Goal: Information Seeking & Learning: Learn about a topic

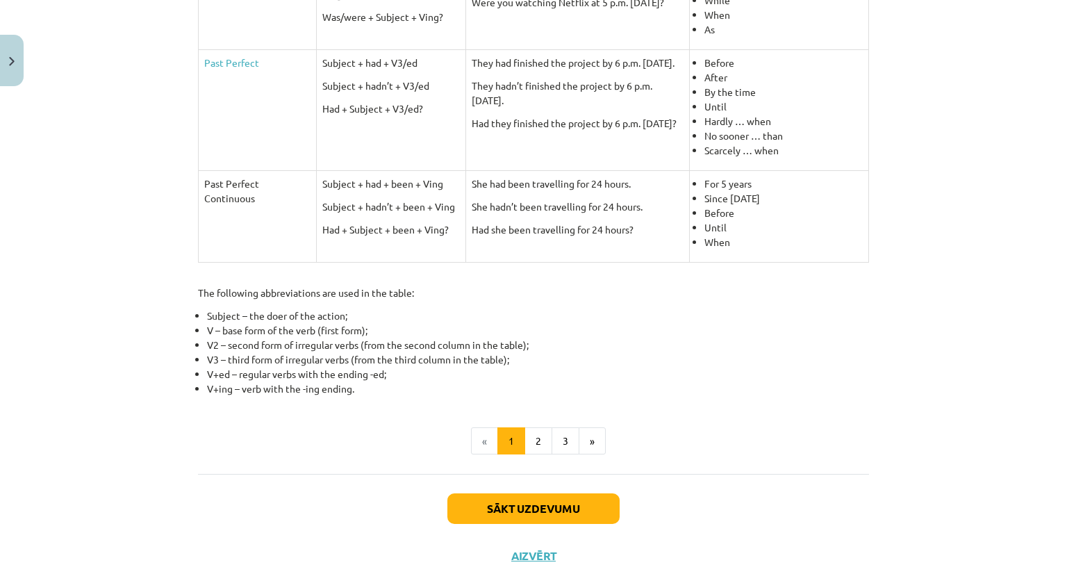
scroll to position [601, 0]
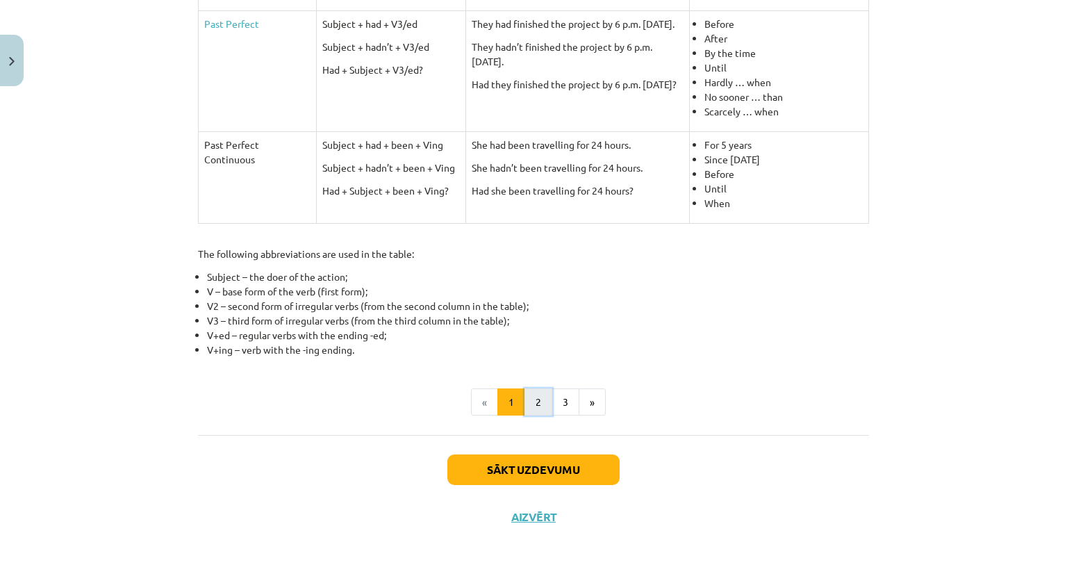
click at [534, 403] on button "2" at bounding box center [538, 402] width 28 height 28
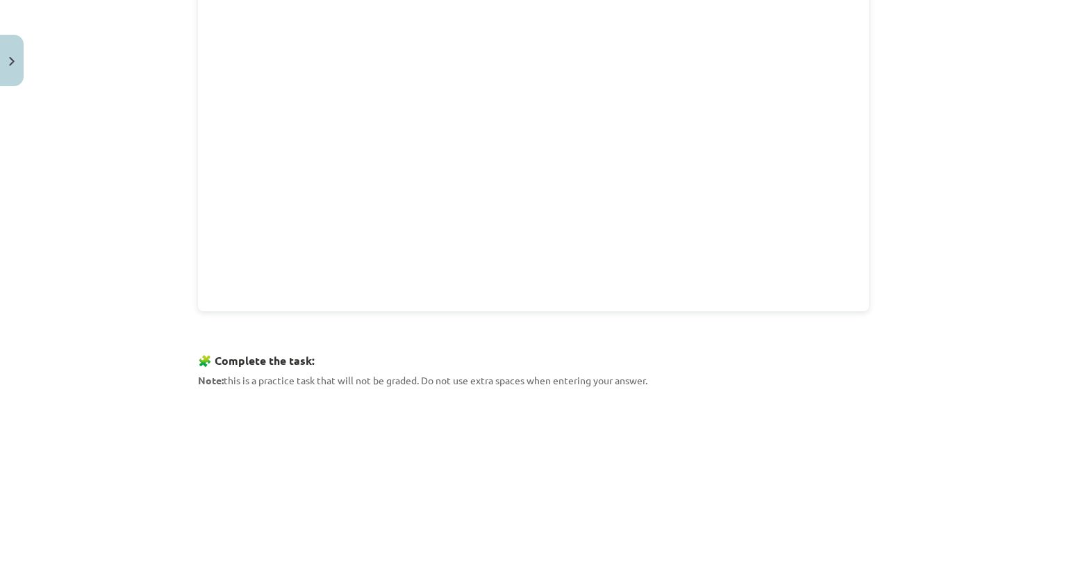
scroll to position [556, 0]
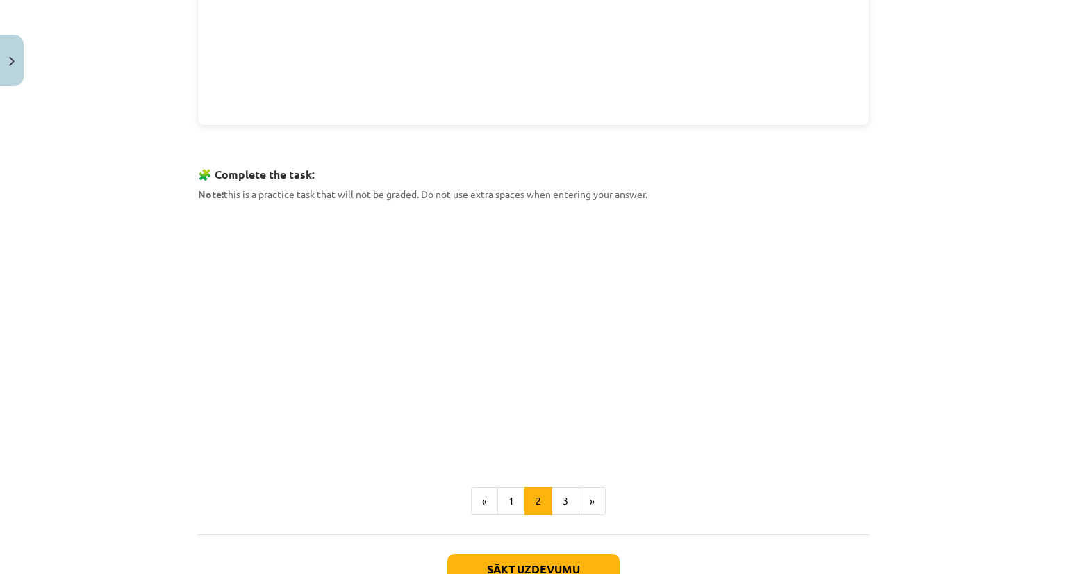
drag, startPoint x: 659, startPoint y: 185, endPoint x: 158, endPoint y: 190, distance: 500.8
click at [158, 190] on div "Mācību tēma: Angļu valoda i - 10.[PERSON_NAME] 1.ieskaites mācību materiāls #3 …" at bounding box center [533, 287] width 1067 height 574
click at [681, 176] on h3 "🧩 Complete the task:" at bounding box center [533, 170] width 671 height 26
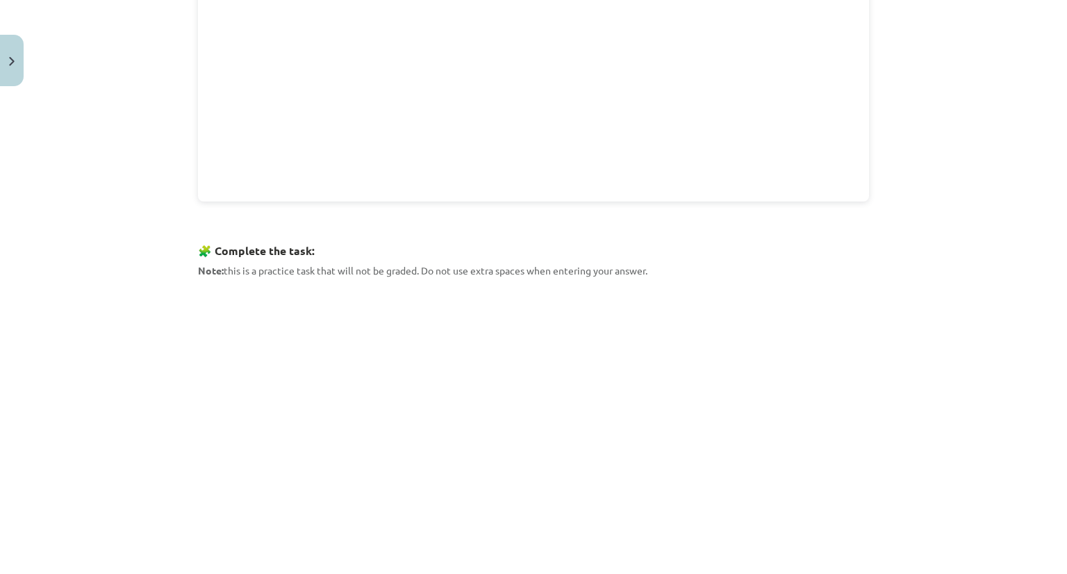
scroll to position [486, 0]
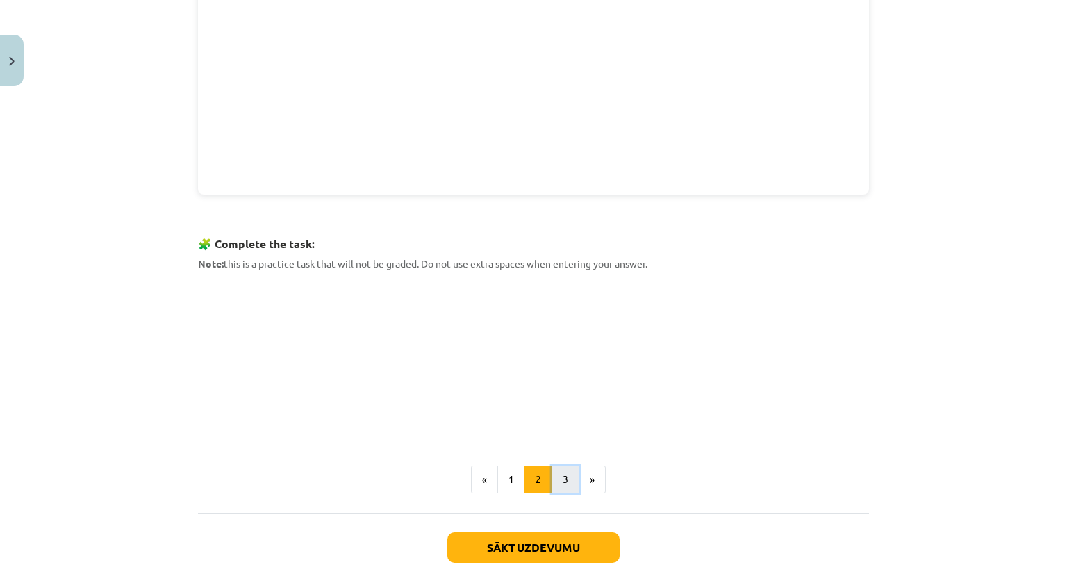
click at [556, 476] on button "3" at bounding box center [565, 479] width 28 height 28
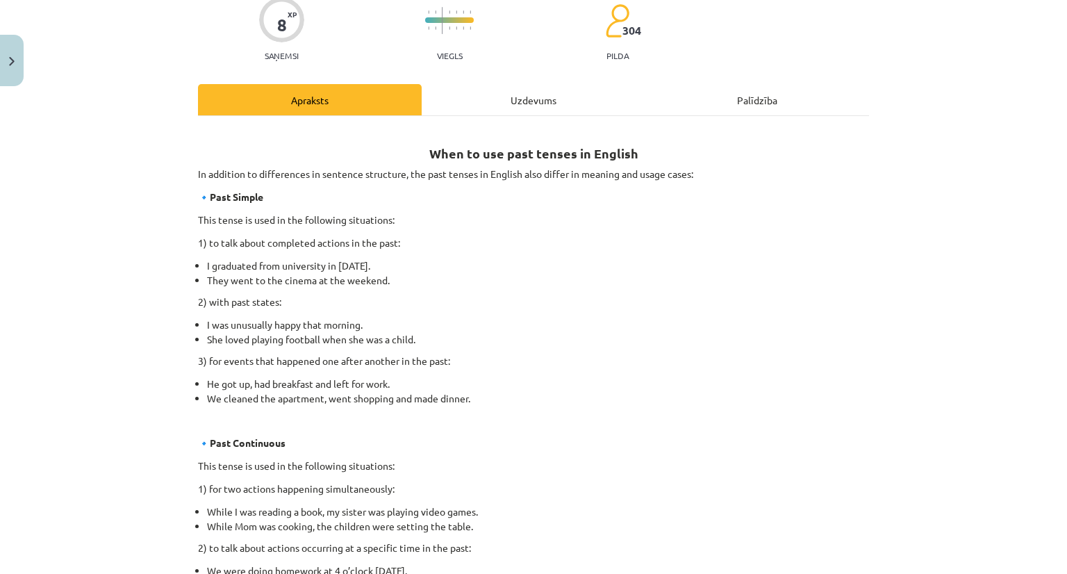
scroll to position [118, 0]
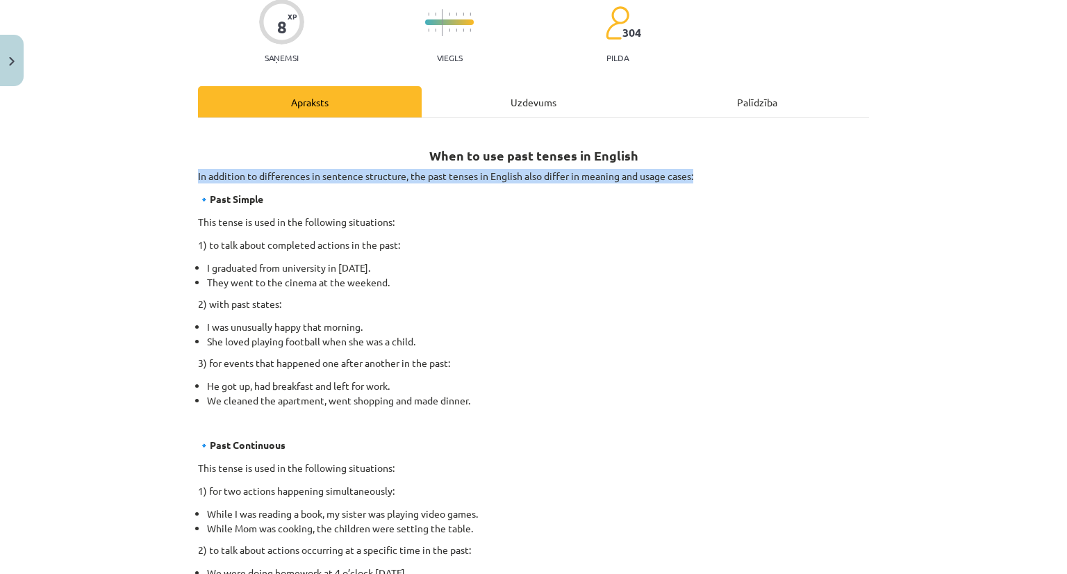
drag, startPoint x: 183, startPoint y: 174, endPoint x: 690, endPoint y: 173, distance: 507.0
click at [690, 173] on div "Mācību tēma: Angļu valoda i - 10.[PERSON_NAME] 1.ieskaites mācību materiāls #3 …" at bounding box center [533, 287] width 1067 height 574
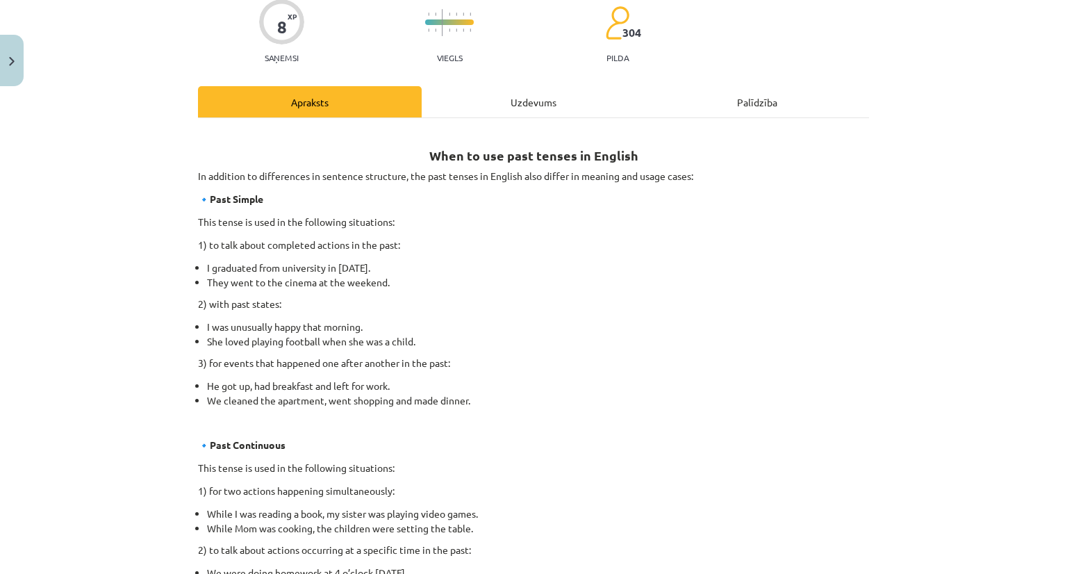
click at [502, 210] on div "When to use past tenses in English In addition to differences in sentence struc…" at bounding box center [533, 556] width 671 height 851
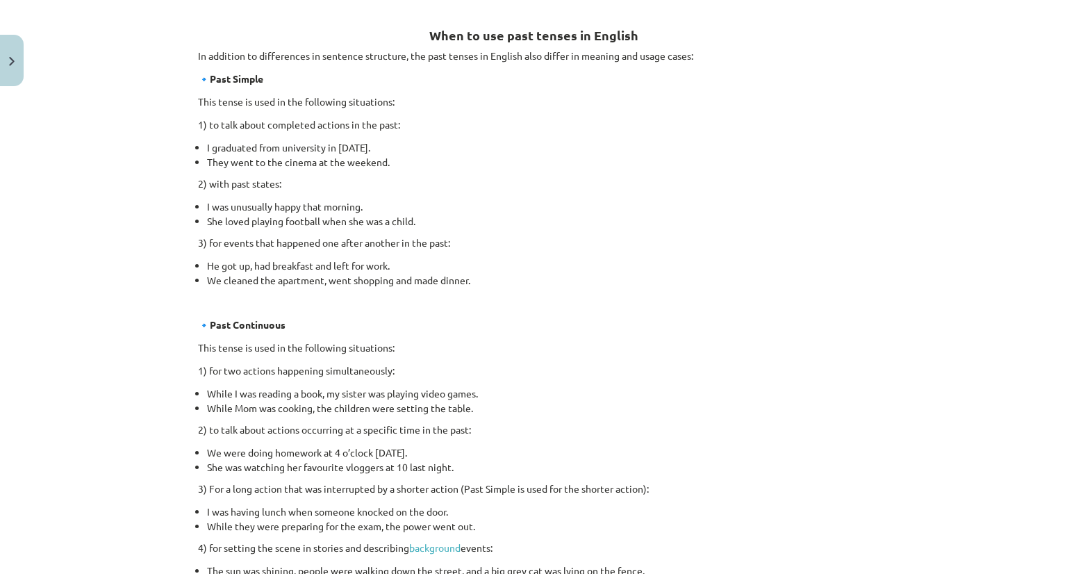
scroll to position [257, 0]
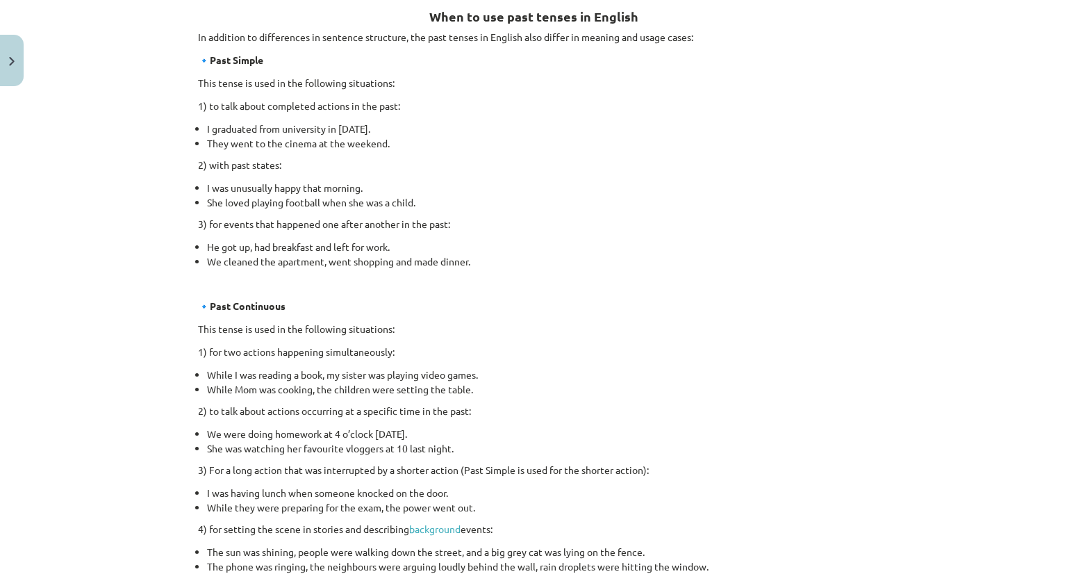
drag, startPoint x: 184, startPoint y: 58, endPoint x: 472, endPoint y: 258, distance: 350.2
click at [472, 258] on div "8 XP Saņemsi Viegls 304 pilda Apraksts Uzdevums Palīdzība When to use past tens…" at bounding box center [534, 430] width 688 height 1190
drag, startPoint x: 738, startPoint y: 201, endPoint x: 668, endPoint y: 132, distance: 98.2
click at [668, 132] on li "I graduated from university in [DATE]." at bounding box center [538, 129] width 662 height 15
click at [480, 143] on li "They went to the cinema at the weekend." at bounding box center [538, 143] width 662 height 15
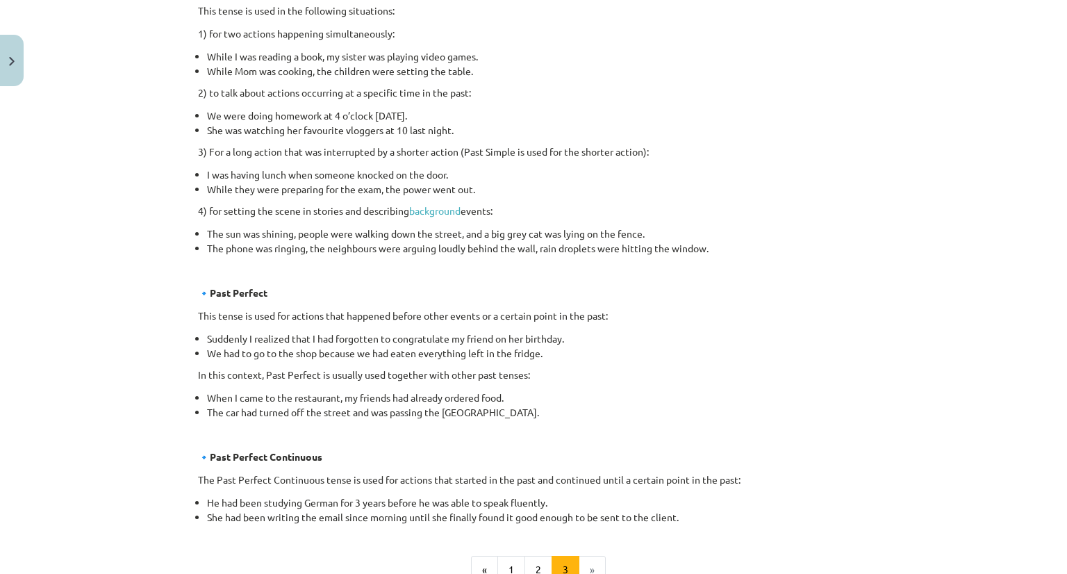
scroll to position [465, 0]
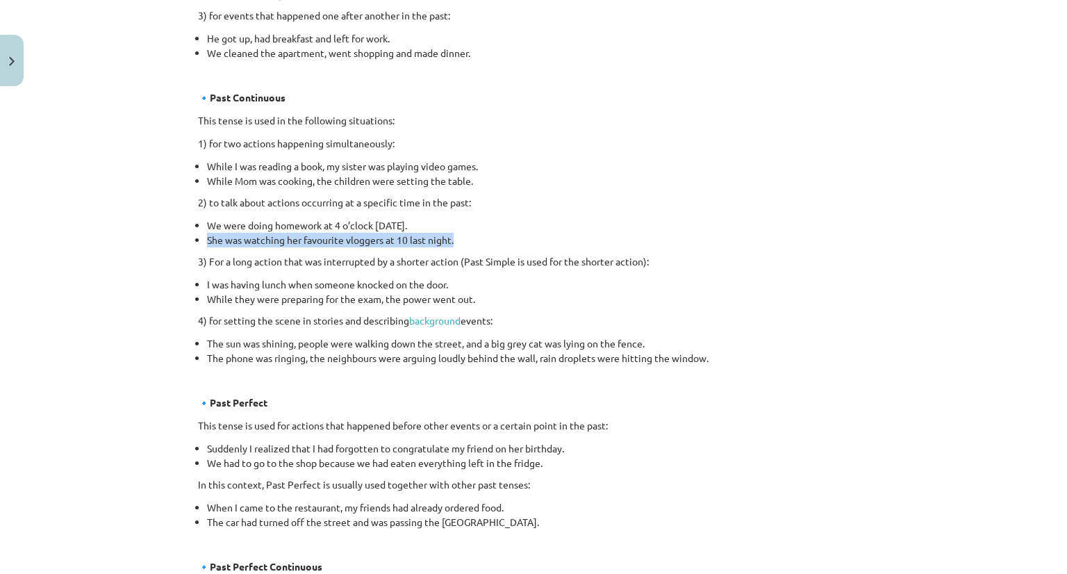
drag, startPoint x: 453, startPoint y: 240, endPoint x: 136, endPoint y: 234, distance: 316.7
click at [136, 234] on div "Mācību tēma: Angļu valoda i - 10.[PERSON_NAME] 1.ieskaites mācību materiāls #3 …" at bounding box center [533, 287] width 1067 height 574
click at [240, 262] on p "3) For a long action that was interrupted by a shorter action (Past Simple is u…" at bounding box center [533, 261] width 671 height 15
click at [179, 265] on div "Mācību tēma: Angļu valoda i - 10.[PERSON_NAME] 1.ieskaites mācību materiāls #3 …" at bounding box center [533, 287] width 1067 height 574
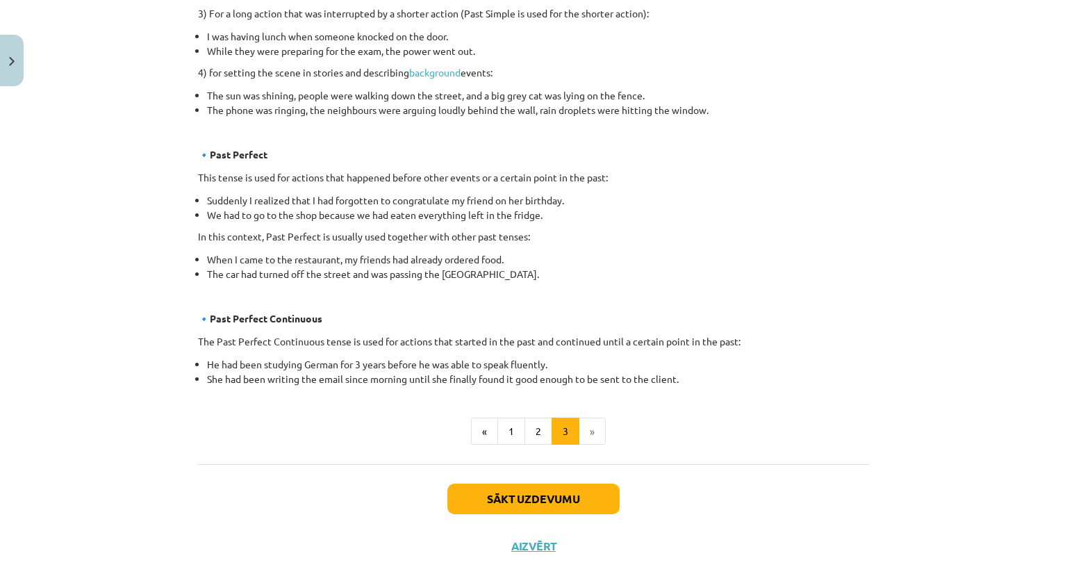
scroll to position [674, 0]
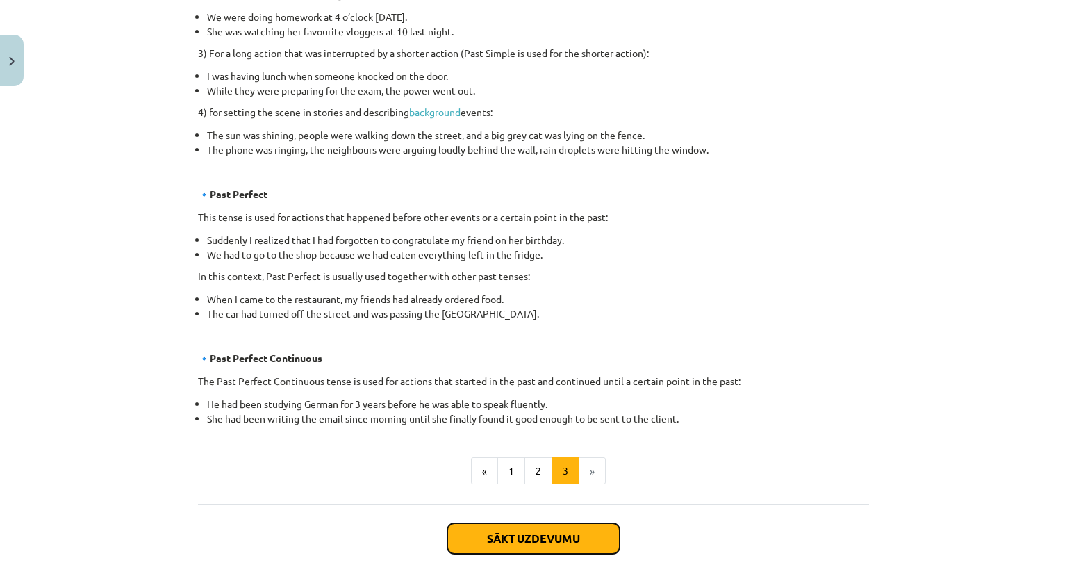
click at [554, 536] on button "Sākt uzdevumu" at bounding box center [533, 538] width 172 height 31
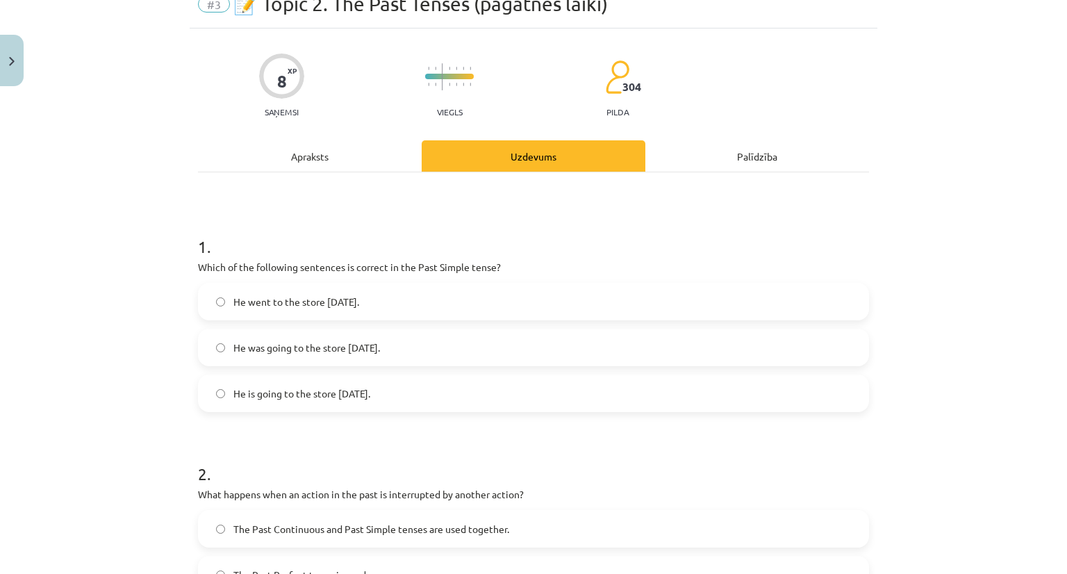
scroll to position [35, 0]
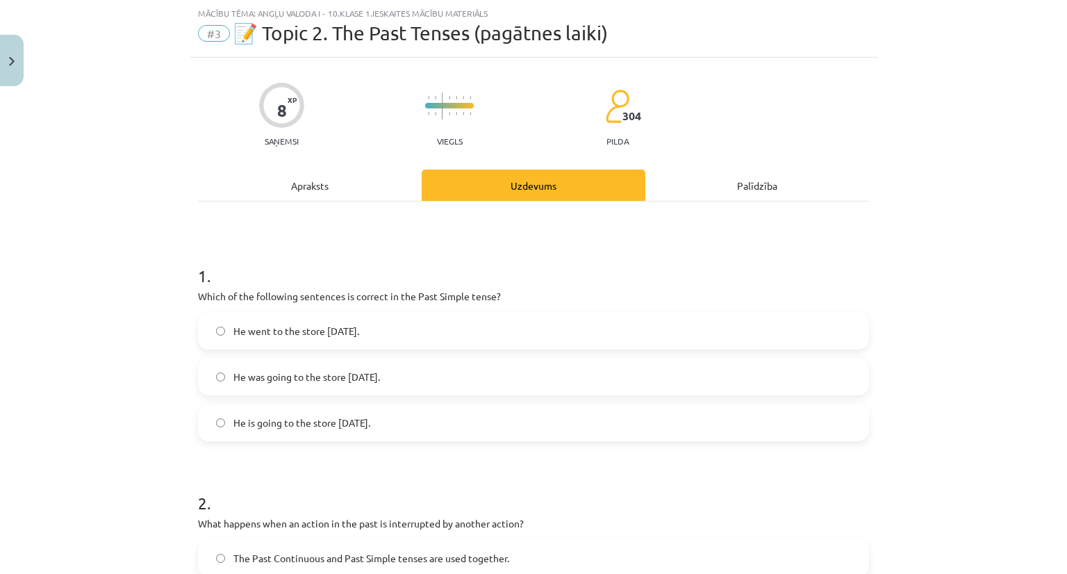
click at [324, 185] on div "Apraksts" at bounding box center [310, 184] width 224 height 31
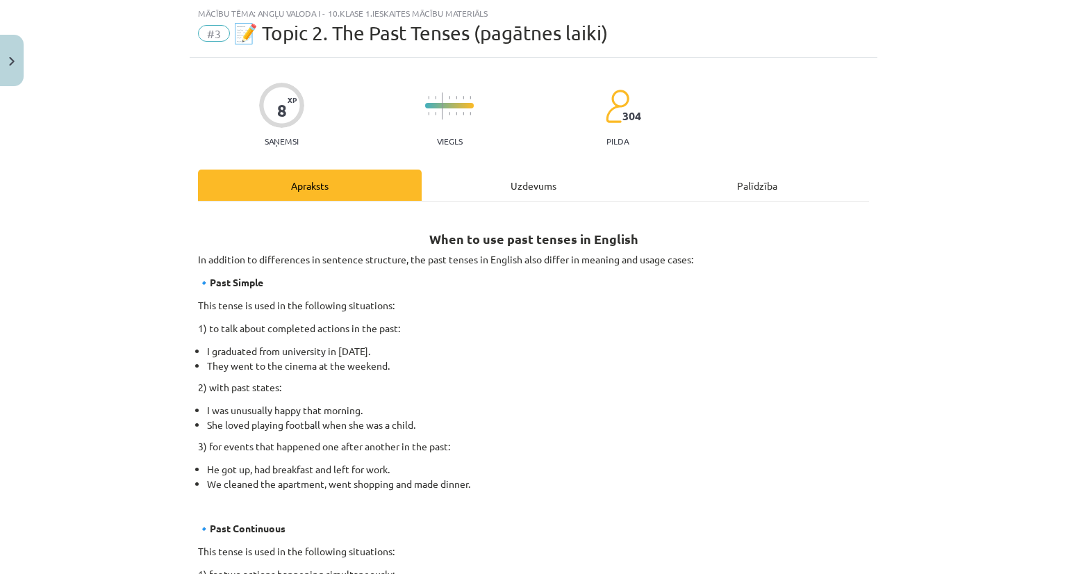
click at [486, 173] on div "Uzdevums" at bounding box center [534, 184] width 224 height 31
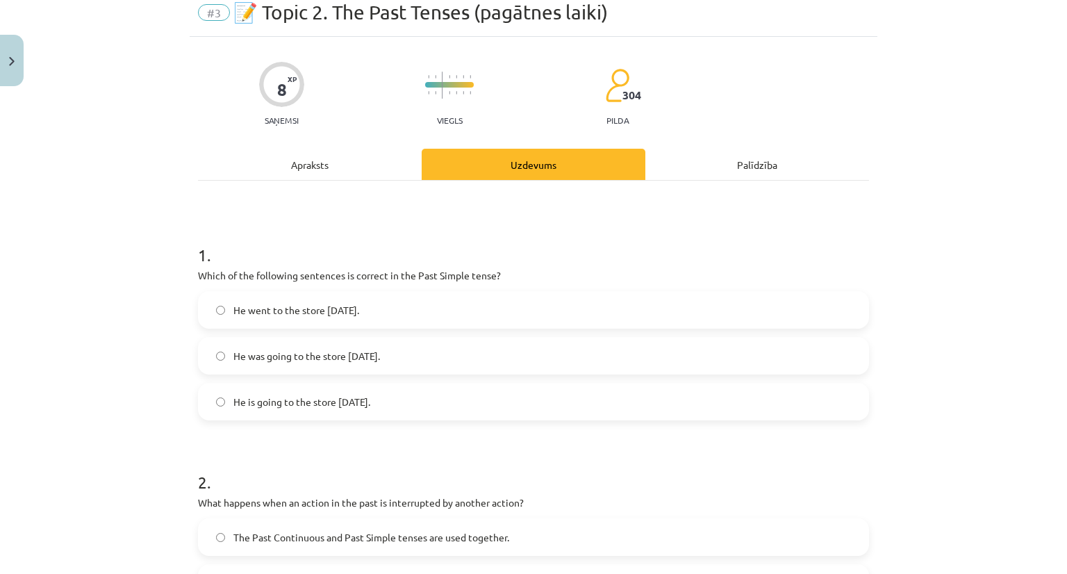
scroll to position [0, 0]
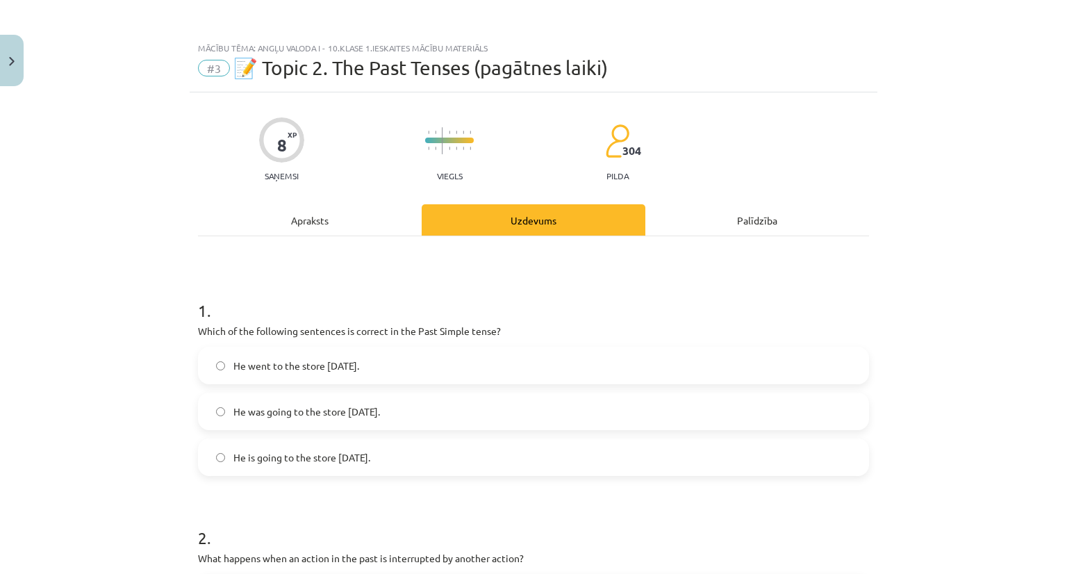
click at [304, 224] on div "Apraksts" at bounding box center [310, 219] width 224 height 31
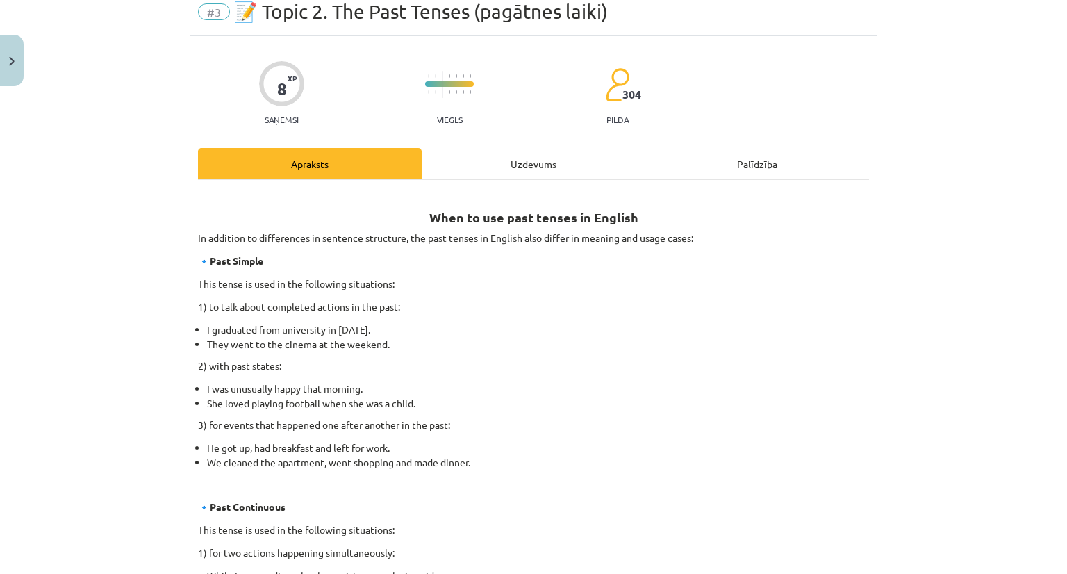
scroll to position [35, 0]
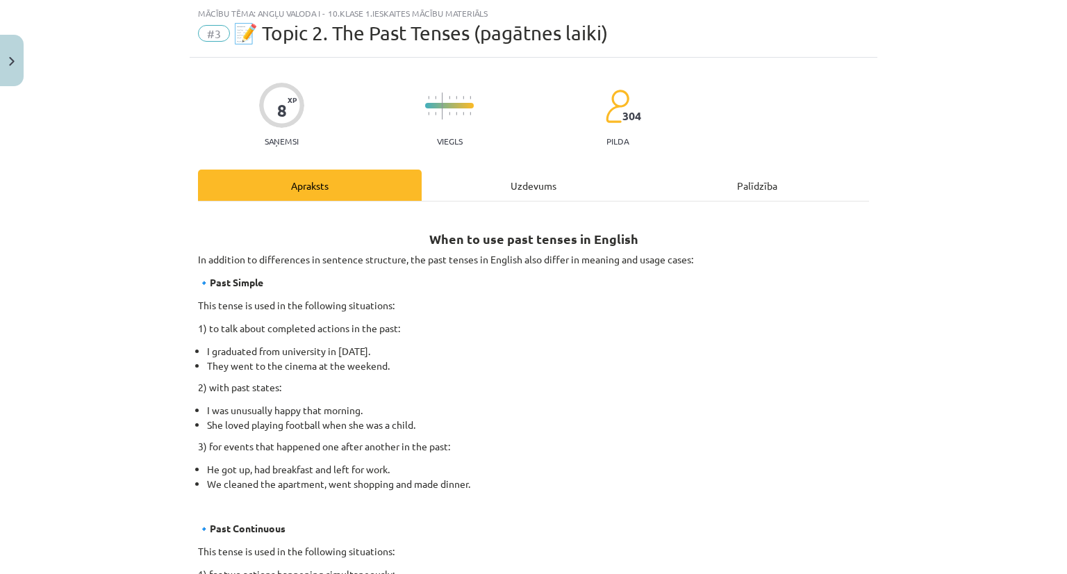
click at [530, 178] on div "Uzdevums" at bounding box center [534, 184] width 224 height 31
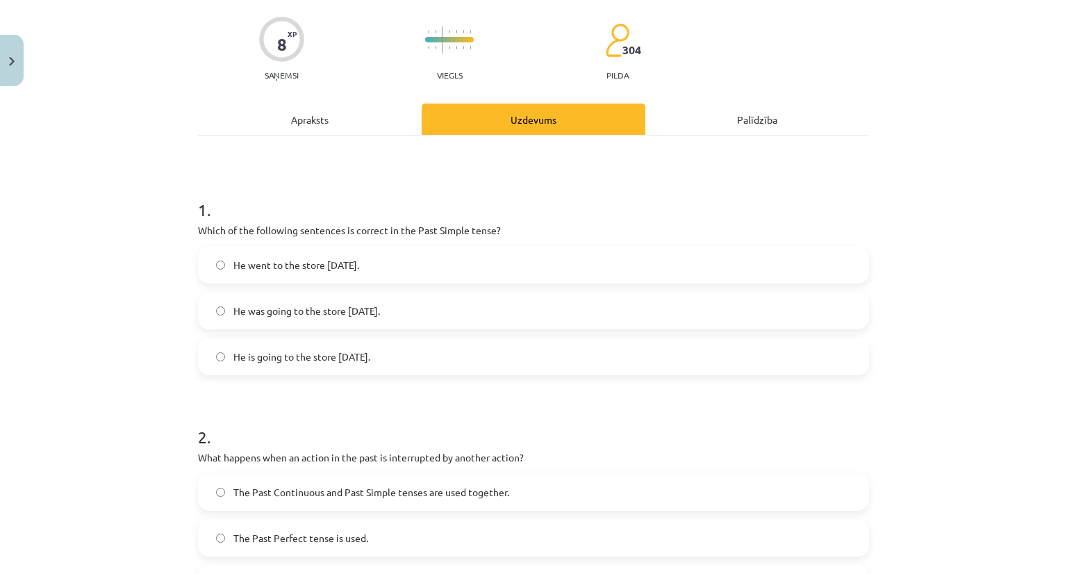
scroll to position [104, 0]
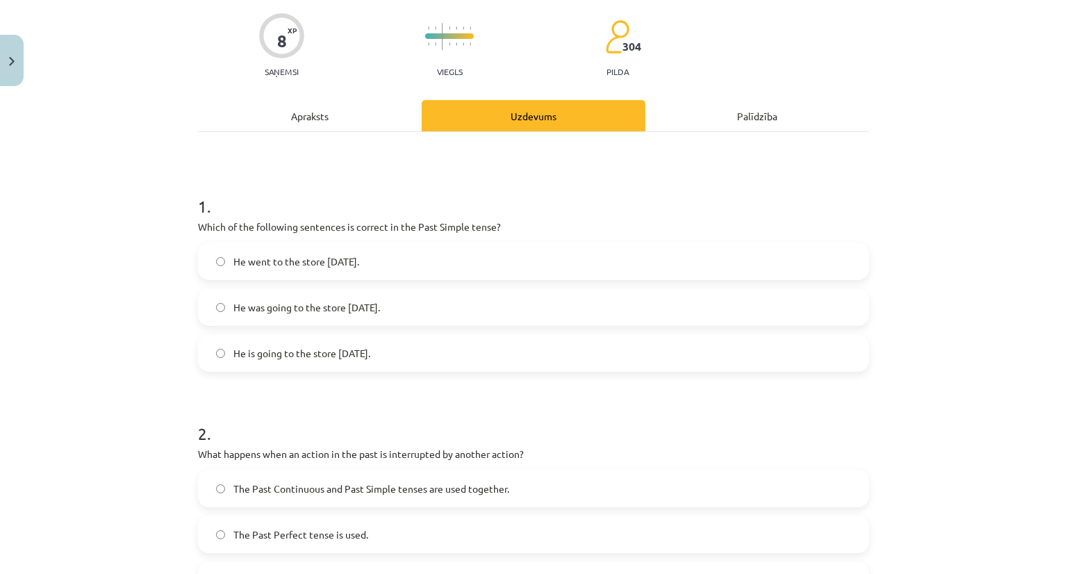
click at [297, 115] on div "Apraksts" at bounding box center [310, 115] width 224 height 31
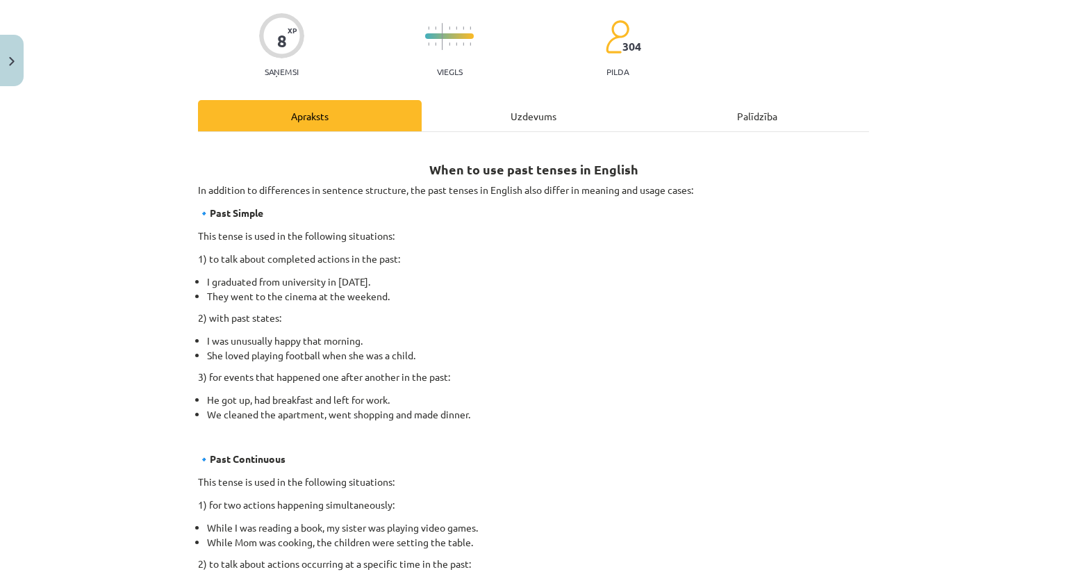
click at [528, 119] on div "Uzdevums" at bounding box center [534, 115] width 224 height 31
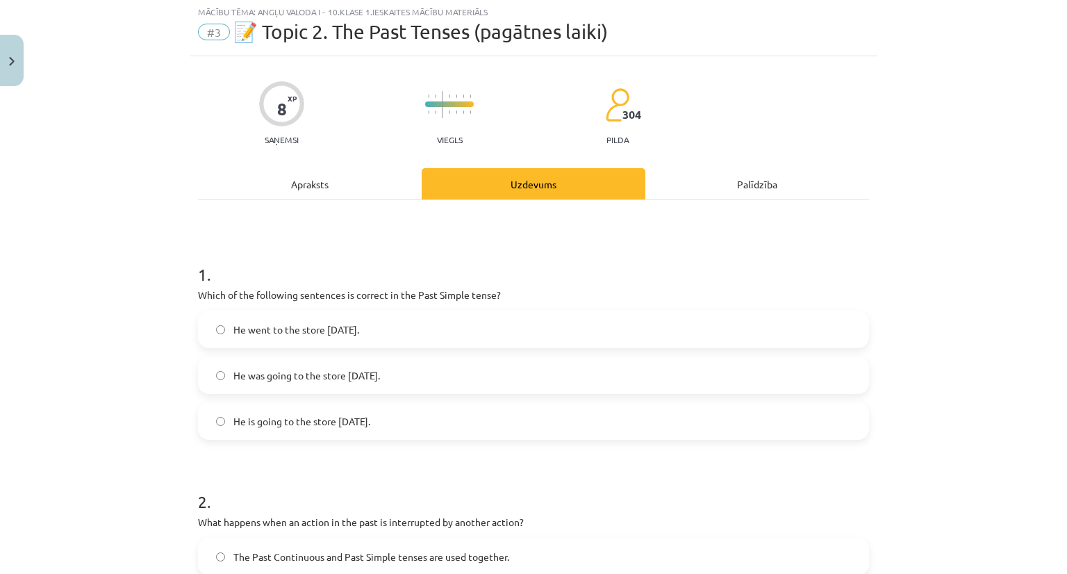
scroll to position [35, 0]
click at [349, 333] on span "He went to the store [DATE]." at bounding box center [296, 331] width 126 height 15
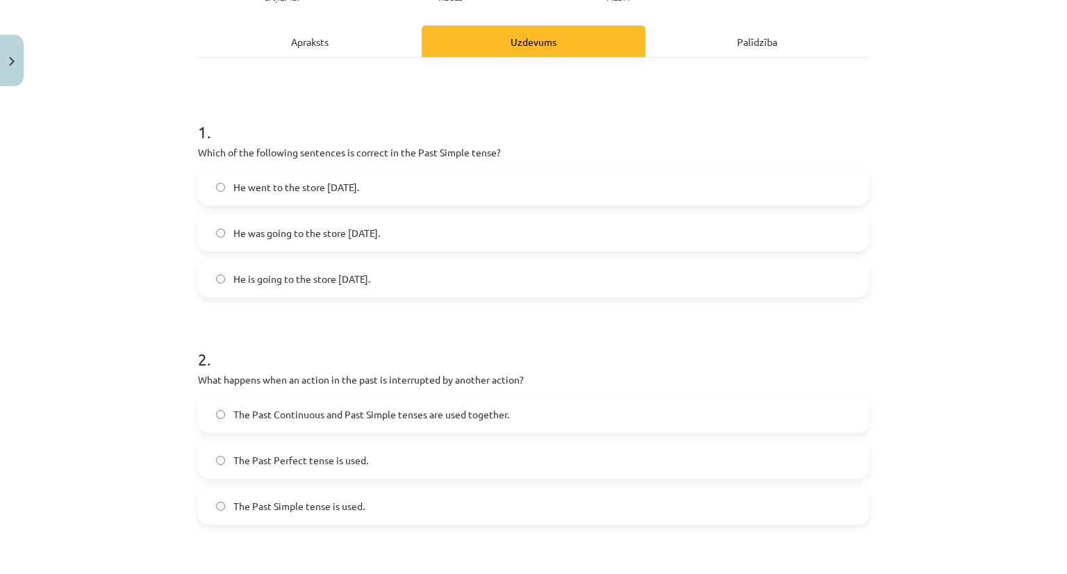
scroll to position [174, 0]
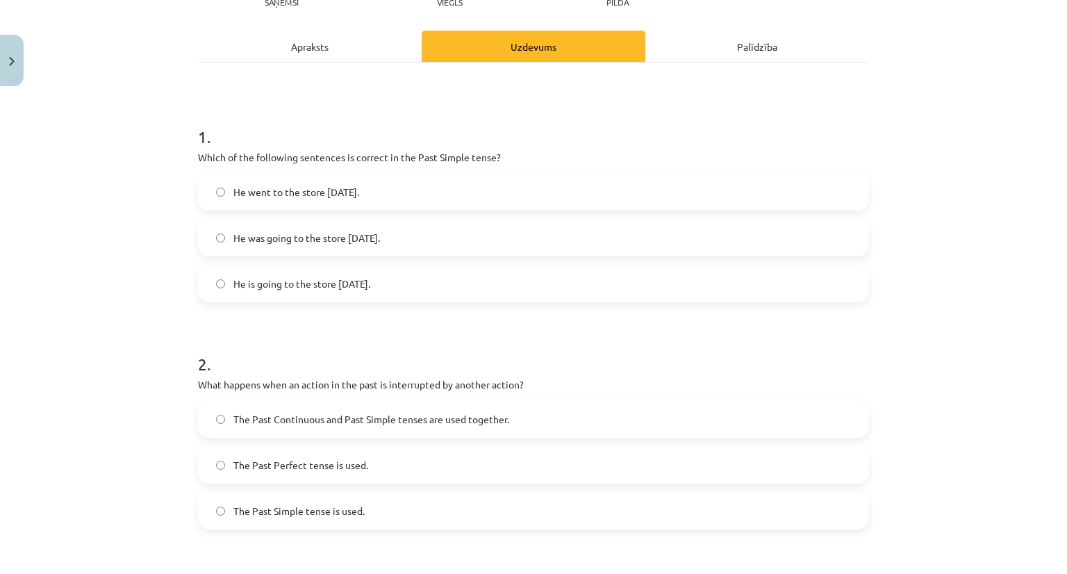
click at [331, 48] on div "Apraksts" at bounding box center [310, 46] width 224 height 31
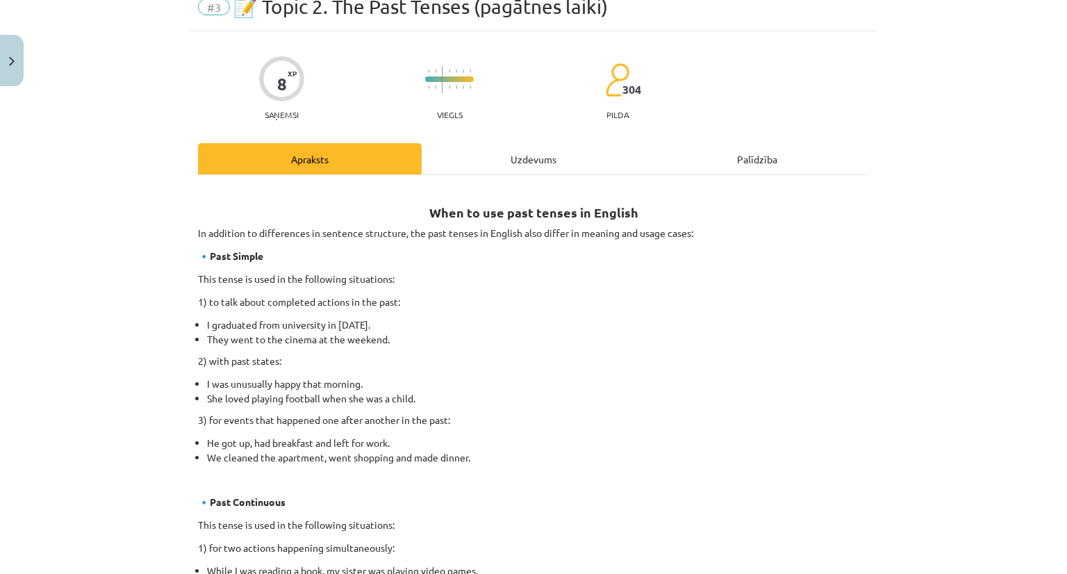
scroll to position [104, 0]
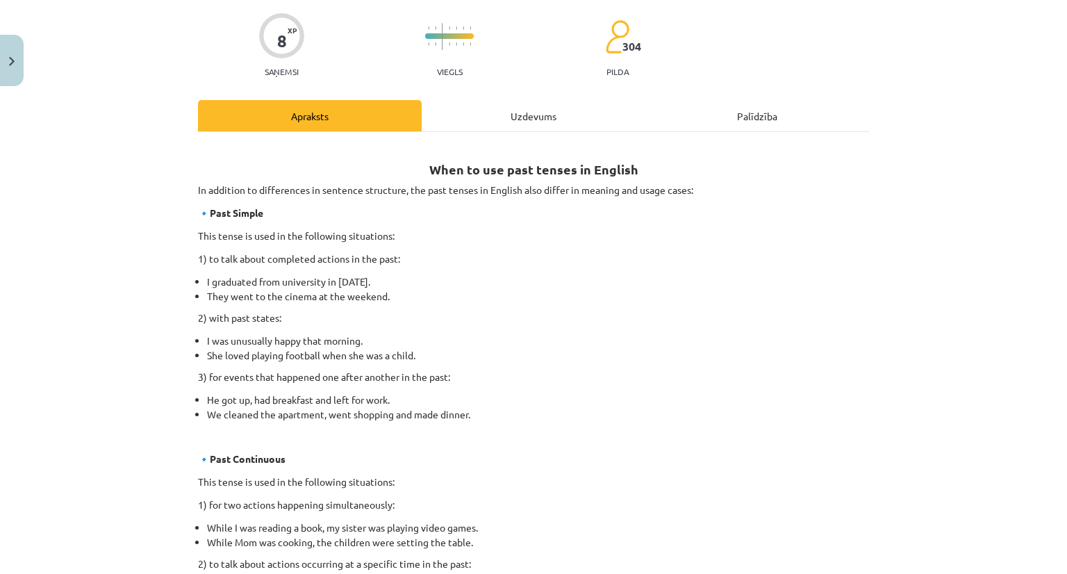
click at [536, 121] on div "Uzdevums" at bounding box center [534, 115] width 224 height 31
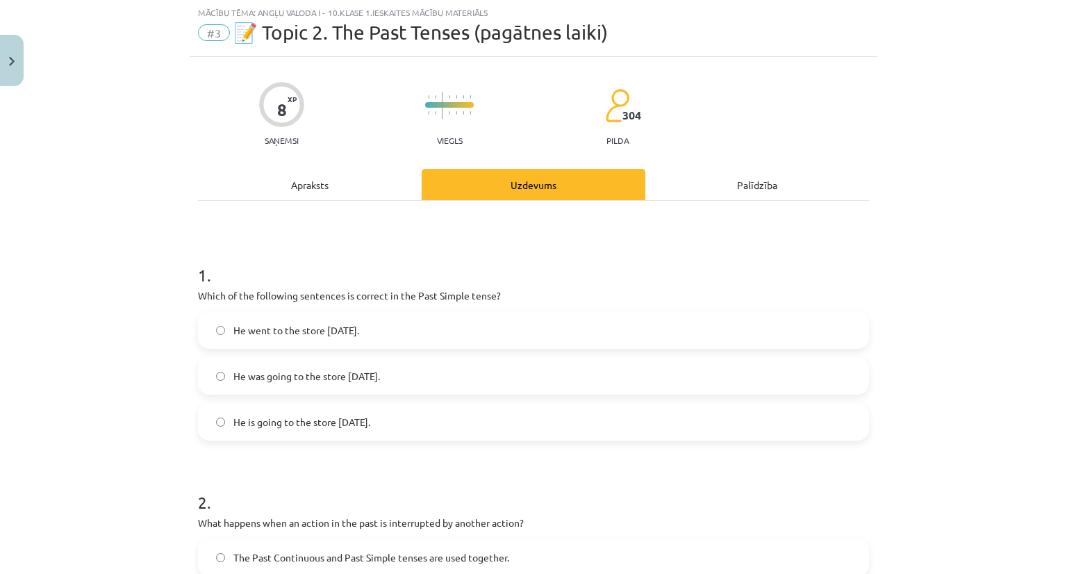
scroll to position [35, 0]
click at [291, 180] on div "Apraksts" at bounding box center [310, 184] width 224 height 31
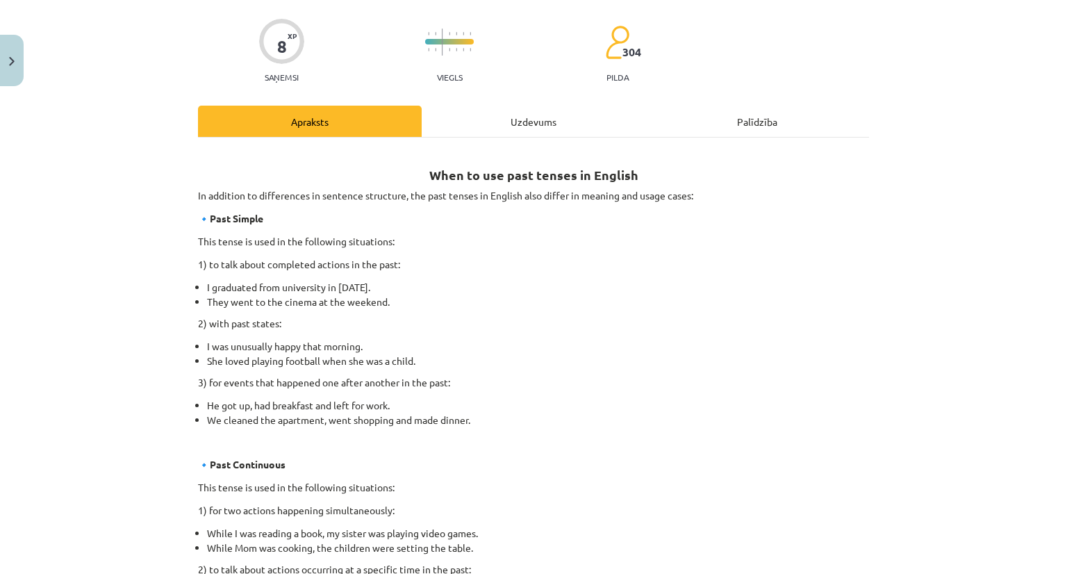
scroll to position [104, 0]
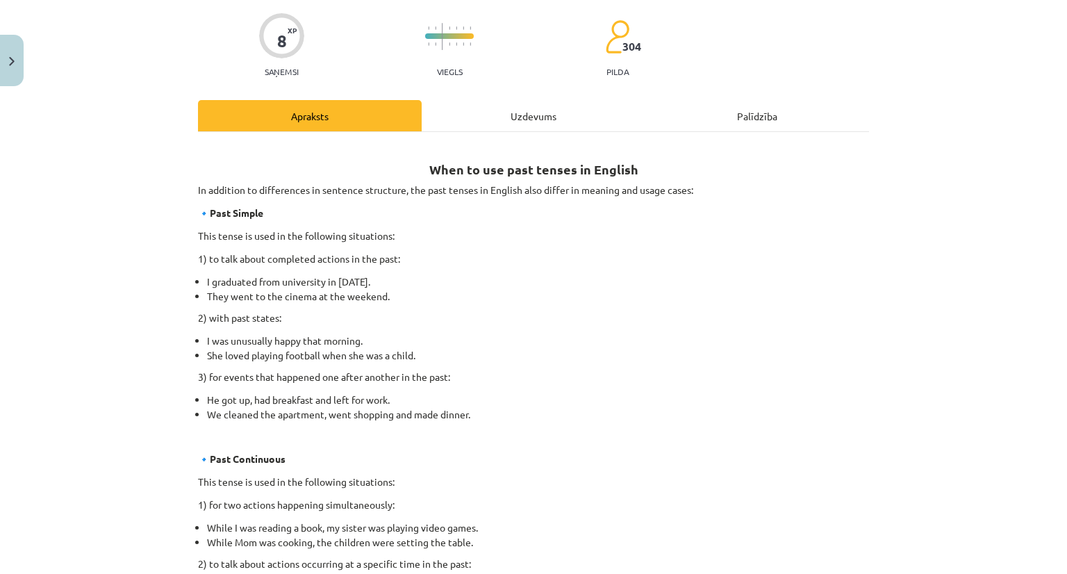
click at [539, 109] on div "Uzdevums" at bounding box center [534, 115] width 224 height 31
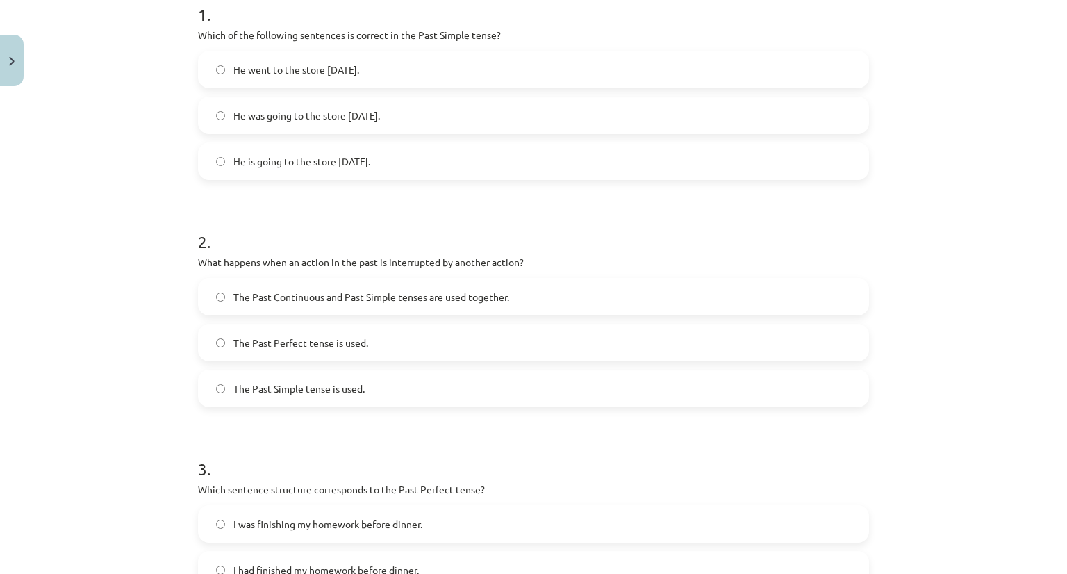
scroll to position [313, 0]
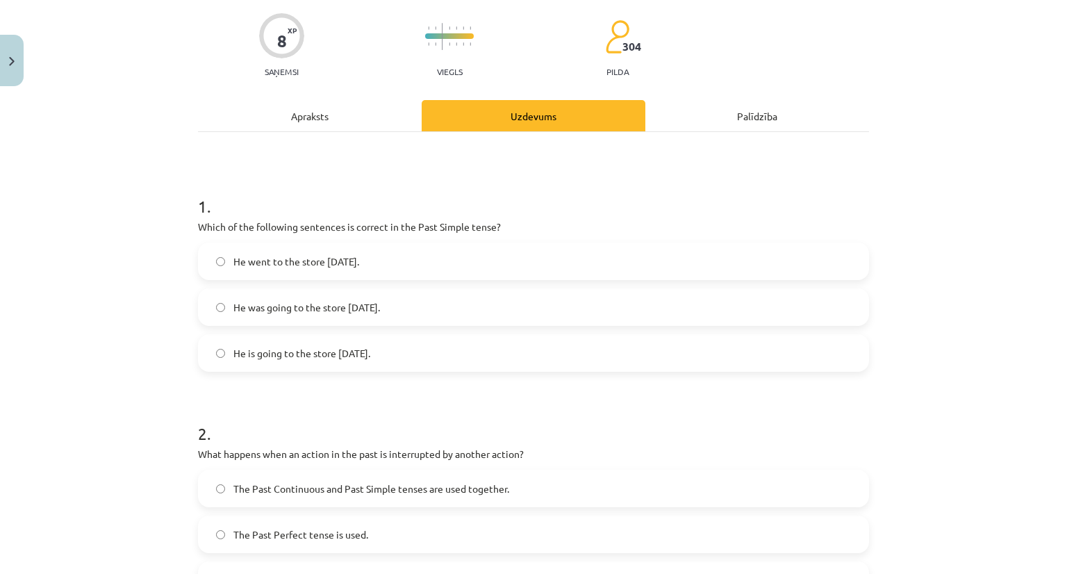
click at [326, 110] on div "Apraksts" at bounding box center [310, 115] width 224 height 31
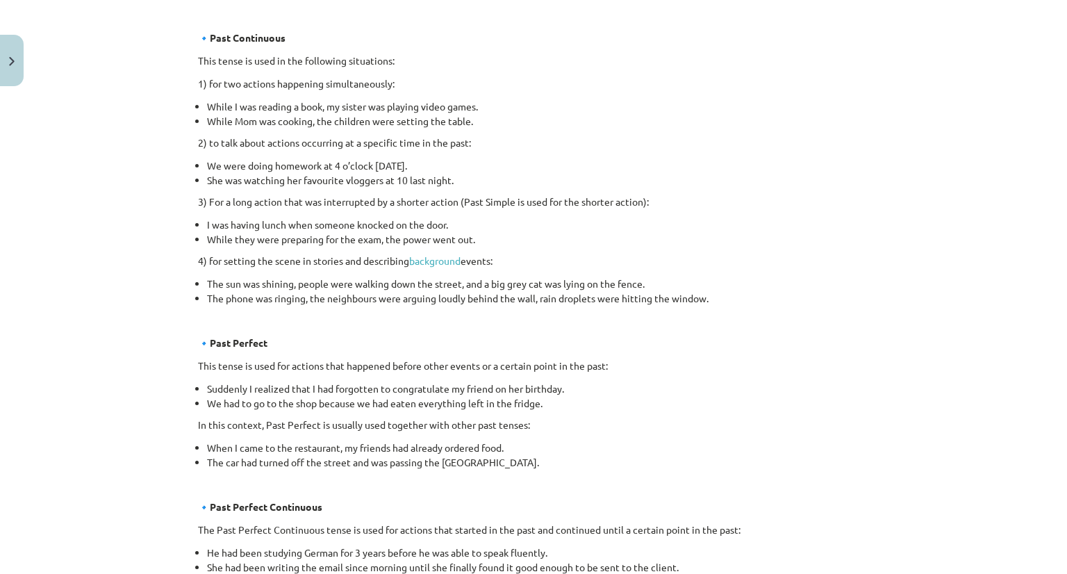
scroll to position [521, 0]
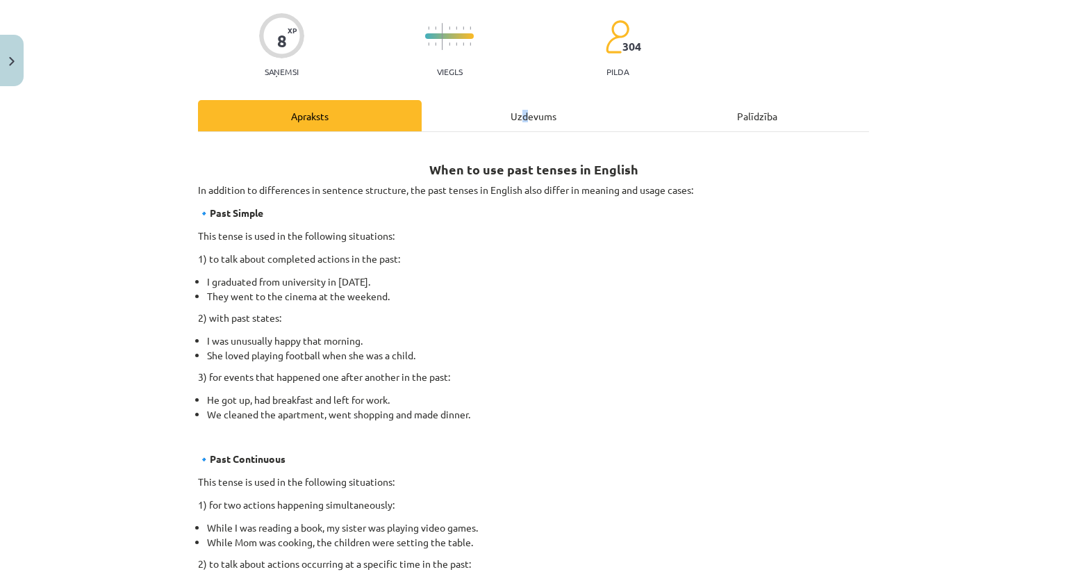
click at [519, 109] on div "Uzdevums" at bounding box center [534, 115] width 224 height 31
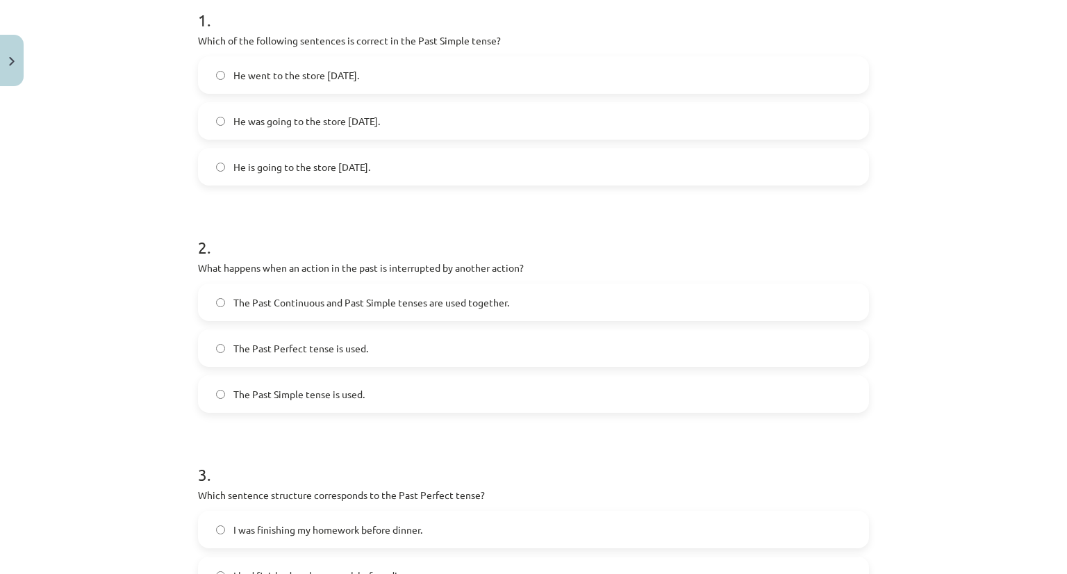
scroll to position [313, 0]
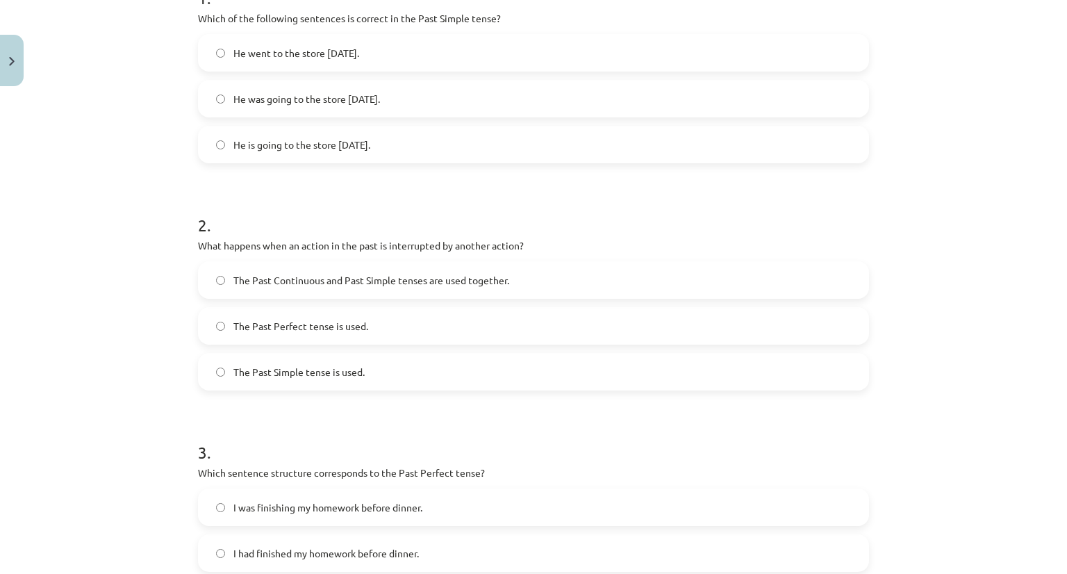
click at [377, 277] on span "The Past Continuous and Past Simple tenses are used together." at bounding box center [371, 280] width 276 height 15
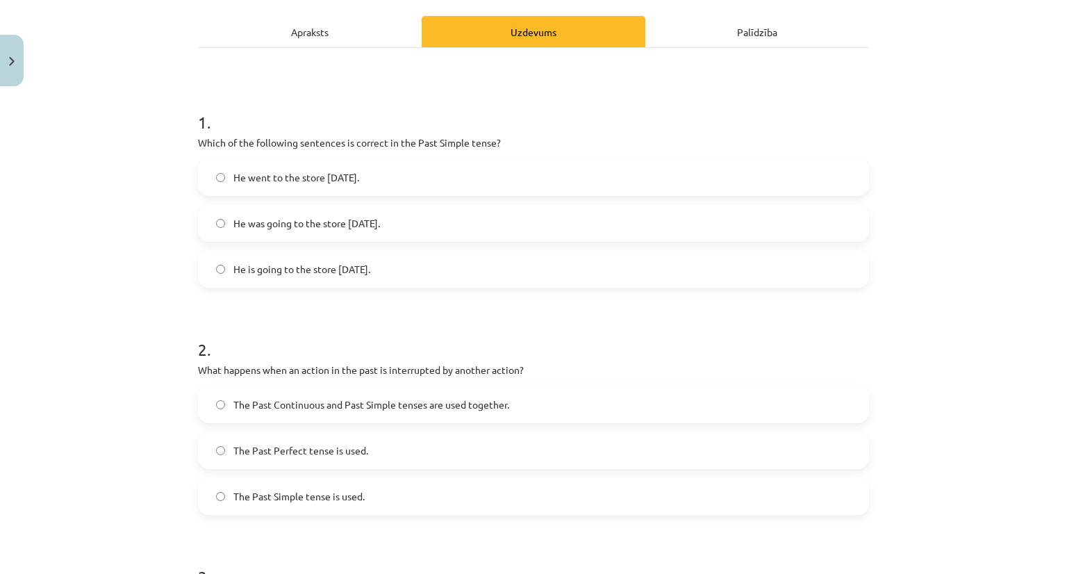
scroll to position [0, 0]
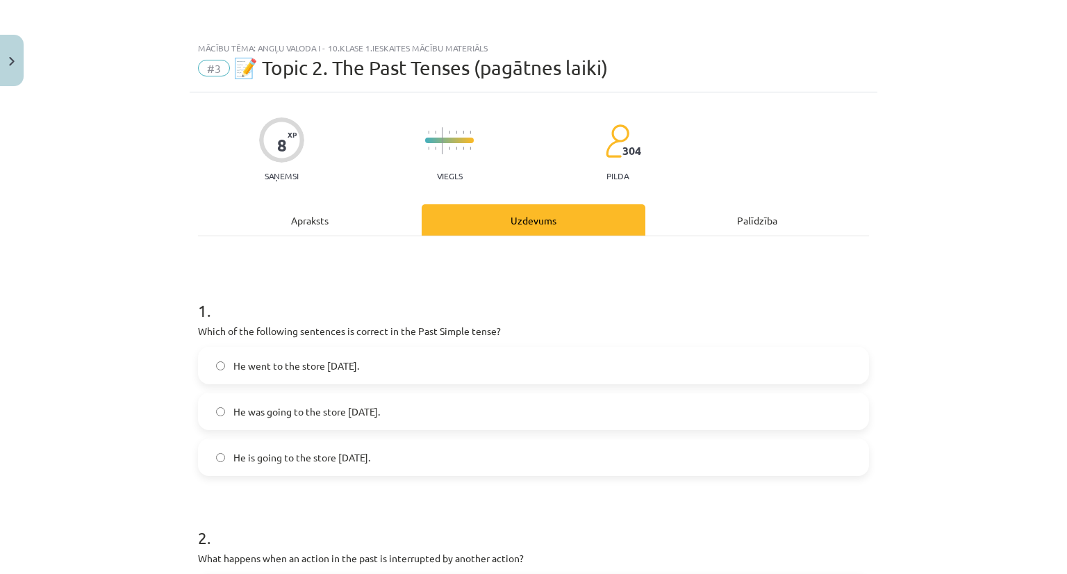
click at [288, 215] on div "Apraksts" at bounding box center [310, 219] width 224 height 31
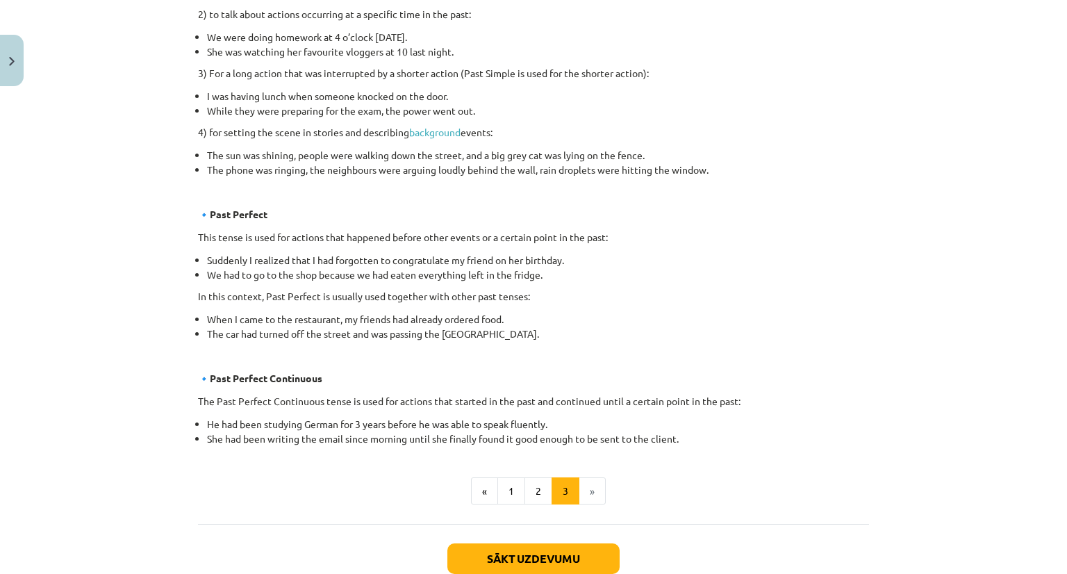
scroll to position [660, 0]
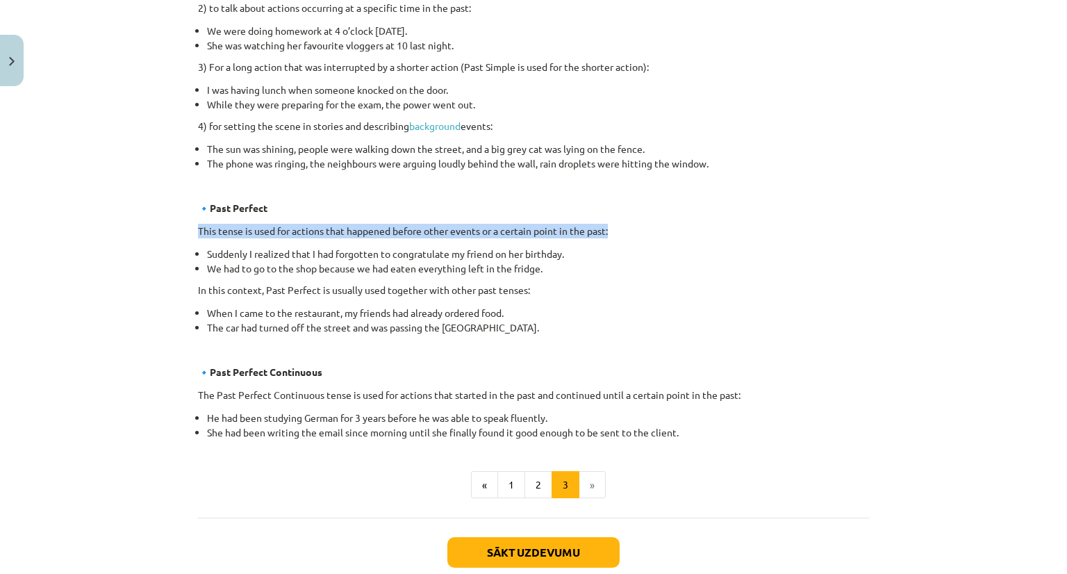
drag, startPoint x: 188, startPoint y: 228, endPoint x: 606, endPoint y: 234, distance: 418.1
click at [606, 234] on div "8 XP Saņemsi Viegls 304 pilda Apraksts Uzdevums Palīdzība When to use past tens…" at bounding box center [534, 28] width 688 height 1190
click at [724, 219] on div "When to use past tenses in English In addition to differences in sentence struc…" at bounding box center [533, 14] width 671 height 851
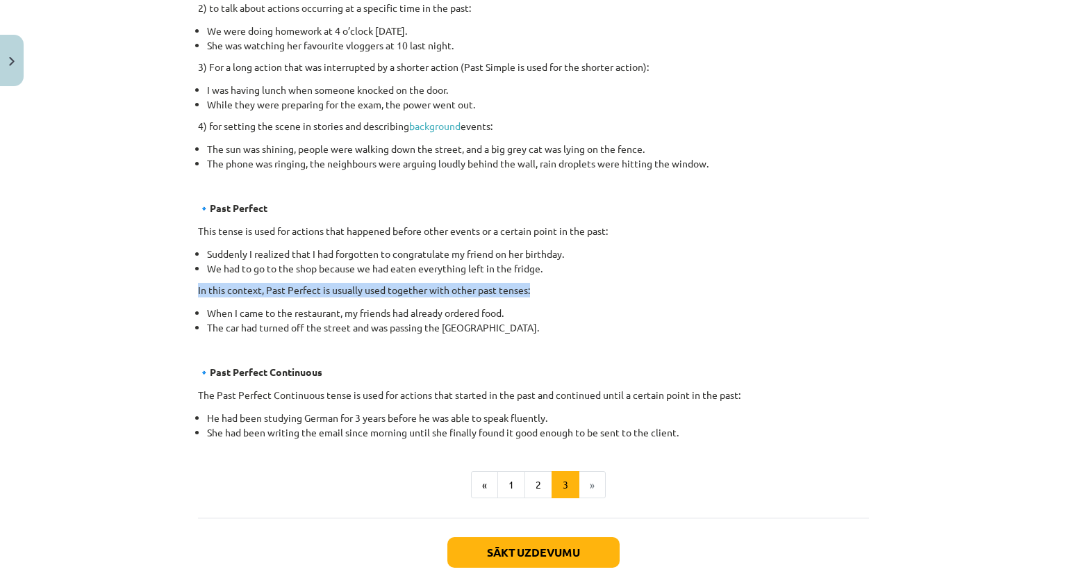
drag, startPoint x: 187, startPoint y: 283, endPoint x: 526, endPoint y: 288, distance: 339.6
click at [526, 288] on div "8 XP Saņemsi Viegls 304 pilda Apraksts Uzdevums Palīdzība When to use past tens…" at bounding box center [534, 28] width 688 height 1190
click at [558, 257] on li "Suddenly I realized that I had forgotten to congratulate my friend on her birth…" at bounding box center [538, 254] width 662 height 15
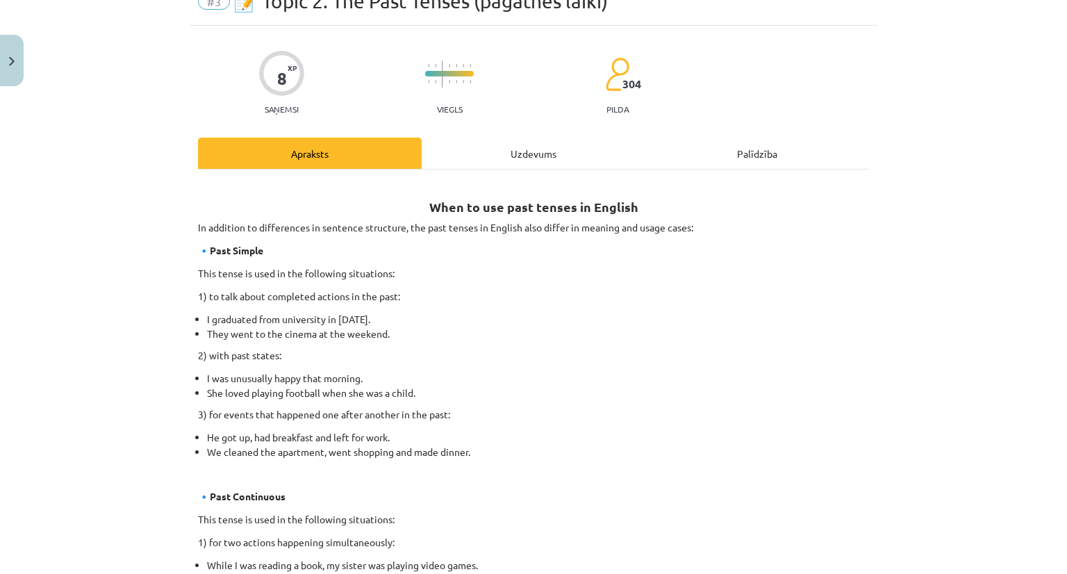
scroll to position [0, 0]
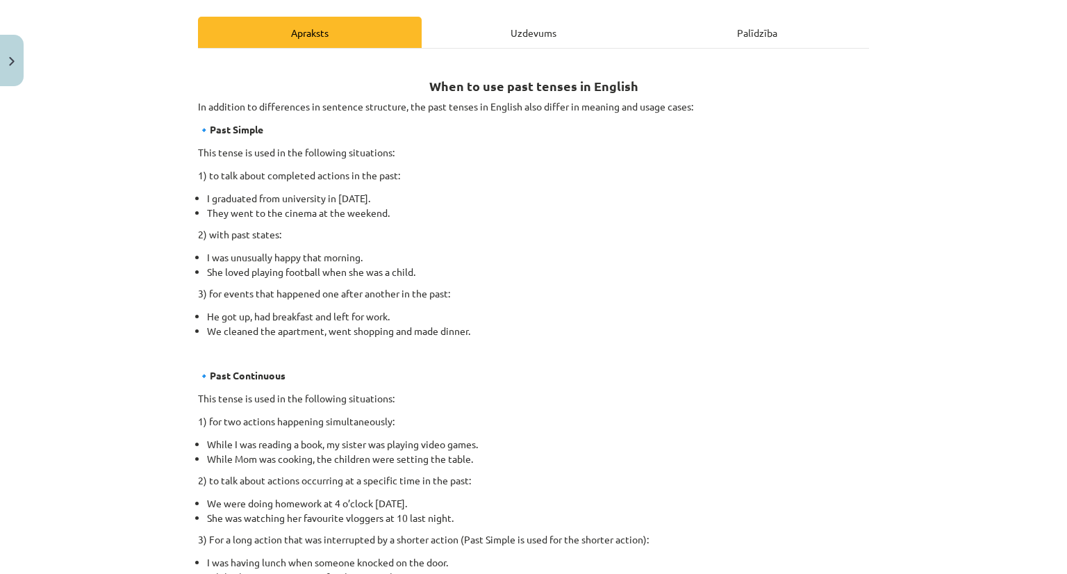
click at [527, 27] on div "Uzdevums" at bounding box center [534, 32] width 224 height 31
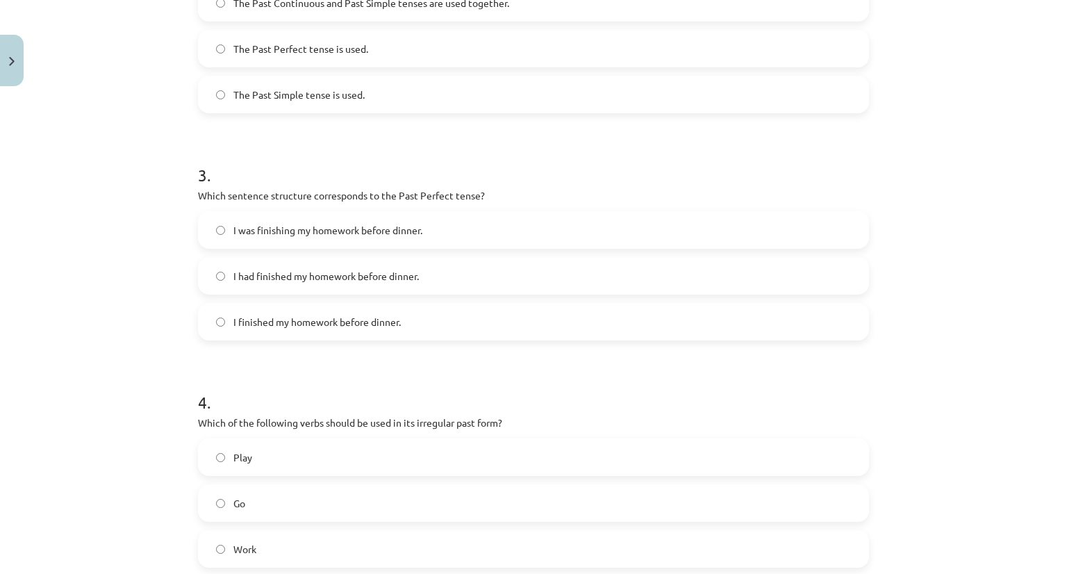
scroll to position [590, 0]
click at [379, 268] on span "I had finished my homework before dinner." at bounding box center [325, 275] width 185 height 15
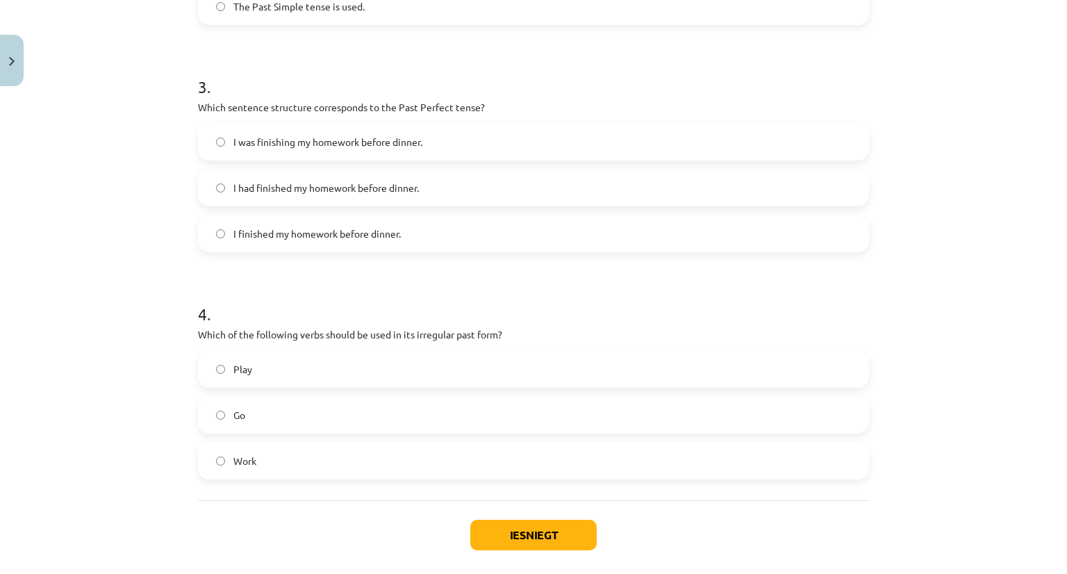
scroll to position [744, 0]
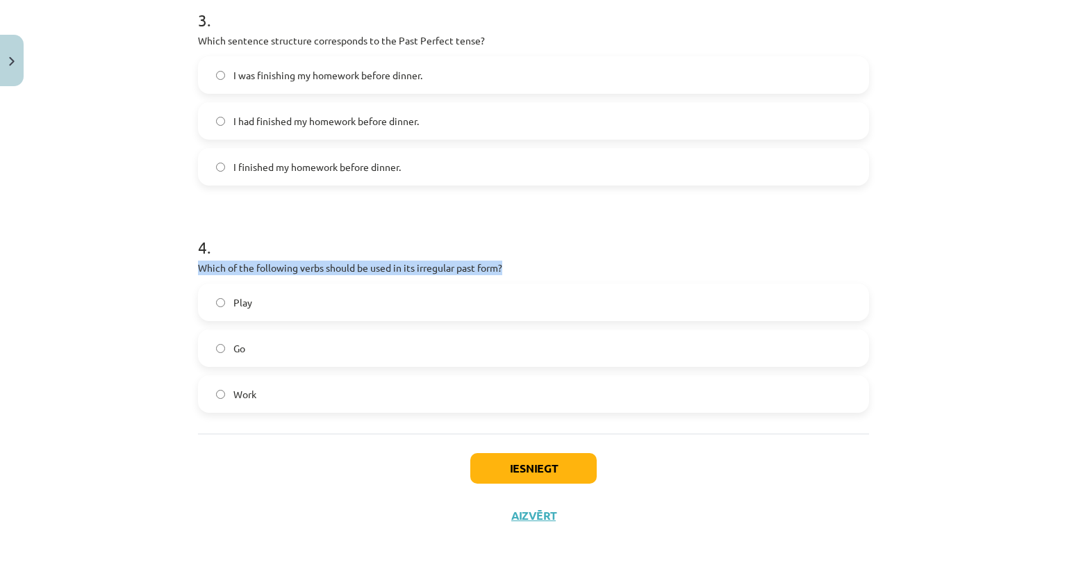
drag, startPoint x: 183, startPoint y: 268, endPoint x: 554, endPoint y: 265, distance: 370.2
click at [554, 265] on div "Mācību tēma: Angļu valoda i - 10.[PERSON_NAME] 1.ieskaites mācību materiāls #3 …" at bounding box center [533, 287] width 1067 height 574
click at [258, 359] on label "Go" at bounding box center [533, 348] width 668 height 35
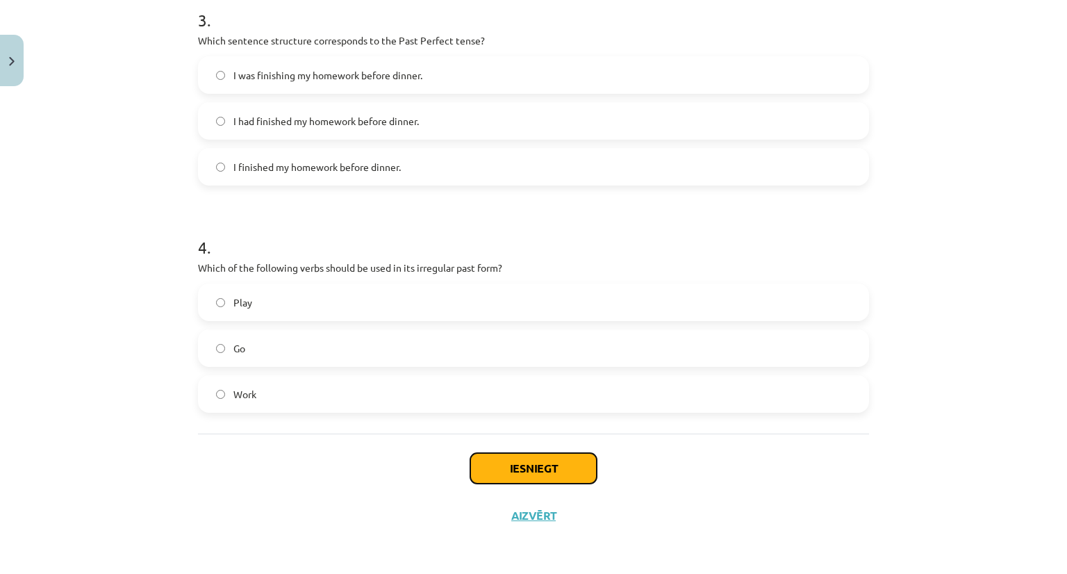
click at [525, 473] on button "Iesniegt" at bounding box center [533, 468] width 126 height 31
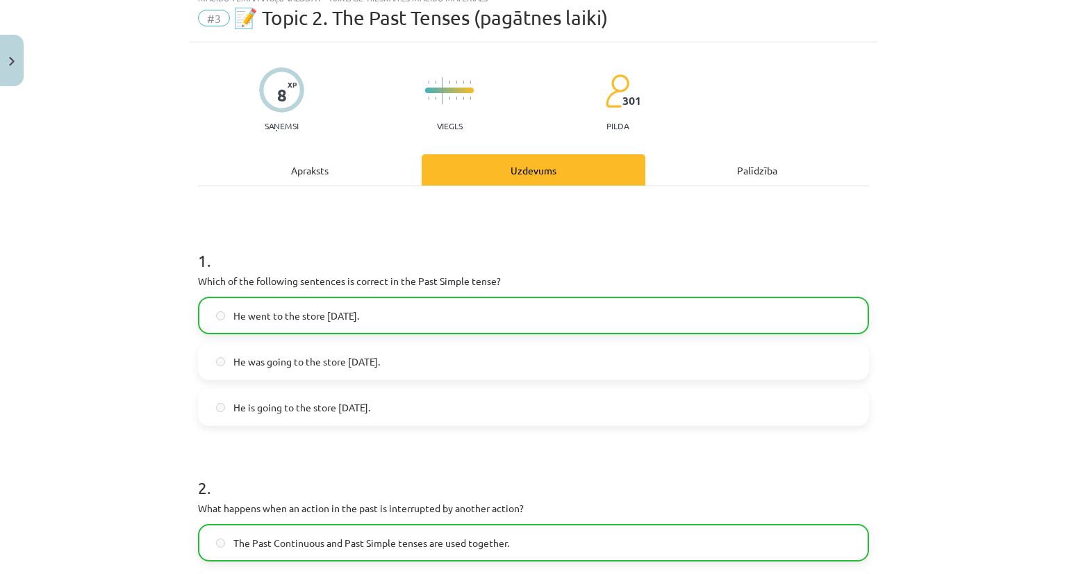
scroll to position [0, 0]
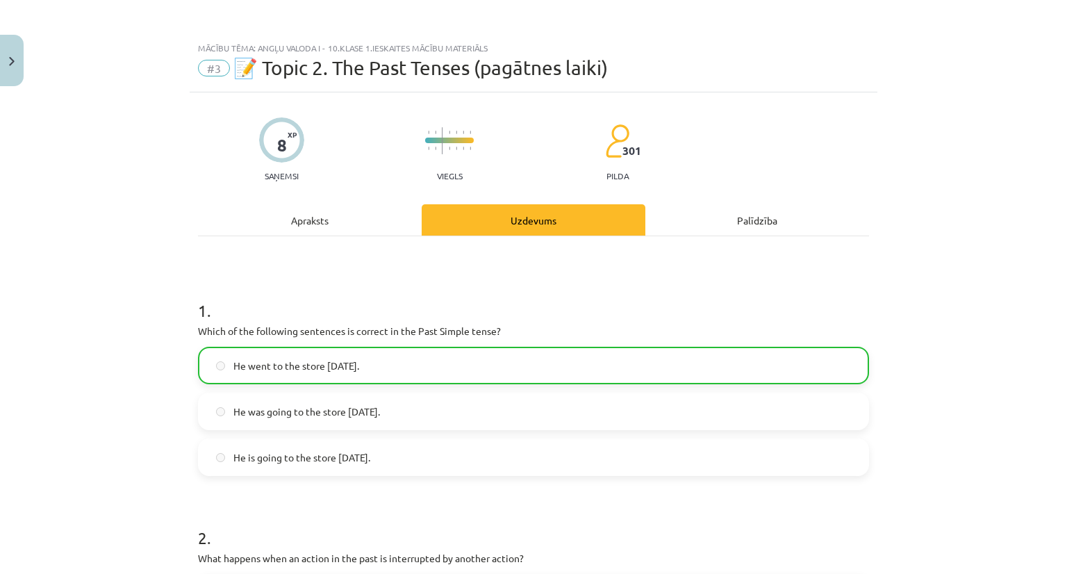
click at [297, 226] on div "Apraksts" at bounding box center [310, 219] width 224 height 31
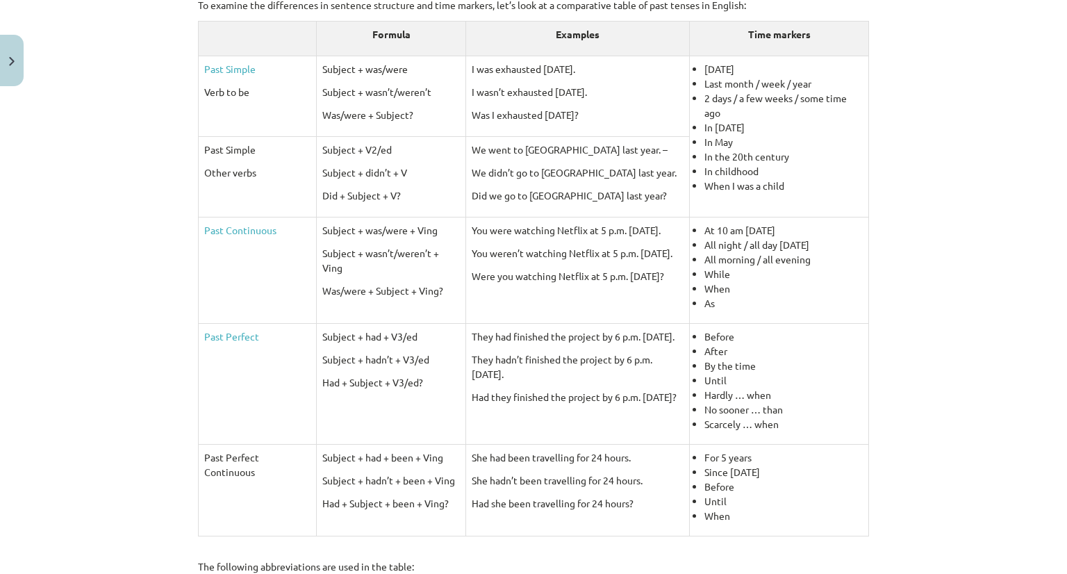
scroll to position [313, 0]
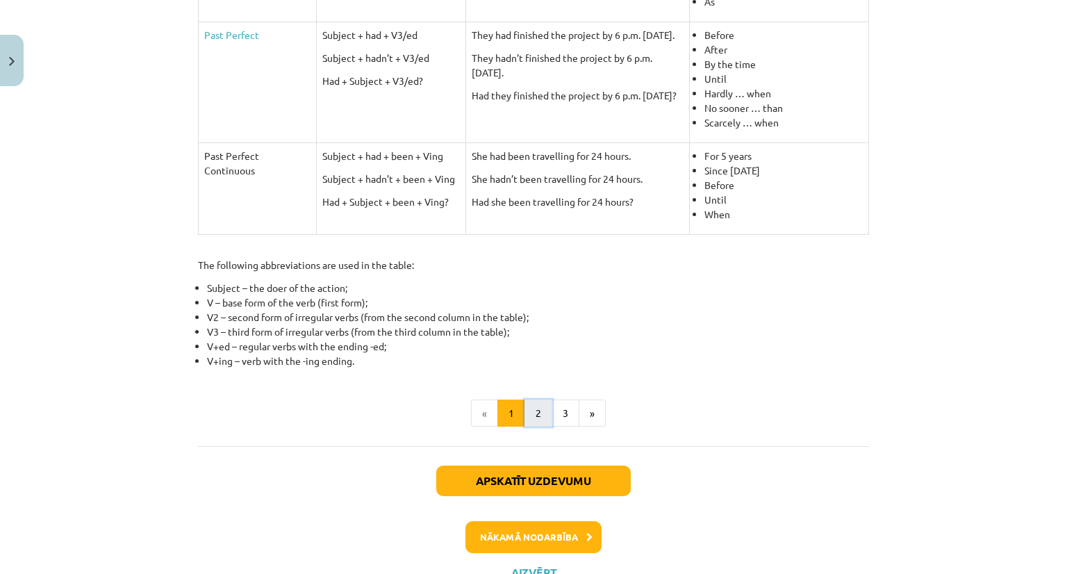
click at [531, 403] on button "2" at bounding box center [538, 413] width 28 height 28
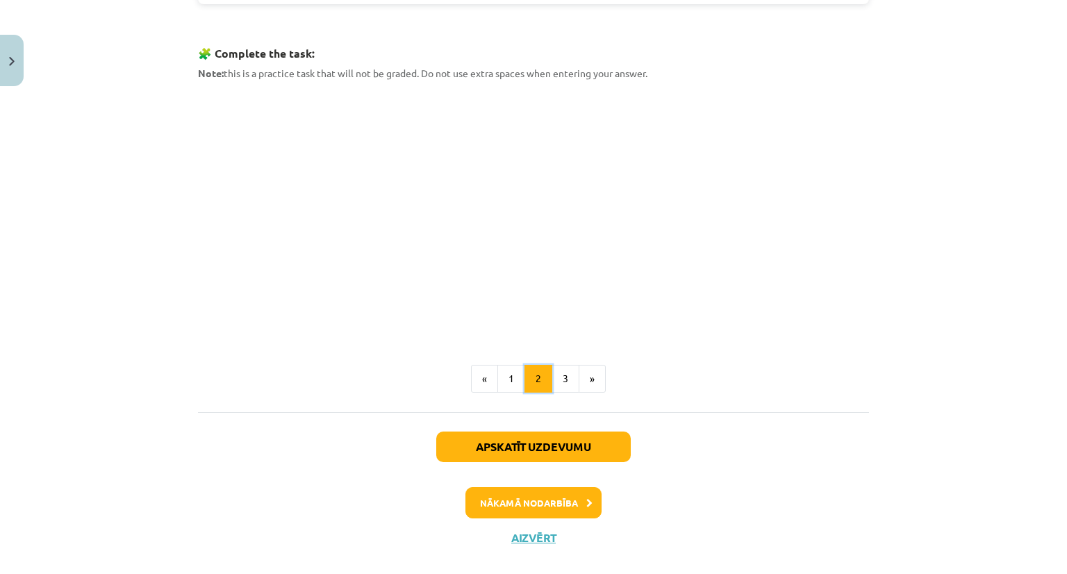
scroll to position [697, 0]
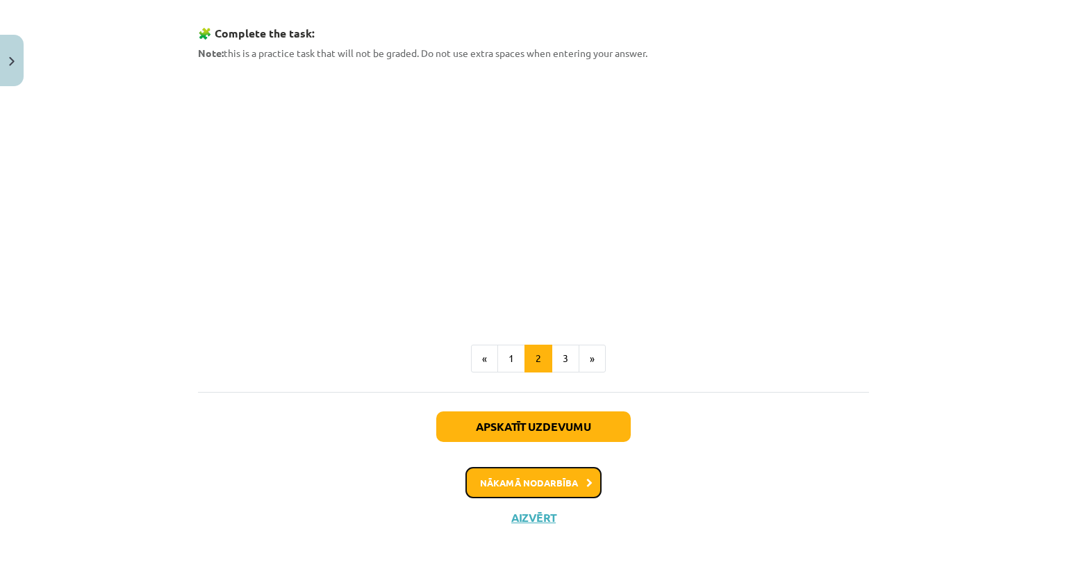
click at [563, 483] on button "Nākamā nodarbība" at bounding box center [533, 483] width 136 height 32
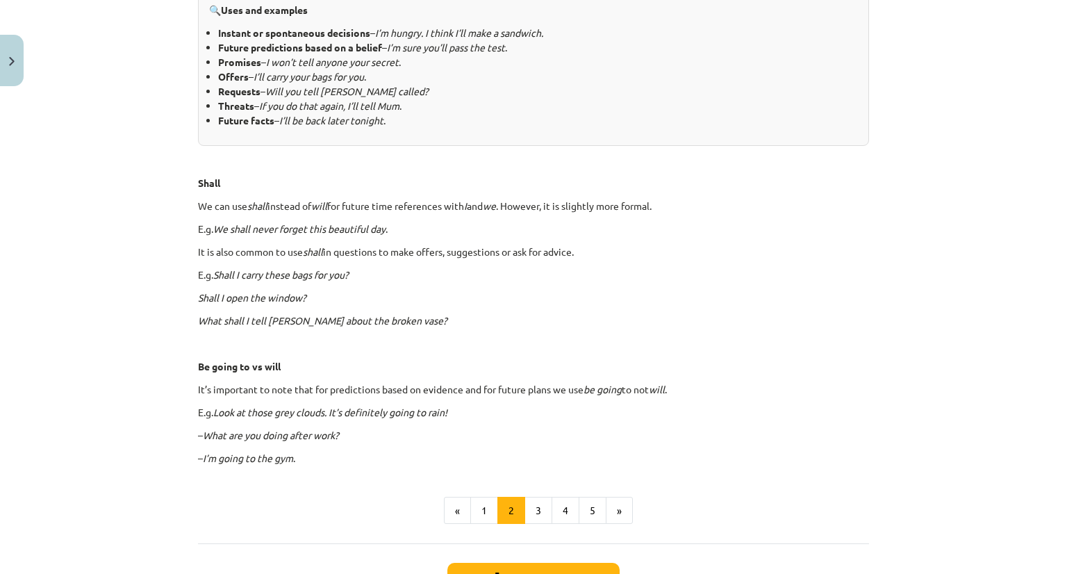
scroll to position [755, 0]
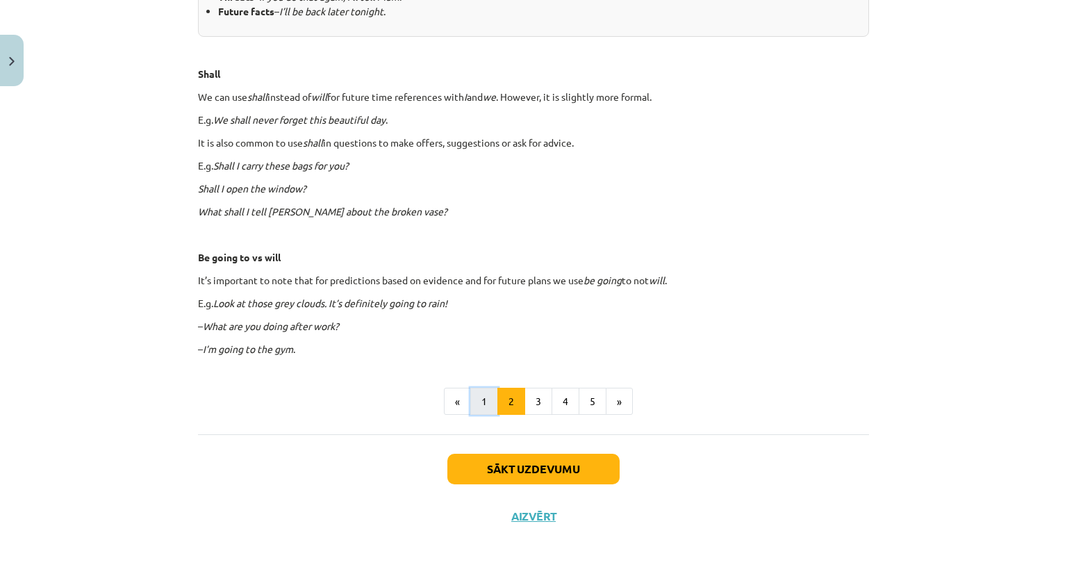
click at [470, 401] on button "1" at bounding box center [484, 402] width 28 height 28
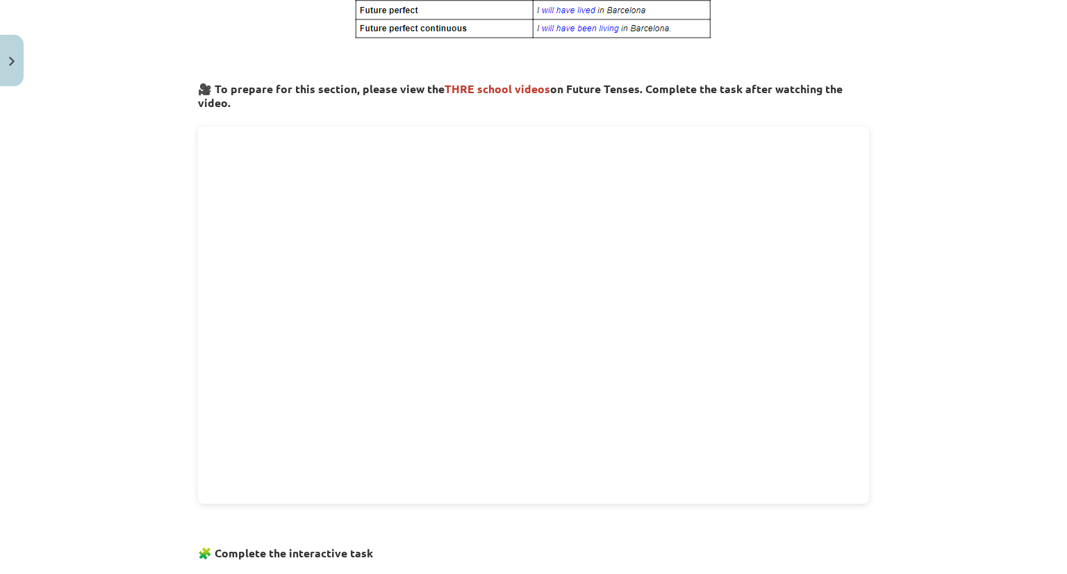
scroll to position [347, 0]
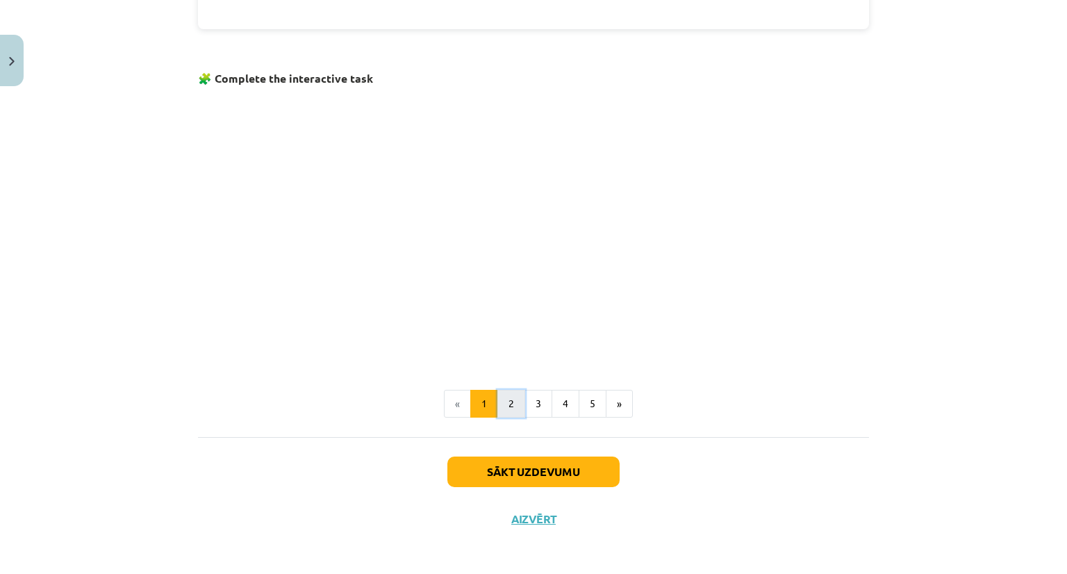
click at [503, 401] on button "2" at bounding box center [511, 404] width 28 height 28
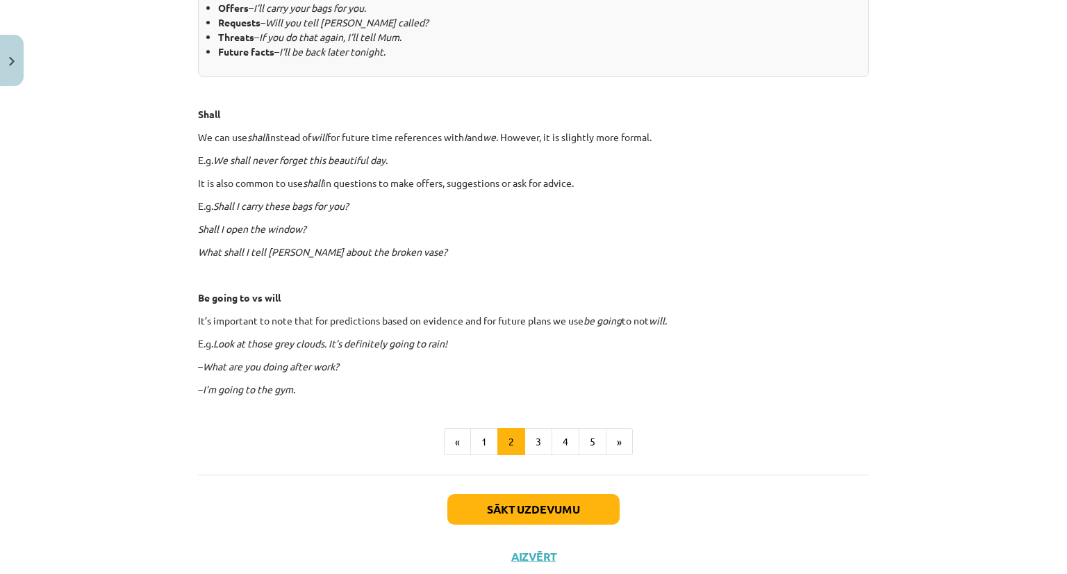
scroll to position [726, 0]
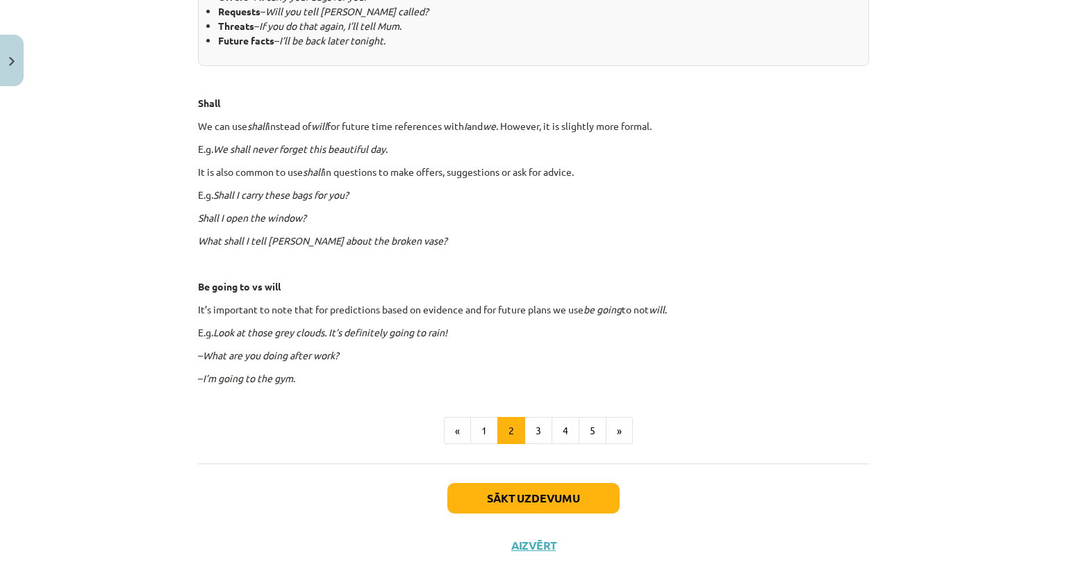
click at [530, 428] on button "3" at bounding box center [538, 431] width 28 height 28
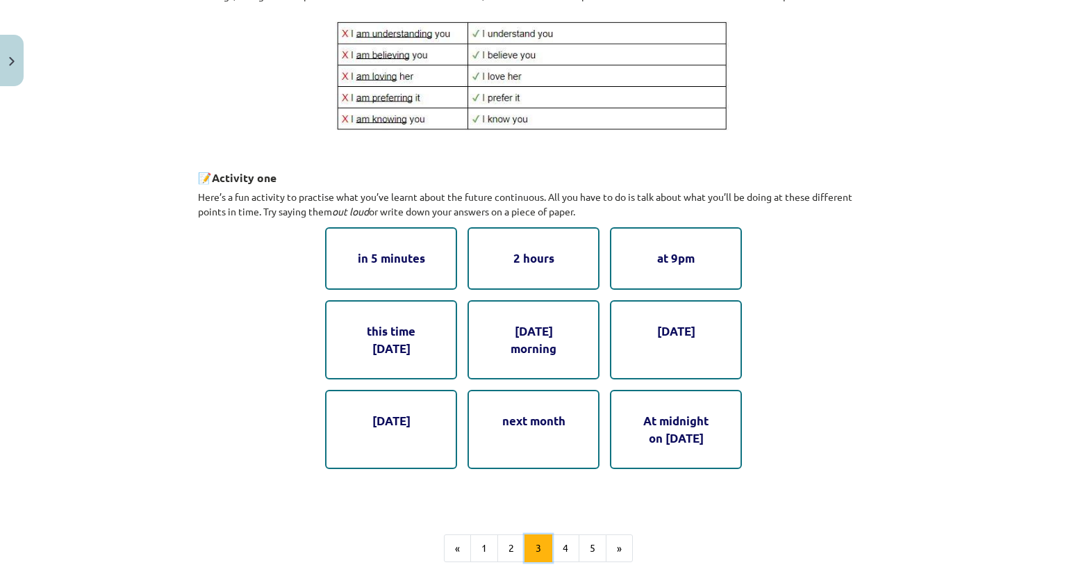
scroll to position [595, 0]
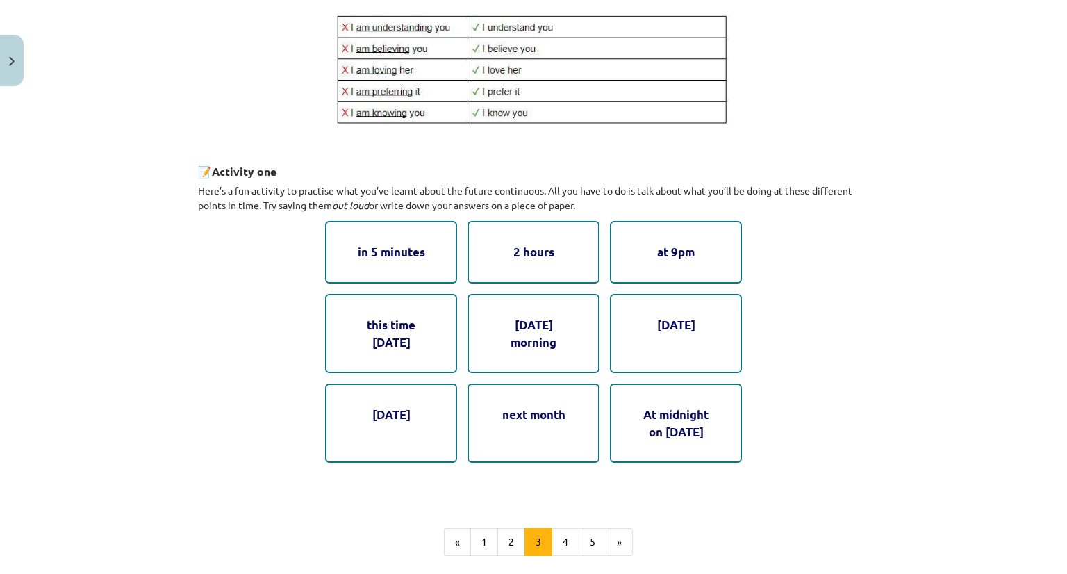
drag, startPoint x: 191, startPoint y: 192, endPoint x: 697, endPoint y: 201, distance: 506.3
click at [697, 201] on div "8 XP Saņemsi Viegls 301 pilda Apraksts Uzdevums Palīdzība 2. Future continuous …" at bounding box center [534, 88] width 688 height 1183
click at [612, 203] on p "Here’s a fun activity to practise what you’ve learnt about the future continuou…" at bounding box center [533, 197] width 671 height 29
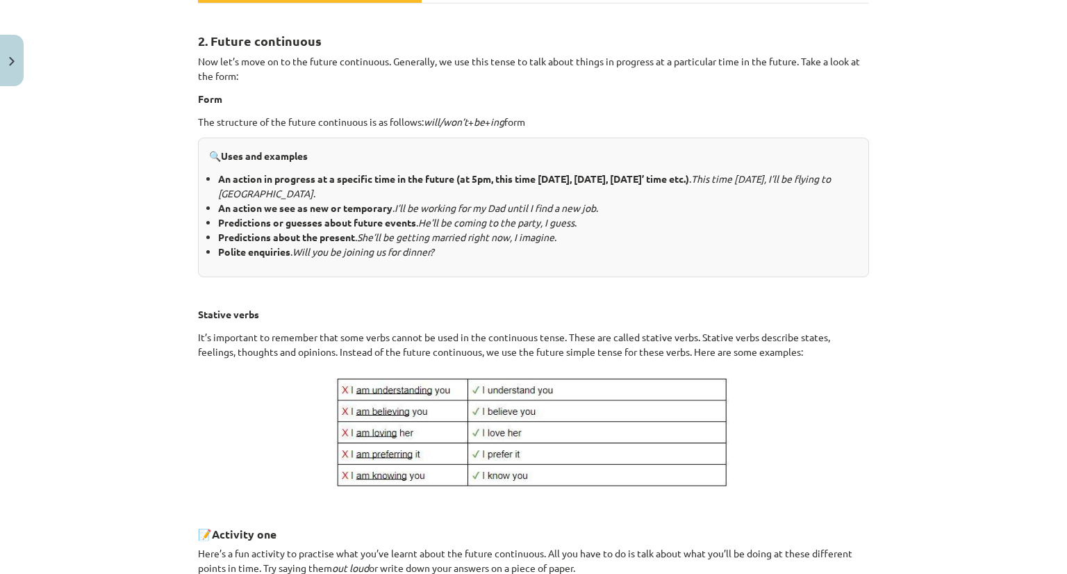
scroll to position [178, 0]
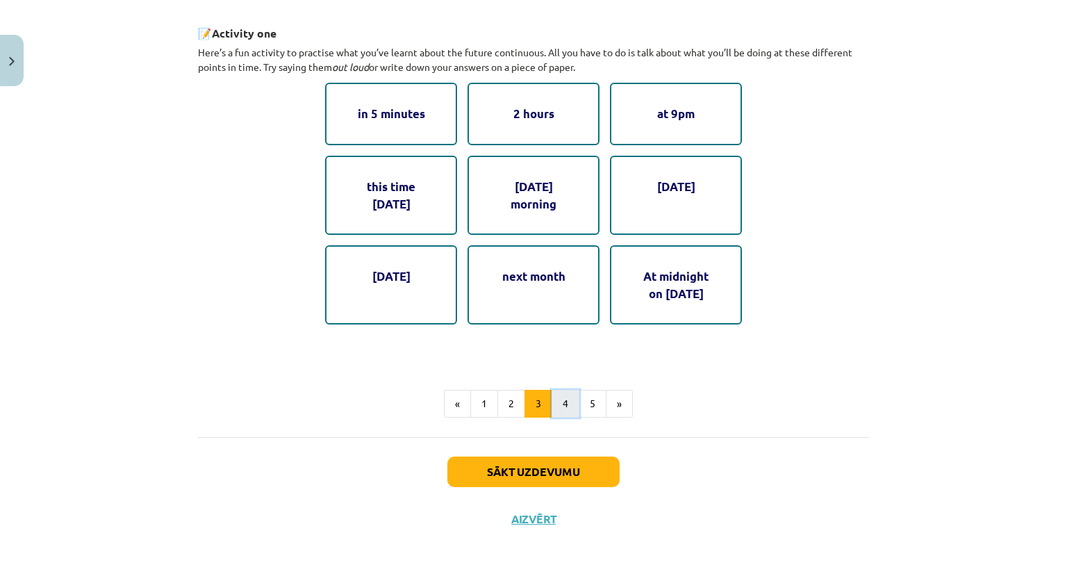
click at [559, 404] on button "4" at bounding box center [565, 404] width 28 height 28
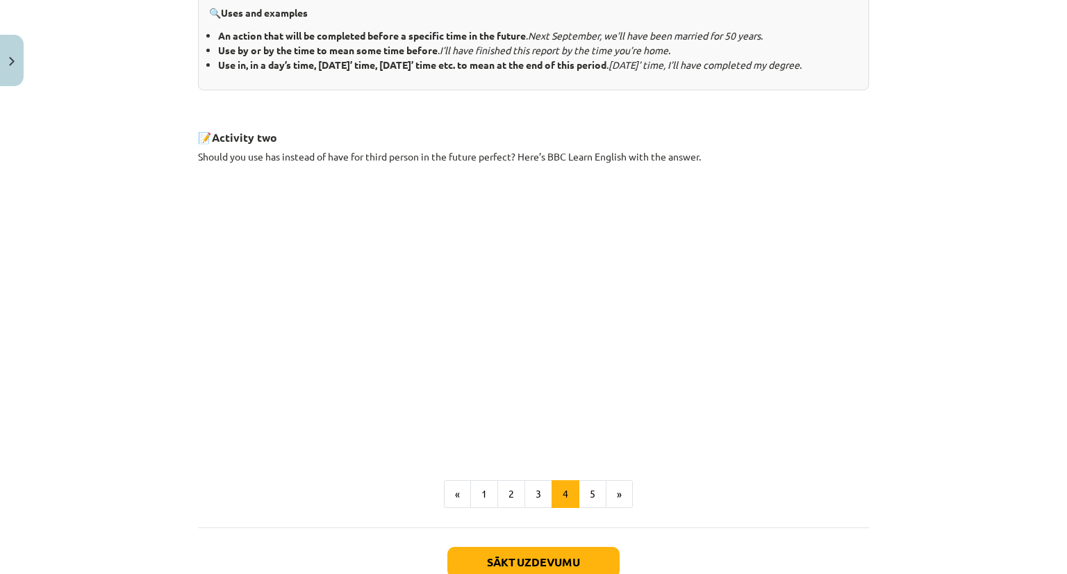
scroll to position [583, 0]
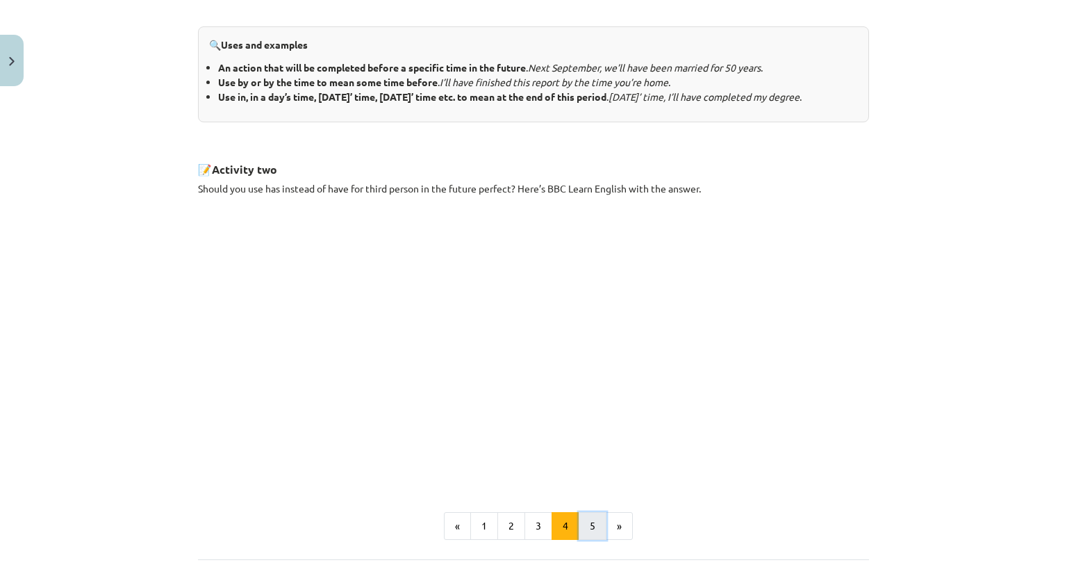
click at [584, 540] on button "5" at bounding box center [593, 526] width 28 height 28
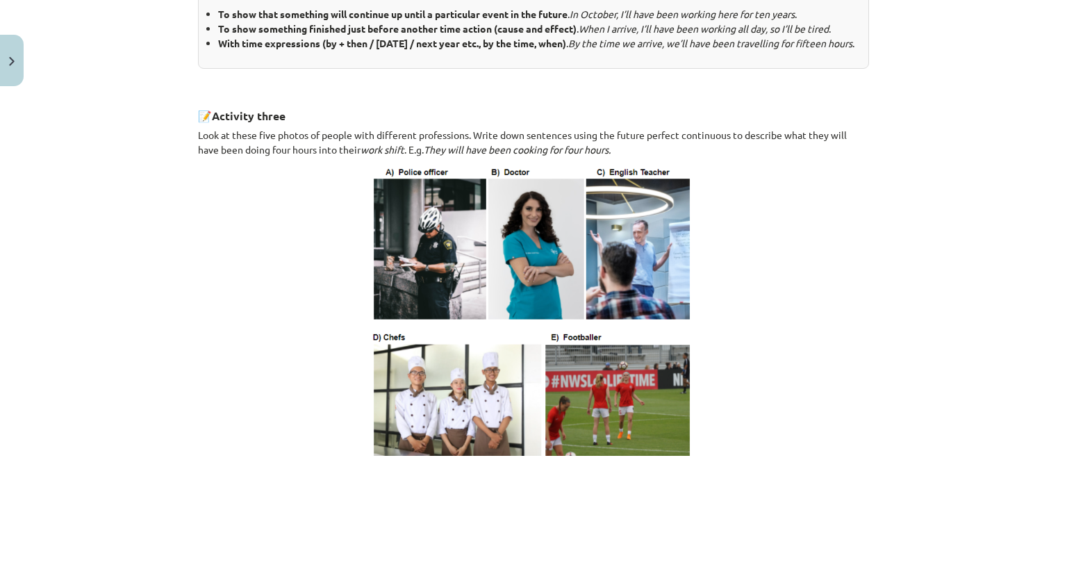
scroll to position [665, 0]
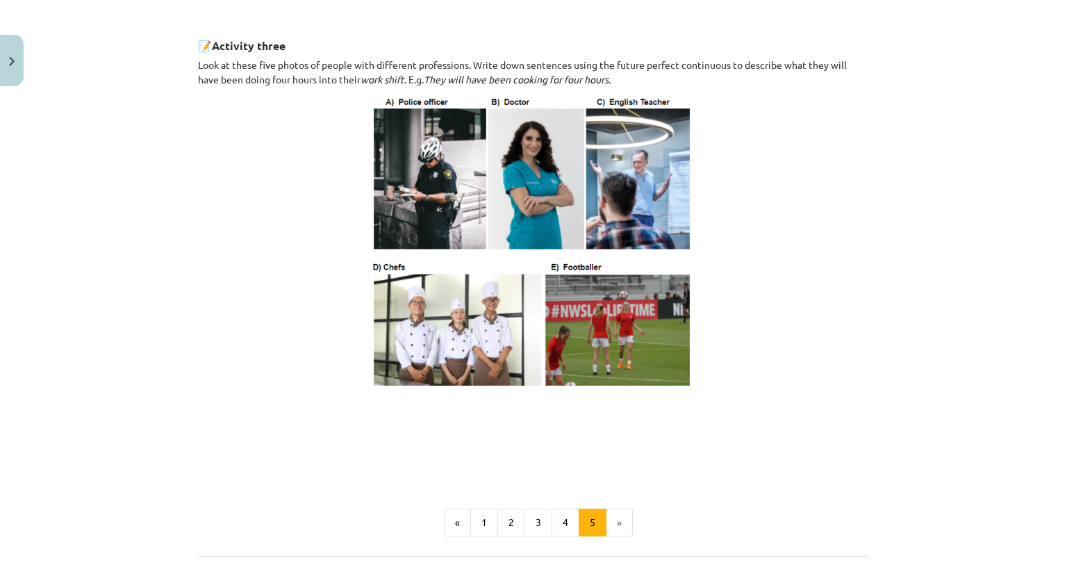
click at [609, 535] on li "»" at bounding box center [619, 522] width 26 height 28
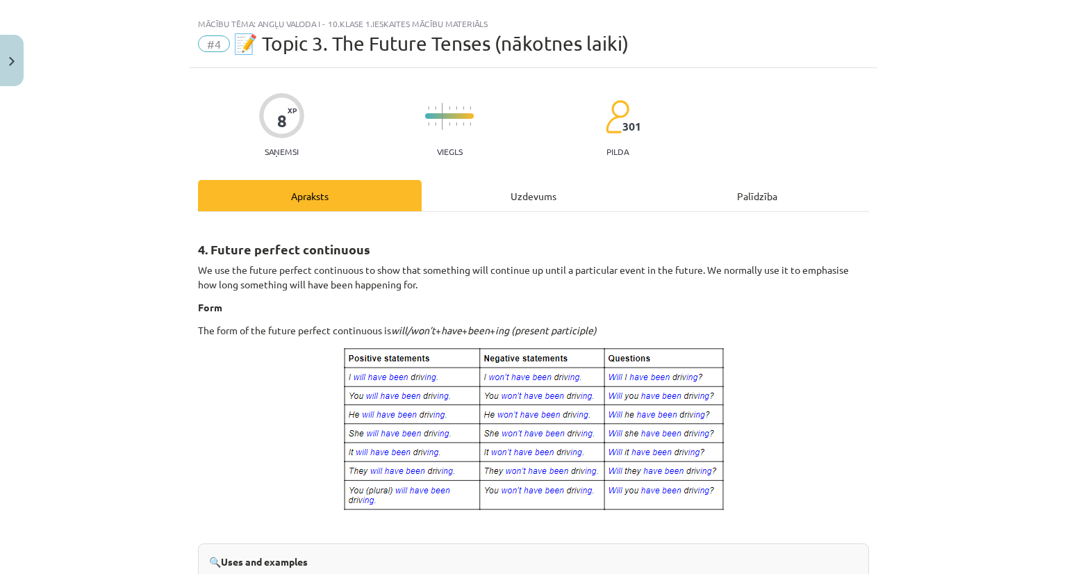
scroll to position [0, 0]
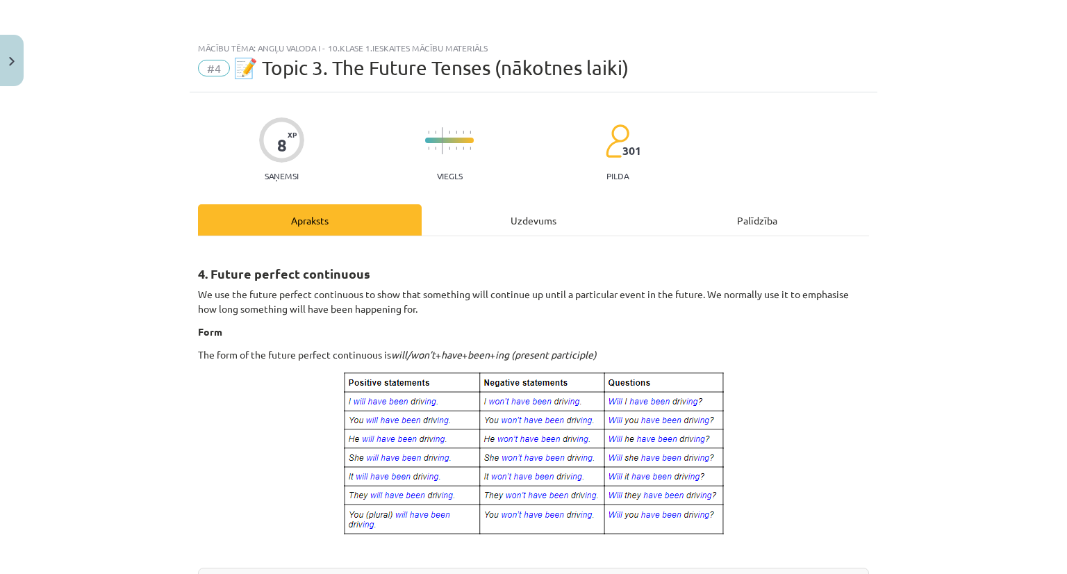
click at [530, 231] on div "Uzdevums" at bounding box center [534, 219] width 224 height 31
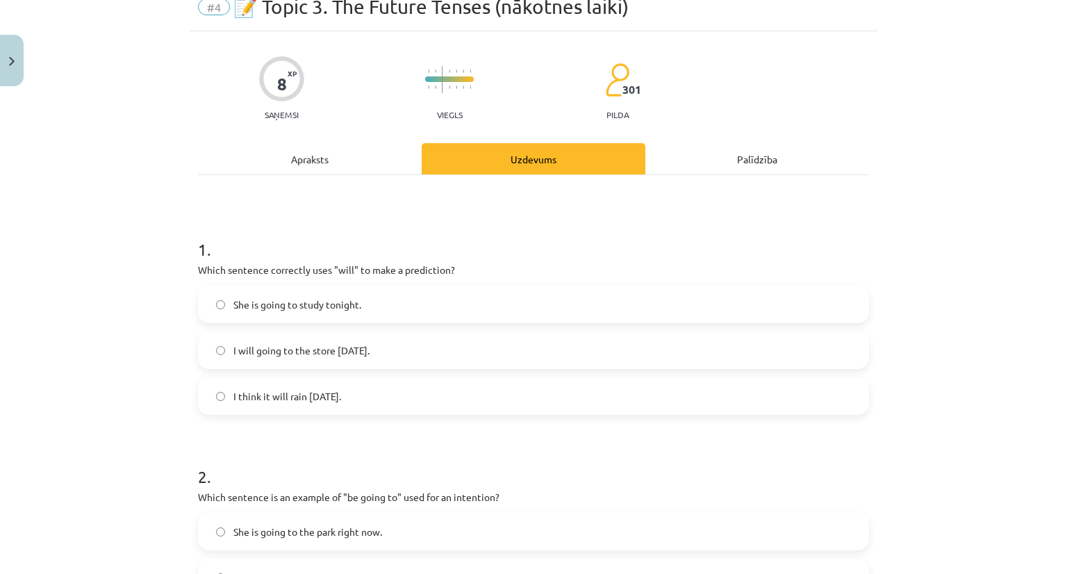
scroll to position [104, 0]
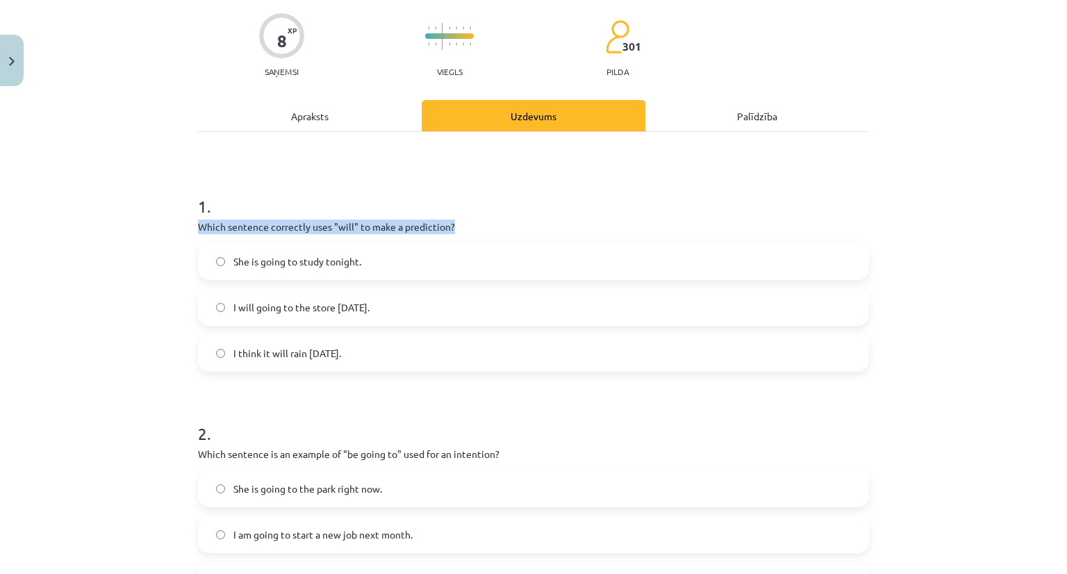
drag, startPoint x: 188, startPoint y: 223, endPoint x: 454, endPoint y: 222, distance: 266.7
click at [454, 222] on div "8 XP Saņemsi Viegls 301 pilda Apraksts Uzdevums Palīdzība 1 . Which sentence co…" at bounding box center [534, 583] width 688 height 1191
click at [589, 205] on h1 "1 ." at bounding box center [533, 193] width 671 height 43
click at [299, 349] on span "I think it will rain [DATE]." at bounding box center [287, 353] width 108 height 15
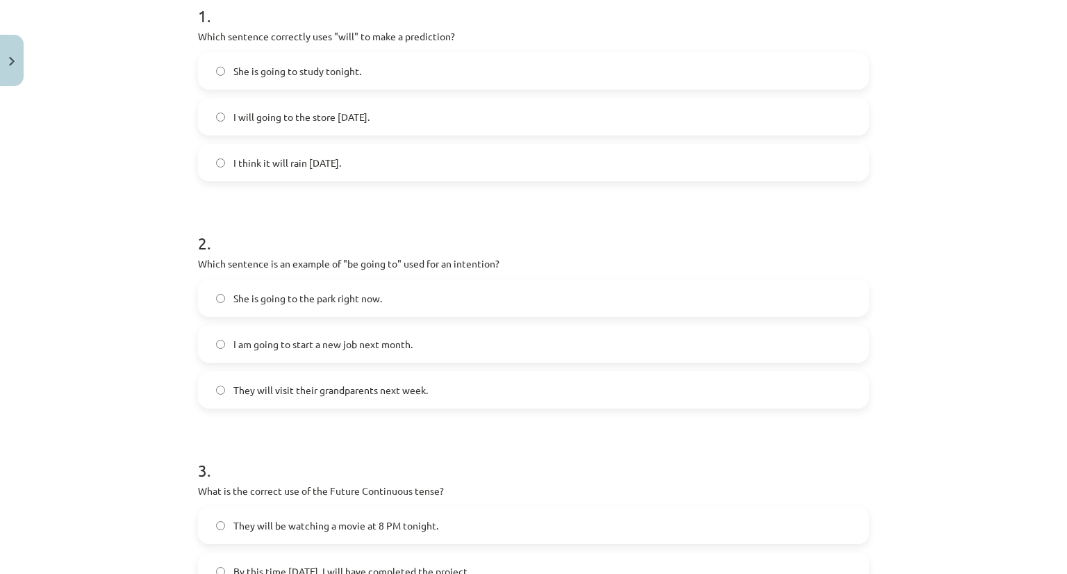
scroll to position [382, 0]
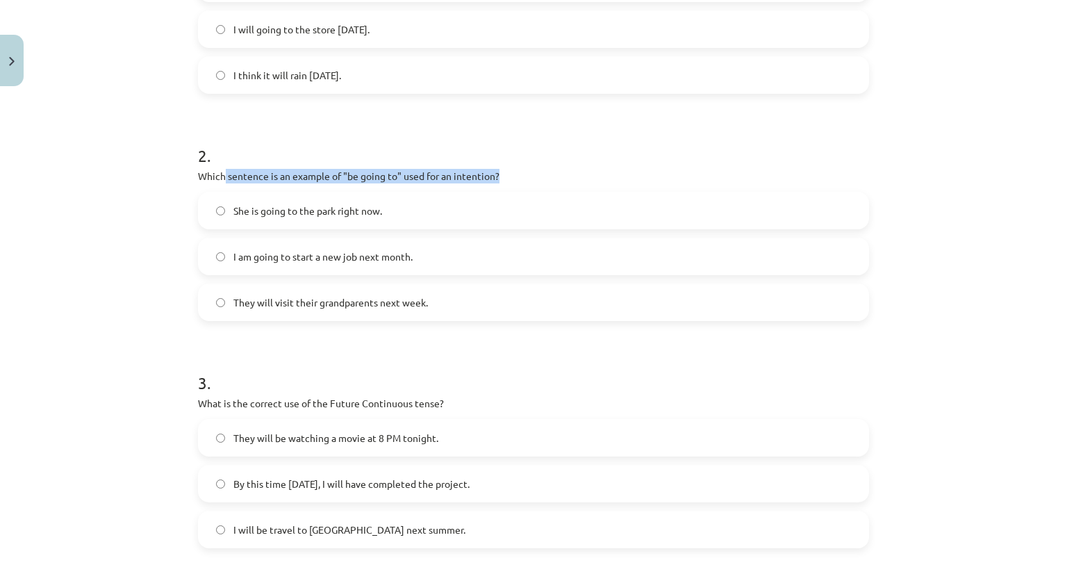
drag, startPoint x: 525, startPoint y: 169, endPoint x: 217, endPoint y: 165, distance: 308.4
click at [217, 165] on div "2 . Which sentence is an example of "be going to" used for an intention? She is…" at bounding box center [533, 221] width 671 height 199
click at [513, 171] on p "Which sentence is an example of "be going to" used for an intention?" at bounding box center [533, 176] width 671 height 15
drag, startPoint x: 513, startPoint y: 171, endPoint x: 188, endPoint y: 167, distance: 325.0
click at [190, 167] on div "8 XP Saņemsi Viegls 301 pilda Apraksts Uzdevums Palīdzība 1 . Which sentence co…" at bounding box center [534, 305] width 688 height 1191
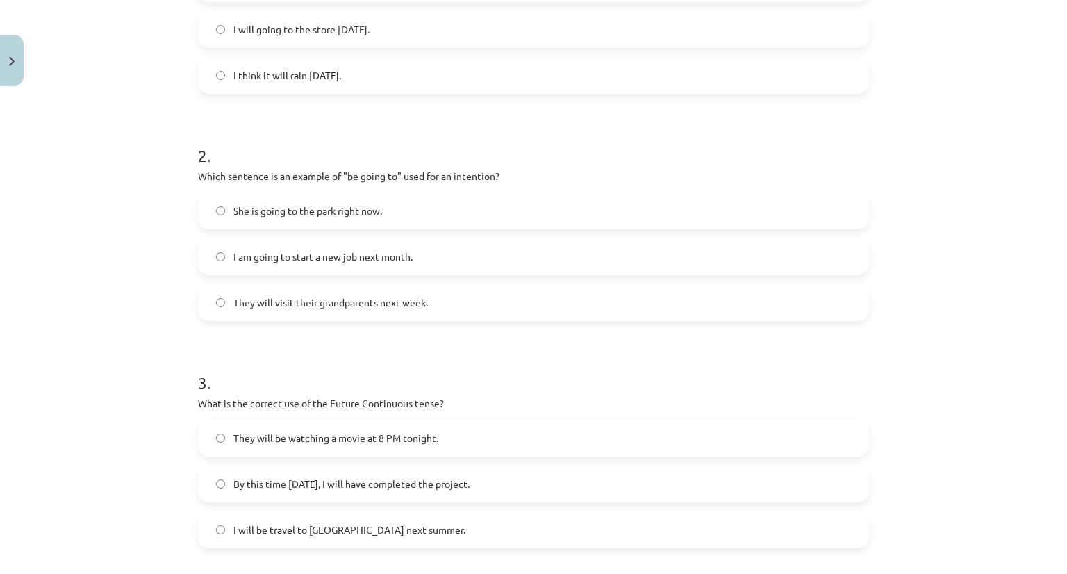
click at [583, 142] on h1 "2 ." at bounding box center [533, 143] width 671 height 43
drag, startPoint x: 189, startPoint y: 176, endPoint x: 504, endPoint y: 172, distance: 315.3
click at [504, 172] on div "8 XP Saņemsi Viegls 301 pilda Apraksts Uzdevums Palīdzība 1 . Which sentence co…" at bounding box center [534, 305] width 688 height 1191
click at [423, 205] on label "She is going to the park right now." at bounding box center [533, 210] width 668 height 35
click at [215, 309] on label "They will visit their grandparents next week." at bounding box center [533, 302] width 668 height 35
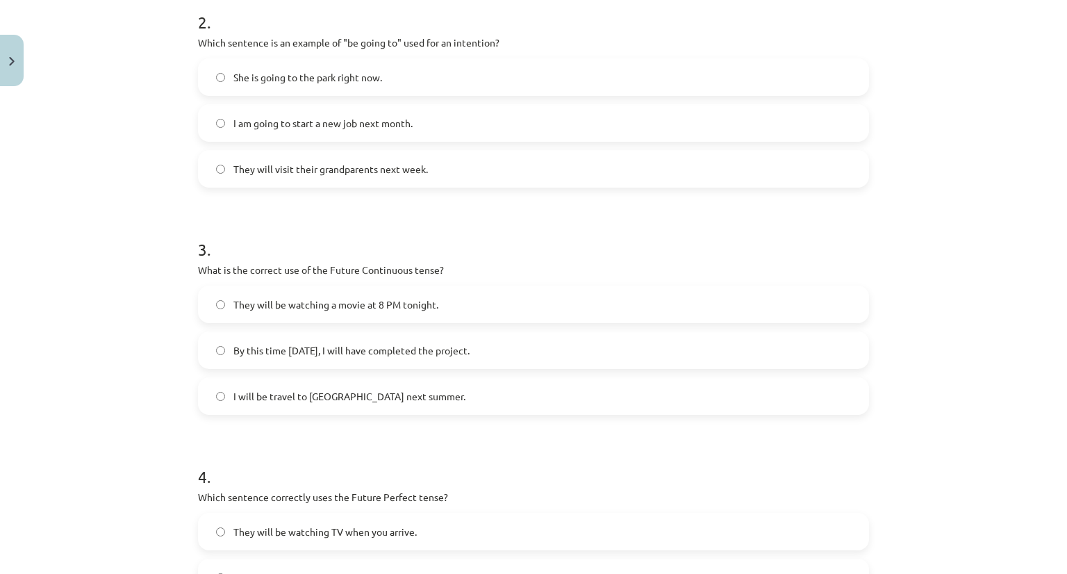
scroll to position [521, 0]
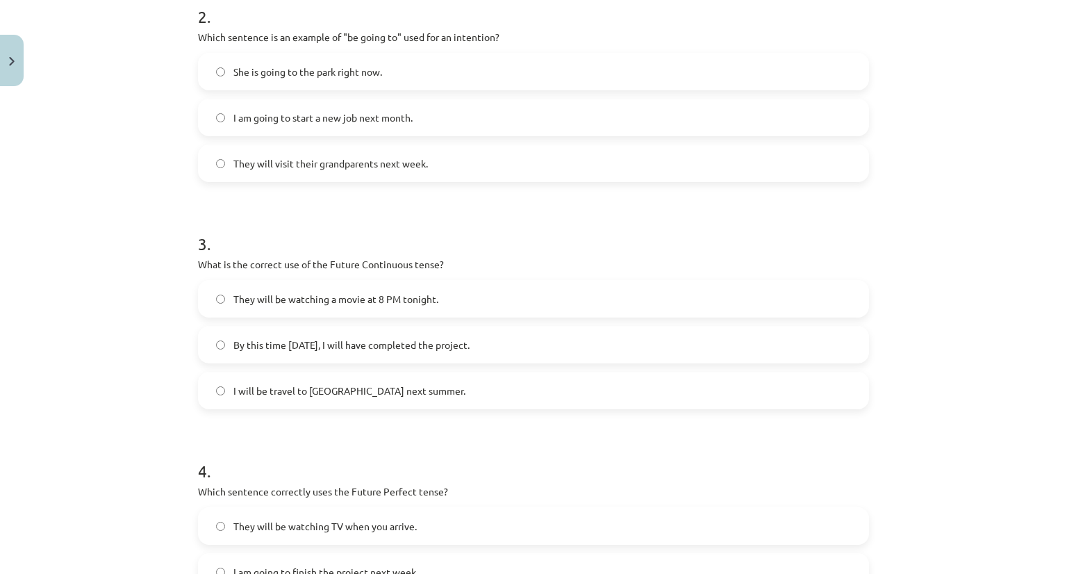
click at [333, 131] on label "I am going to start a new job next month." at bounding box center [533, 117] width 668 height 35
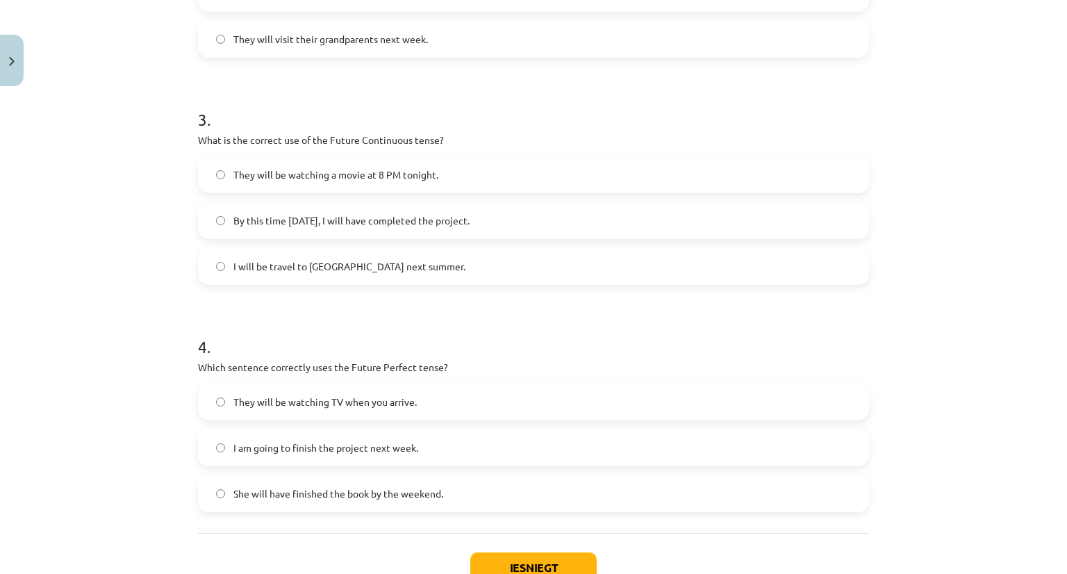
scroll to position [660, 0]
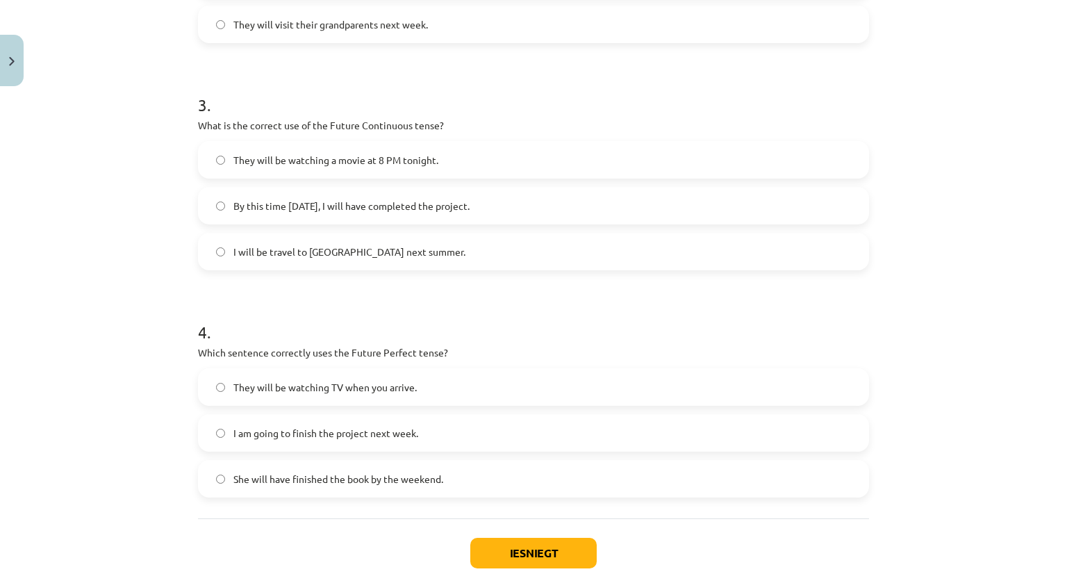
click at [271, 163] on span "They will be watching a movie at 8 PM tonight." at bounding box center [335, 160] width 205 height 15
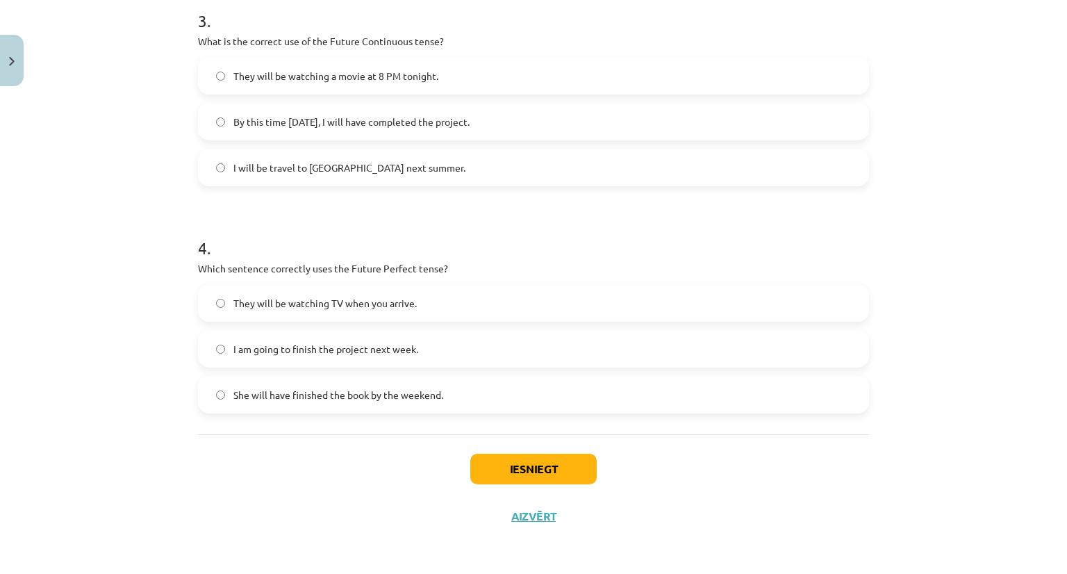
scroll to position [744, 0]
click at [310, 402] on label "She will have finished the book by the weekend." at bounding box center [533, 393] width 668 height 35
click at [486, 471] on button "Iesniegt" at bounding box center [533, 468] width 126 height 31
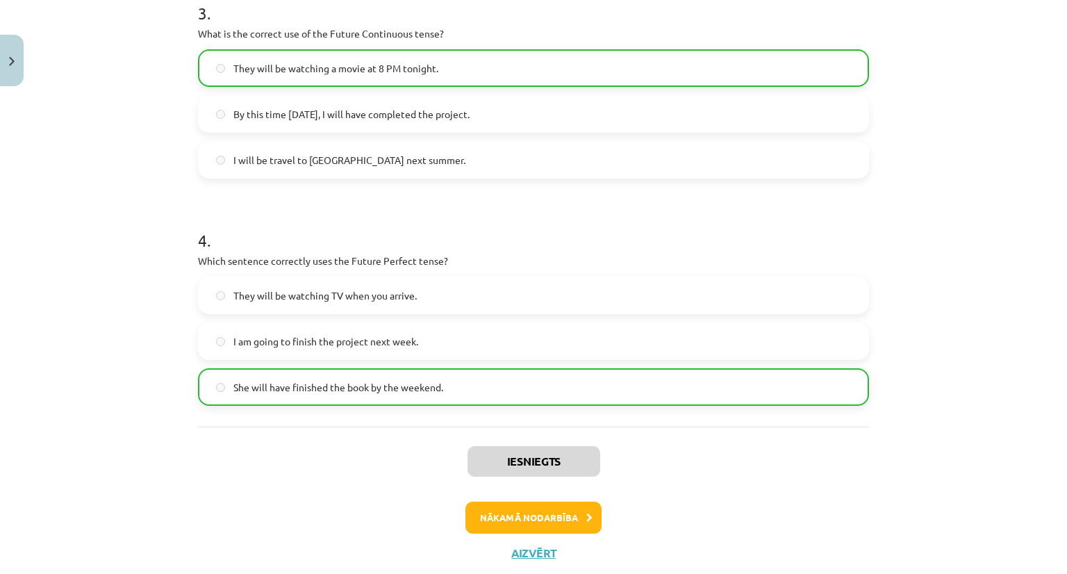
scroll to position [788, 0]
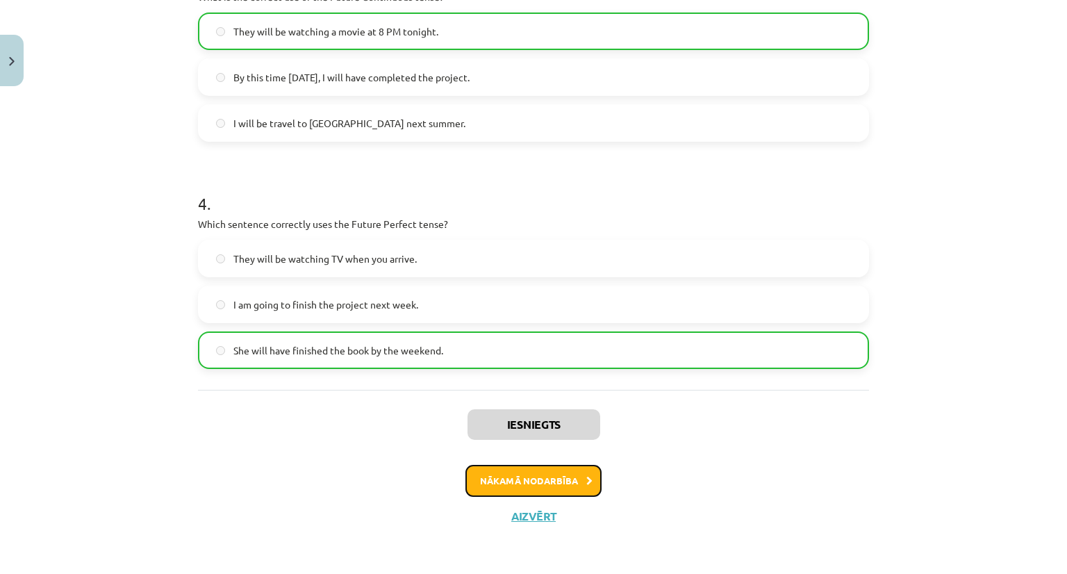
click at [535, 478] on button "Nākamā nodarbība" at bounding box center [533, 481] width 136 height 32
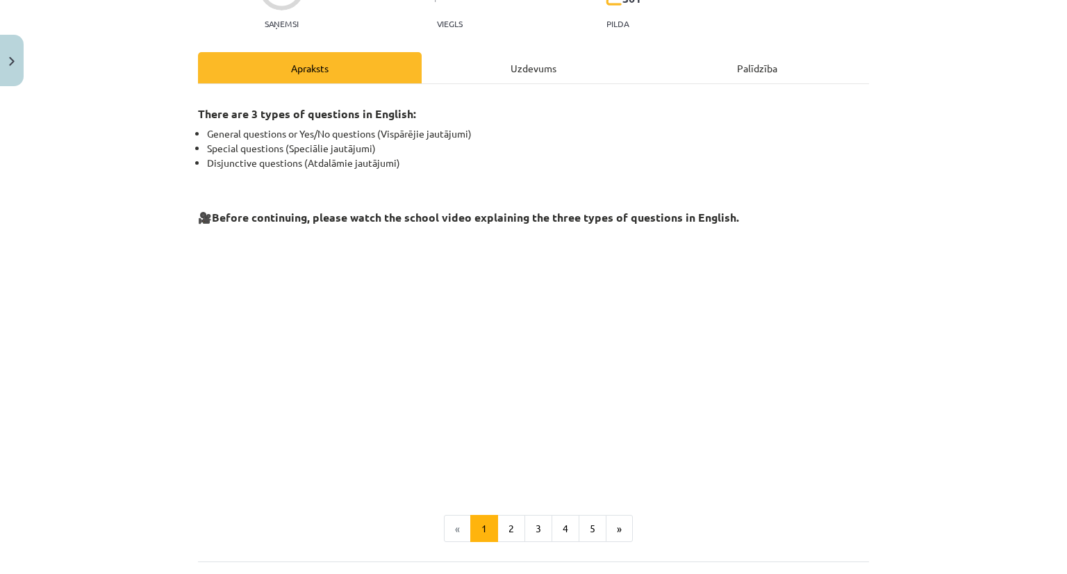
scroll to position [208, 0]
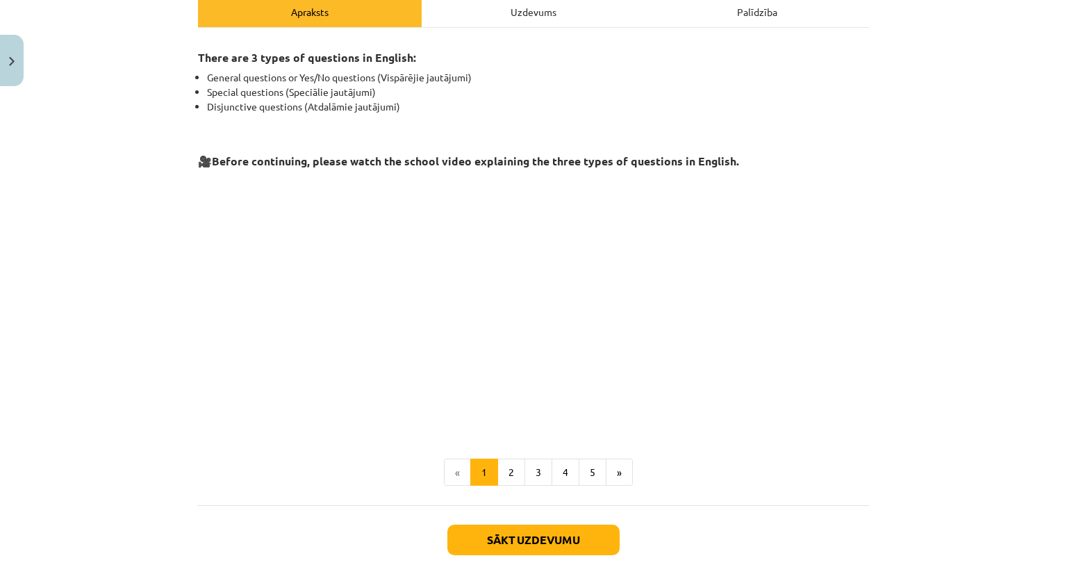
click at [275, 447] on div "There are 3 types of questions in English: General questions or Yes/No question…" at bounding box center [533, 262] width 671 height 445
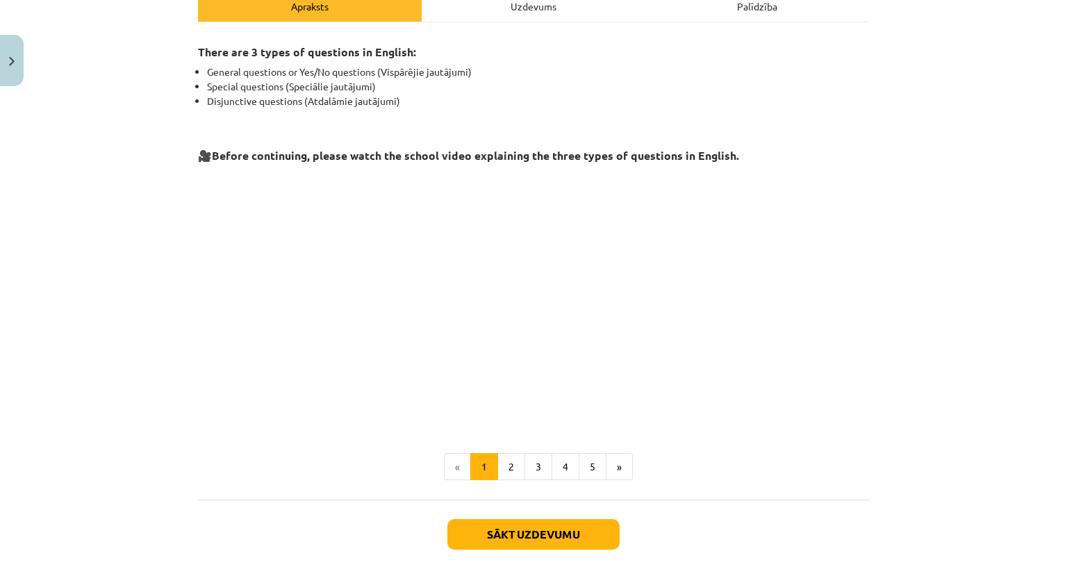
scroll to position [209, 0]
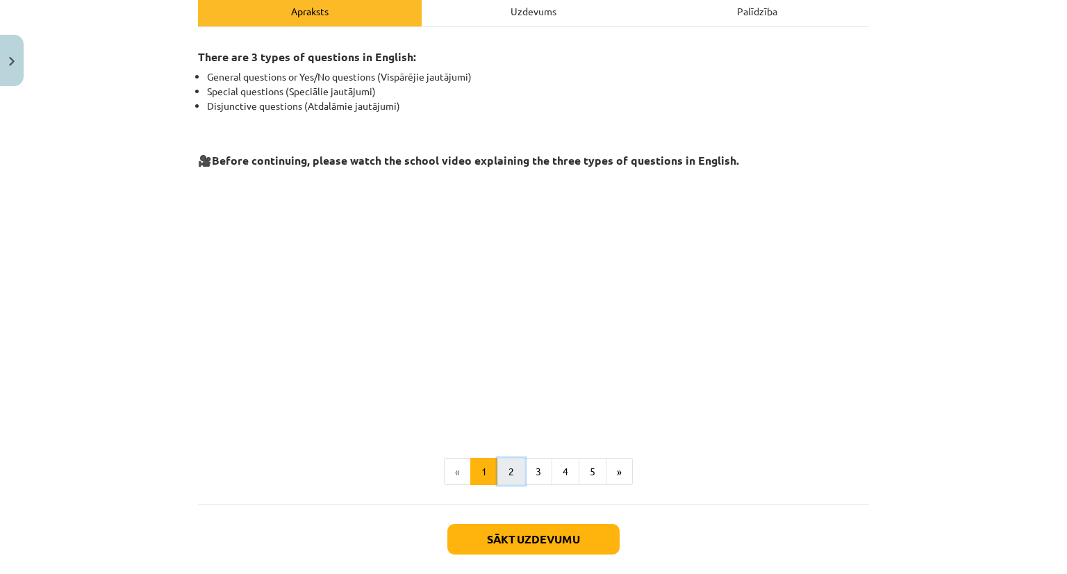
click at [501, 477] on button "2" at bounding box center [511, 472] width 28 height 28
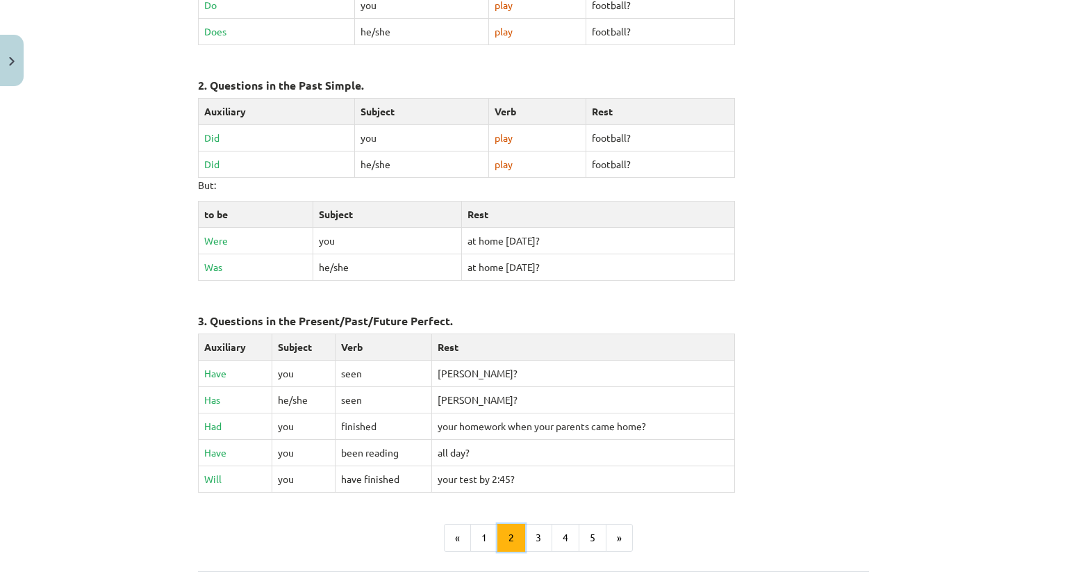
scroll to position [480, 0]
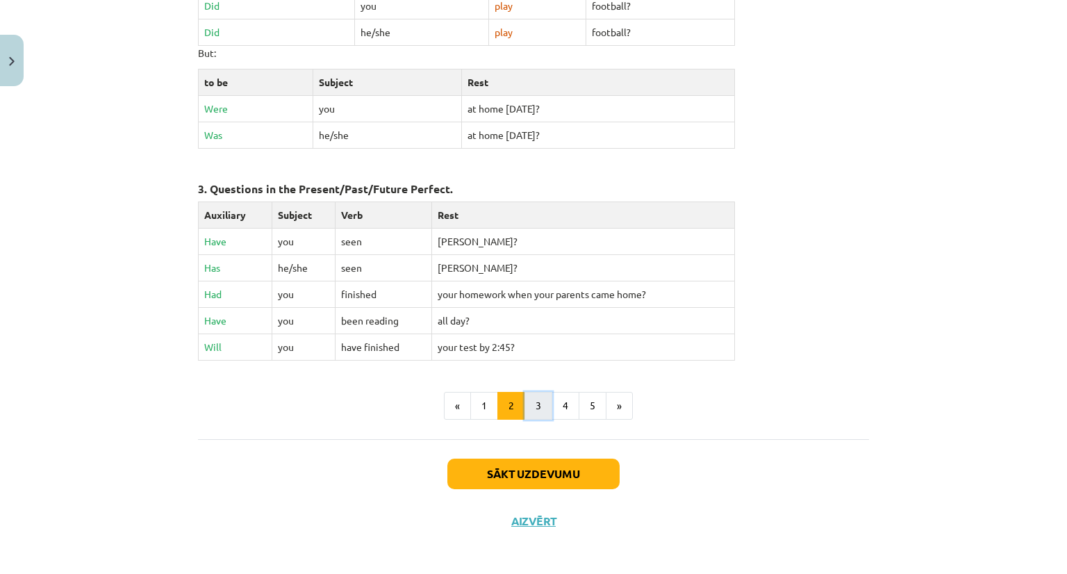
click at [528, 407] on button "3" at bounding box center [538, 406] width 28 height 28
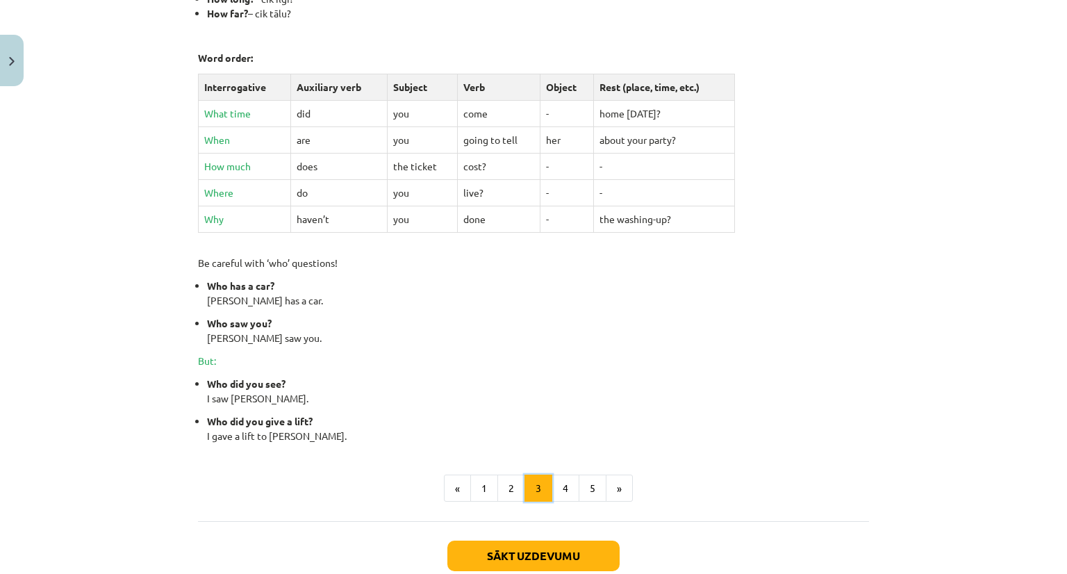
scroll to position [481, 0]
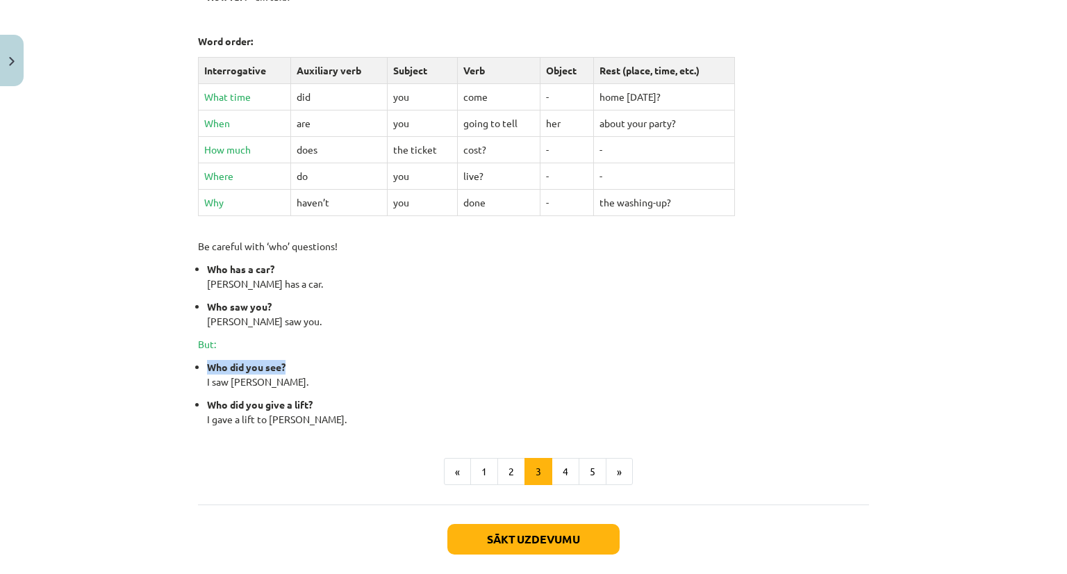
drag, startPoint x: 309, startPoint y: 363, endPoint x: 201, endPoint y: 364, distance: 107.6
click at [207, 364] on p "Who did you see? I saw [PERSON_NAME]." at bounding box center [538, 374] width 662 height 29
click at [310, 362] on p "Who did you see? I saw [PERSON_NAME]." at bounding box center [538, 374] width 662 height 29
drag, startPoint x: 310, startPoint y: 362, endPoint x: 202, endPoint y: 360, distance: 107.7
click at [207, 360] on p "Who did you see? I saw [PERSON_NAME]." at bounding box center [538, 374] width 662 height 29
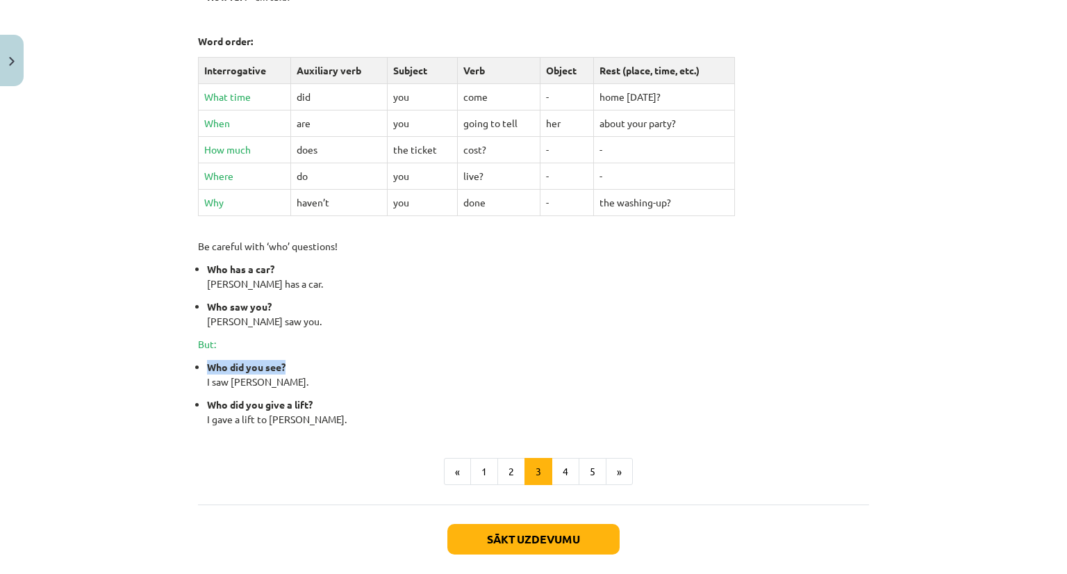
click at [355, 367] on p "Who did you see? I saw [PERSON_NAME]." at bounding box center [538, 374] width 662 height 29
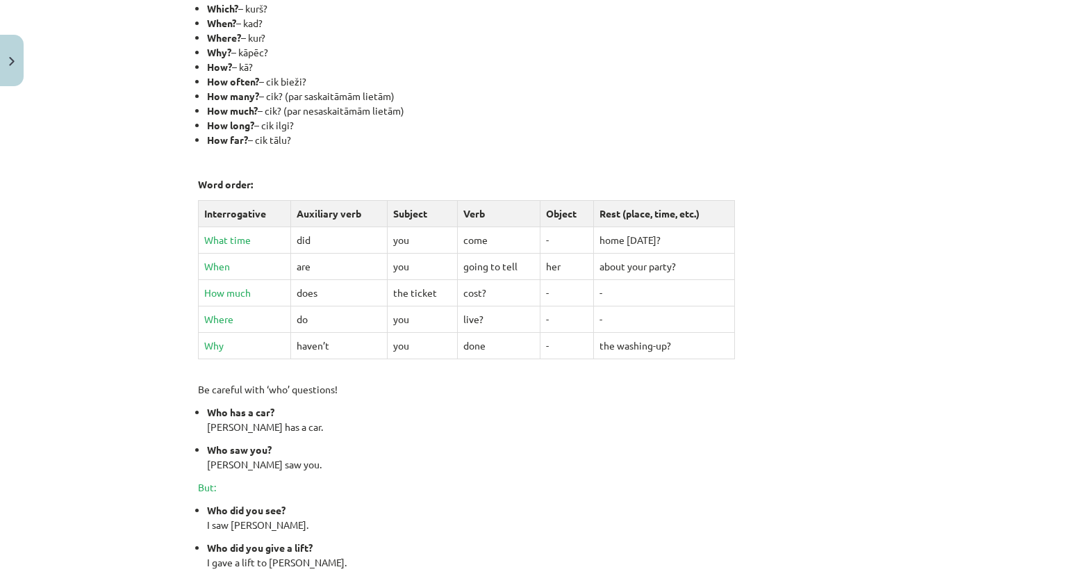
scroll to position [336, 0]
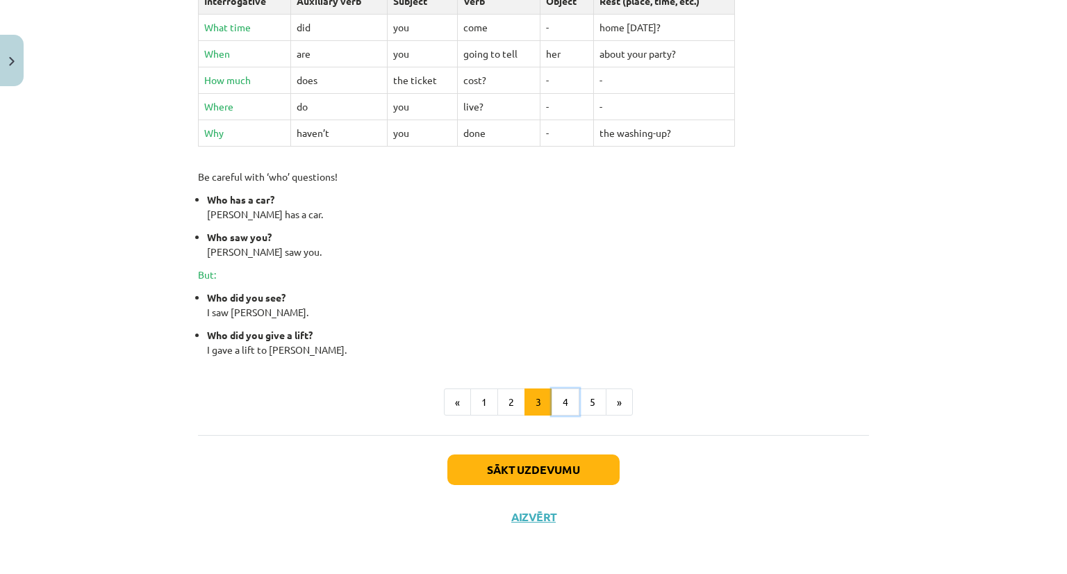
click at [569, 399] on button "4" at bounding box center [565, 402] width 28 height 28
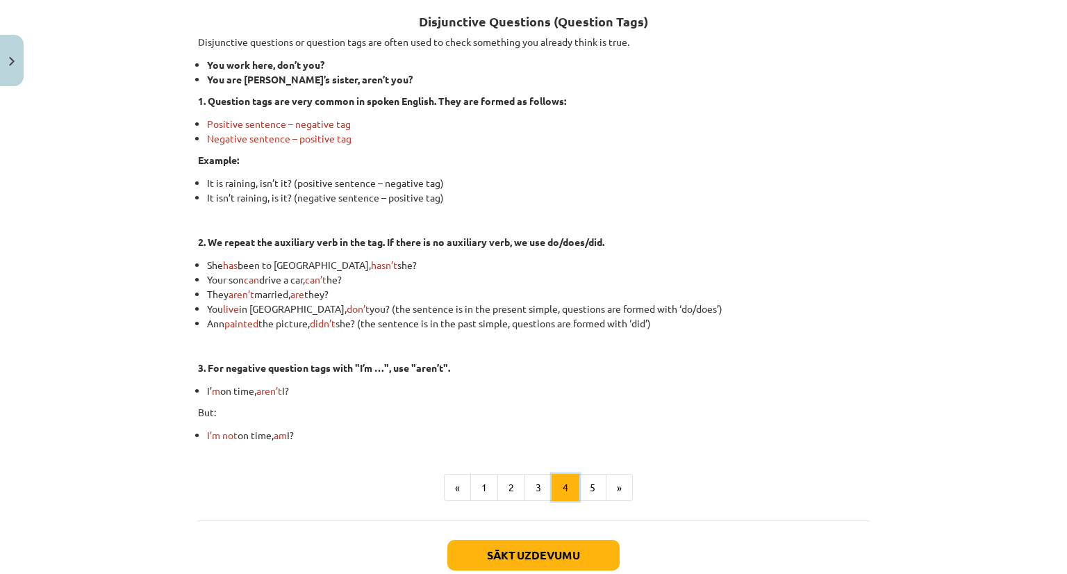
scroll to position [248, 0]
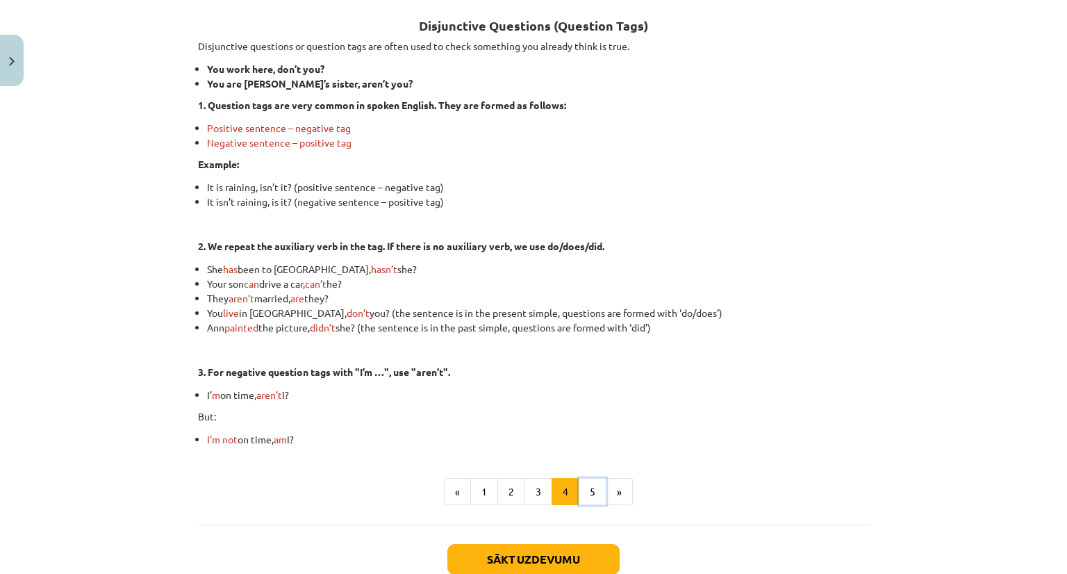
click at [578, 505] on div "Disjunctive Questions (Question Tags) Disjunctive questions or question tags ar…" at bounding box center [533, 256] width 671 height 536
click at [588, 483] on button "5" at bounding box center [593, 492] width 28 height 28
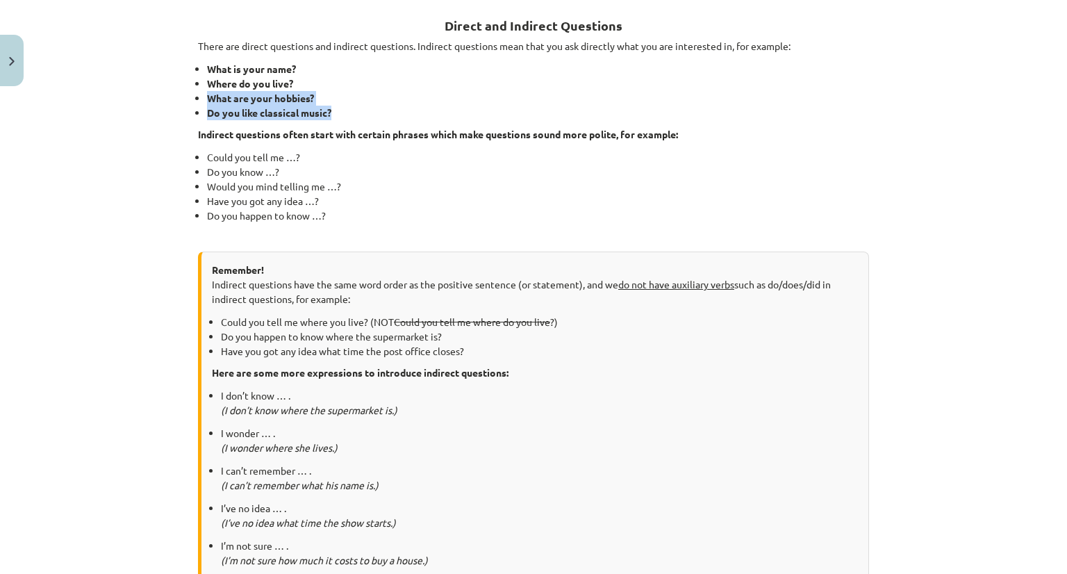
drag, startPoint x: 344, startPoint y: 108, endPoint x: 153, endPoint y: 103, distance: 191.7
click at [153, 103] on div "Mācību tēma: Angļu valoda i - 10.[PERSON_NAME] 1.ieskaites mācību materiāls #5 …" at bounding box center [533, 287] width 1067 height 574
click at [244, 112] on strong "Do you like classical music?" at bounding box center [269, 112] width 124 height 13
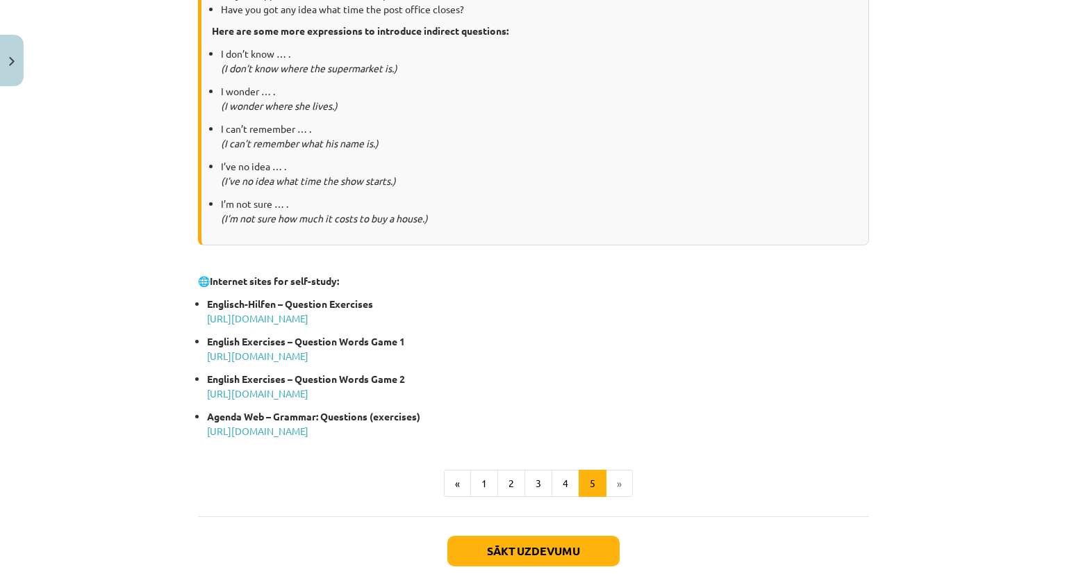
scroll to position [595, 0]
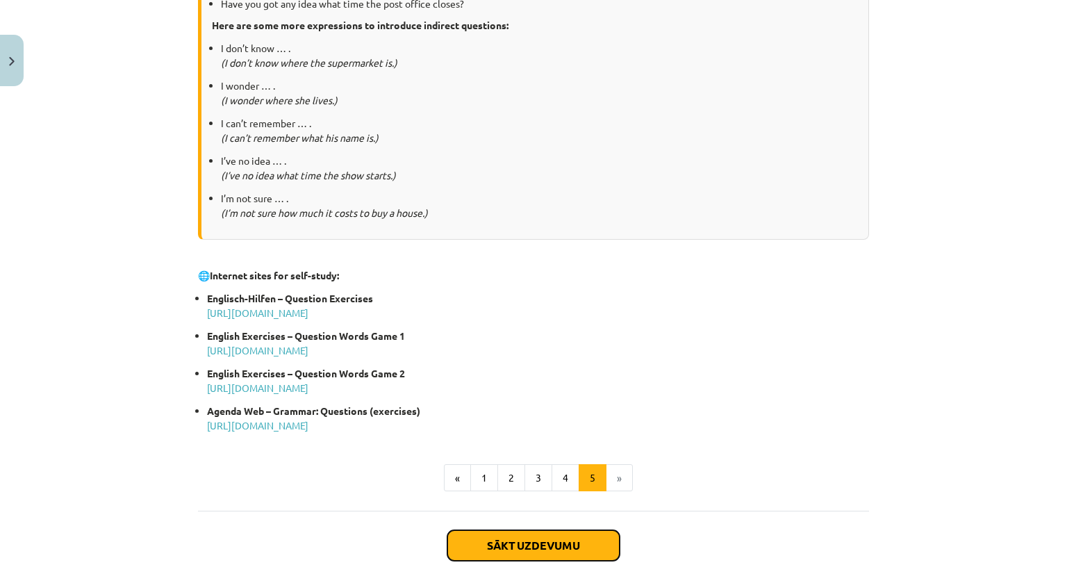
click at [536, 543] on button "Sākt uzdevumu" at bounding box center [533, 545] width 172 height 31
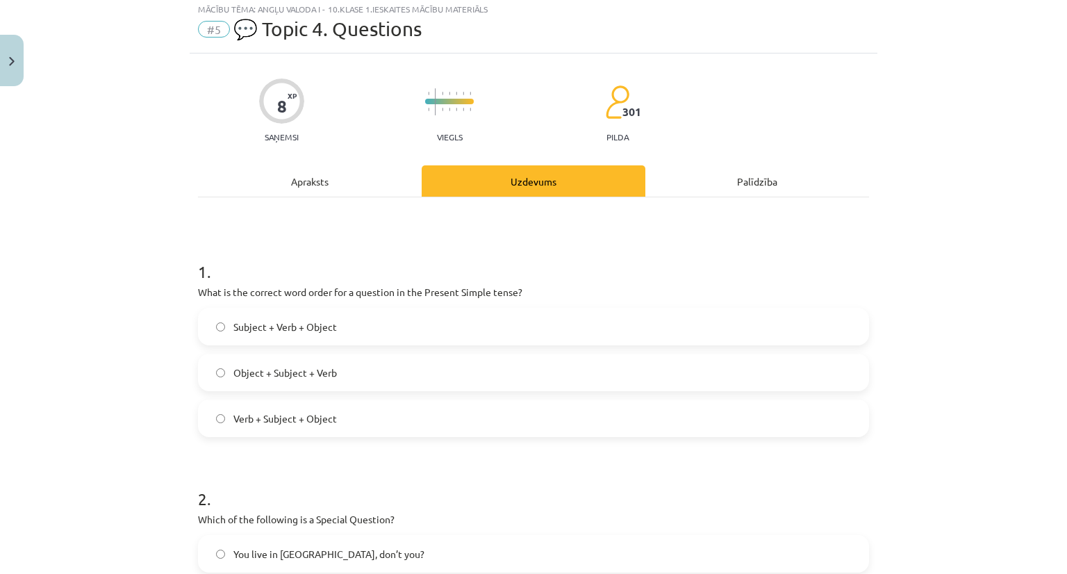
scroll to position [35, 0]
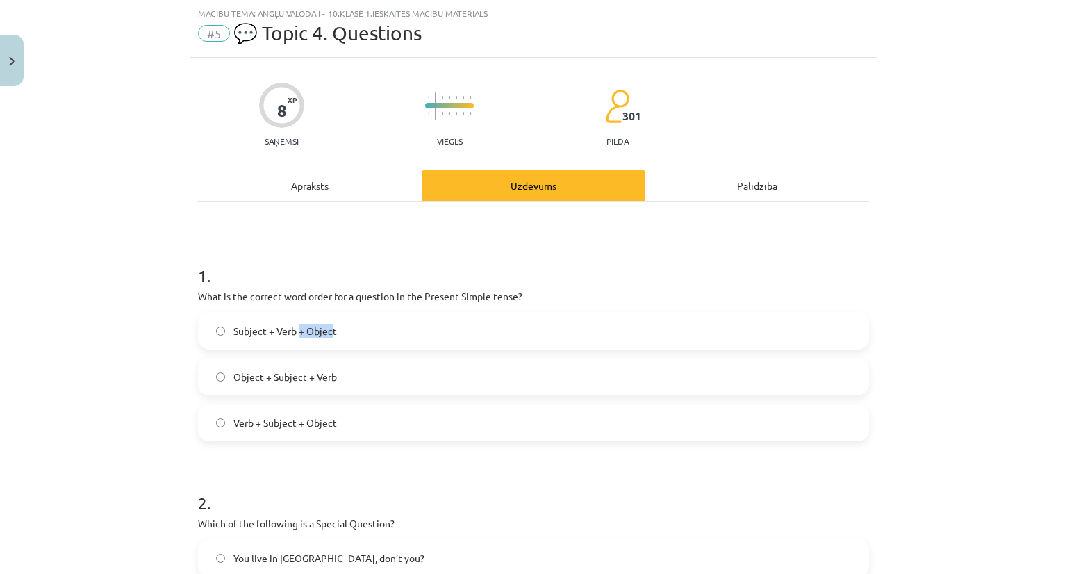
drag, startPoint x: 295, startPoint y: 331, endPoint x: 328, endPoint y: 331, distance: 33.3
click at [328, 331] on span "Subject + Verb + Object" at bounding box center [284, 331] width 103 height 15
click at [308, 348] on div "Subject + Verb + Object" at bounding box center [533, 331] width 671 height 38
drag, startPoint x: 224, startPoint y: 330, endPoint x: 340, endPoint y: 331, distance: 116.7
click at [340, 331] on label "Subject + Verb + Object" at bounding box center [533, 330] width 668 height 35
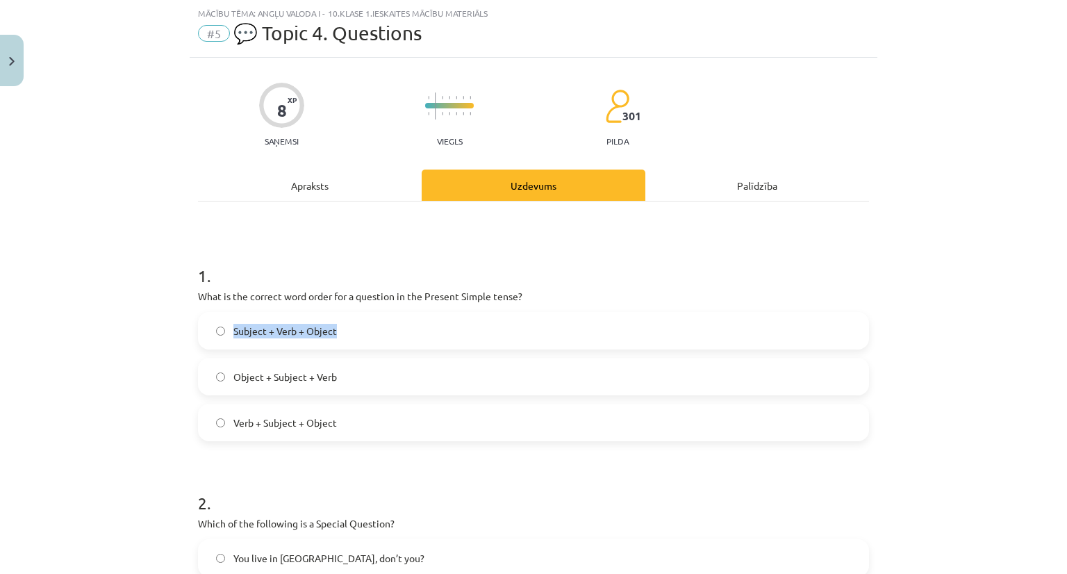
click at [389, 327] on label "Subject + Verb + Object" at bounding box center [533, 330] width 668 height 35
click at [210, 381] on label "Object + Subject + Verb" at bounding box center [533, 376] width 668 height 35
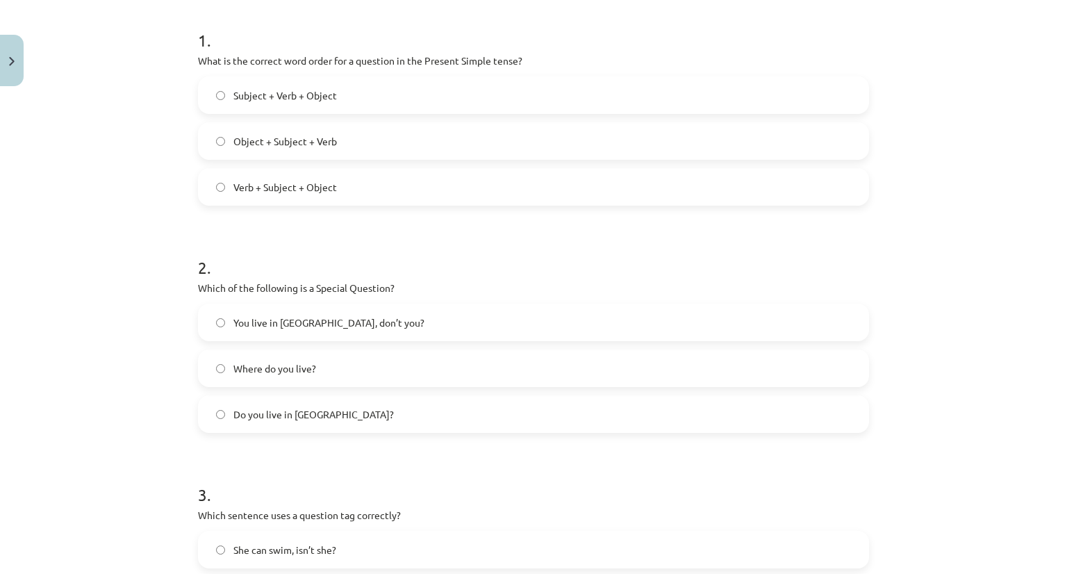
scroll to position [313, 0]
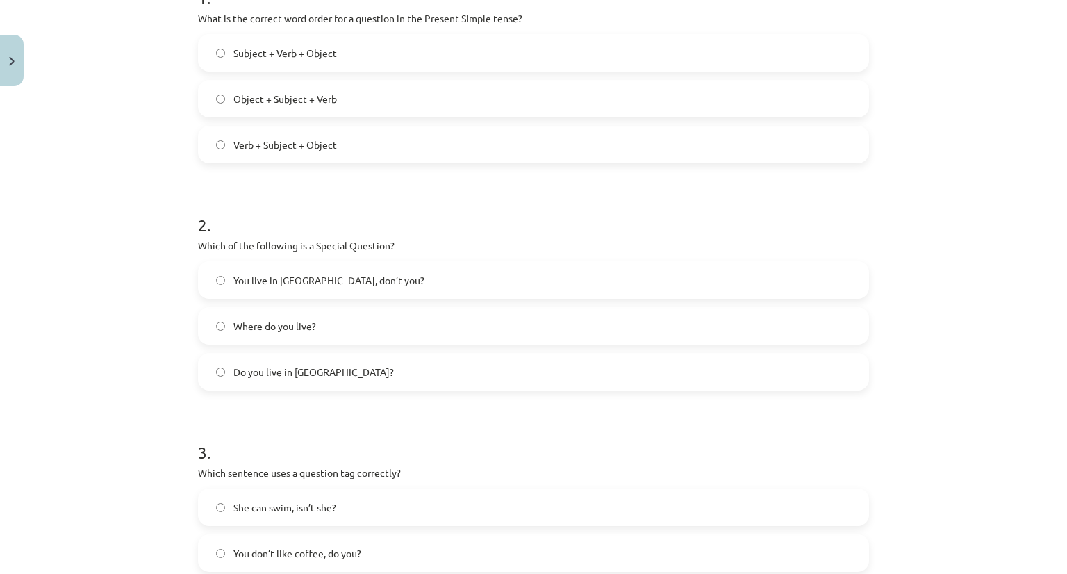
click at [267, 287] on label "You live in [GEOGRAPHIC_DATA], don’t you?" at bounding box center [533, 280] width 668 height 35
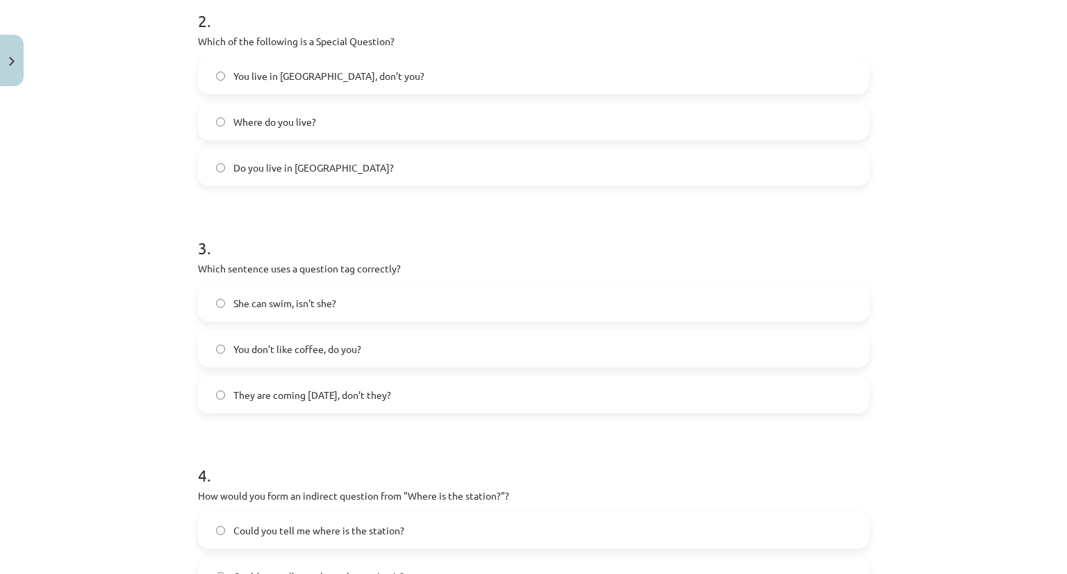
scroll to position [521, 0]
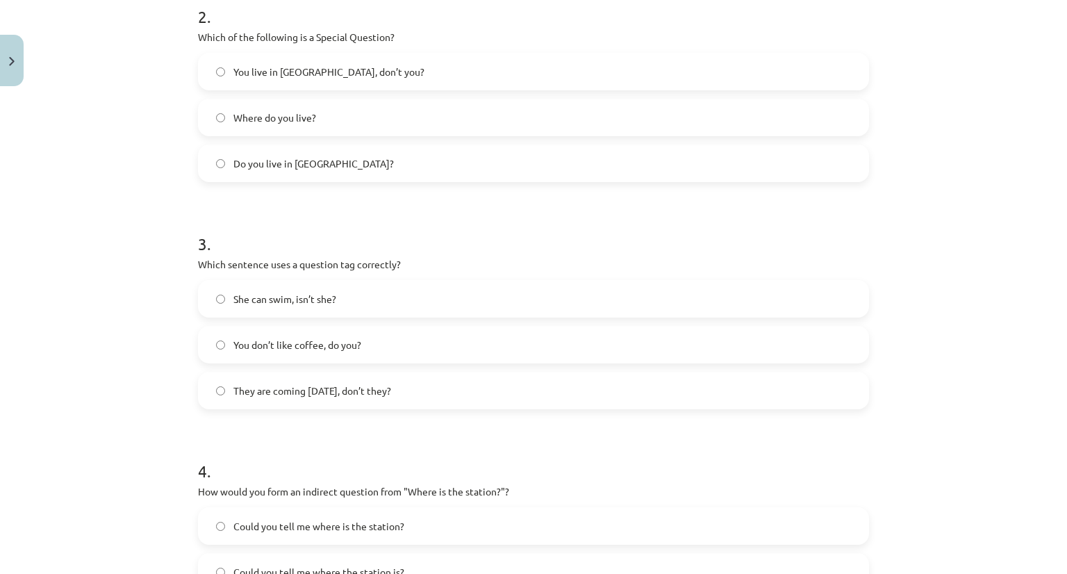
click at [233, 349] on span "You don’t like coffee, do you?" at bounding box center [297, 345] width 128 height 15
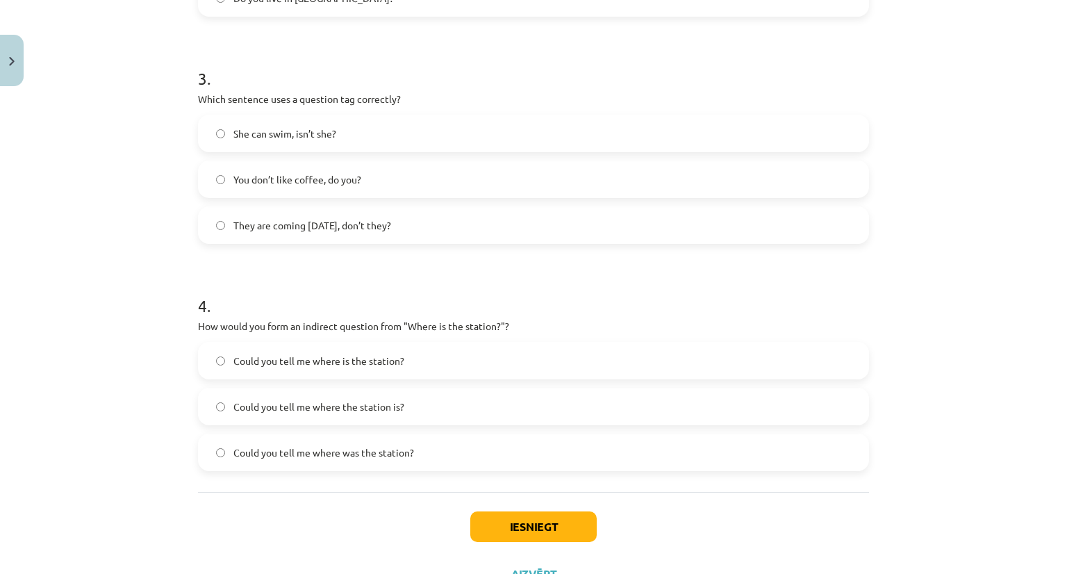
scroll to position [729, 0]
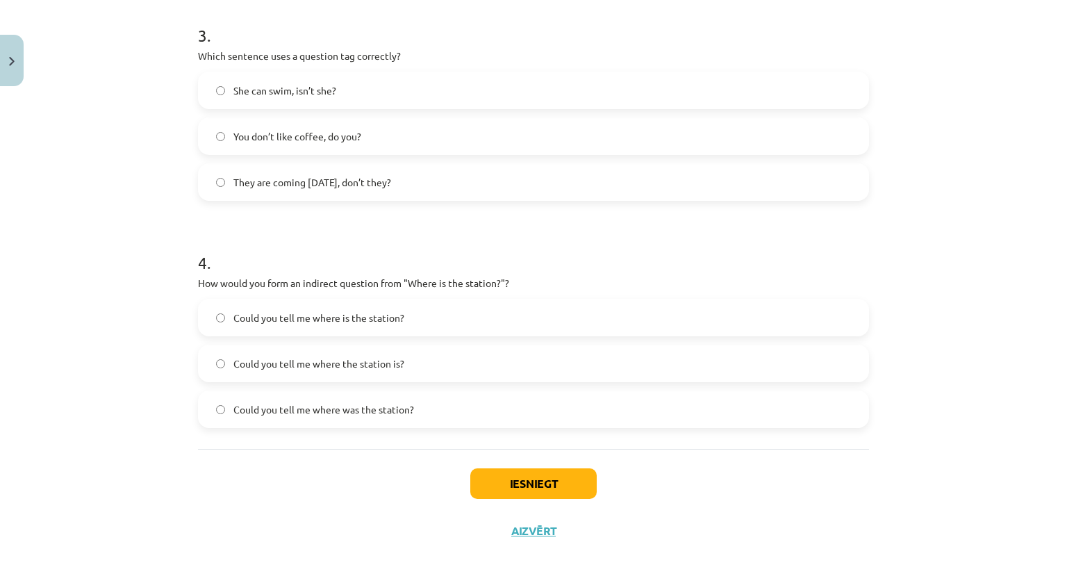
click at [331, 369] on span "Could you tell me where the station is?" at bounding box center [318, 363] width 171 height 15
click at [485, 492] on button "Iesniegt" at bounding box center [533, 483] width 126 height 31
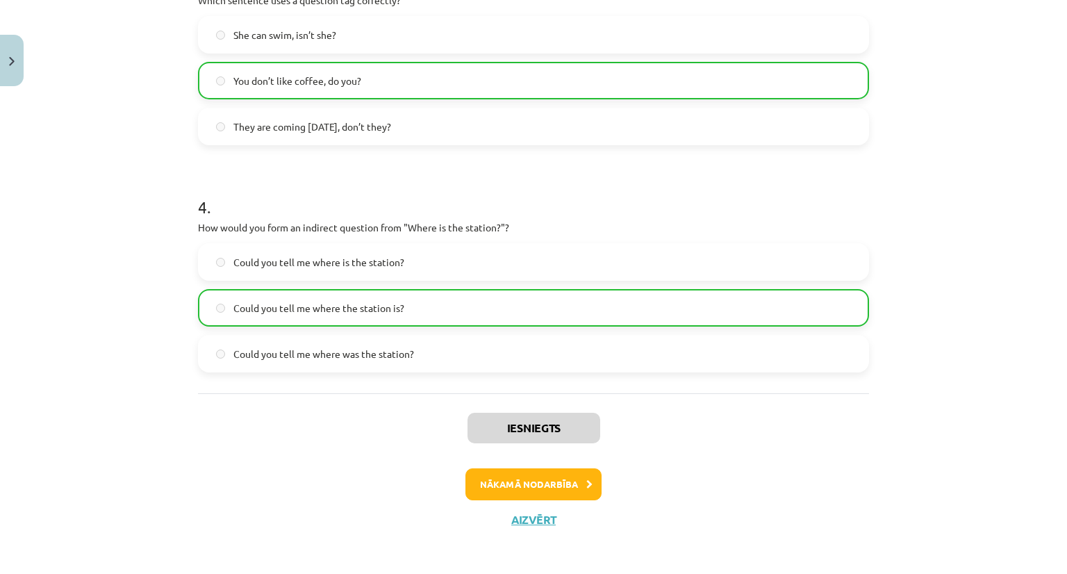
scroll to position [788, 0]
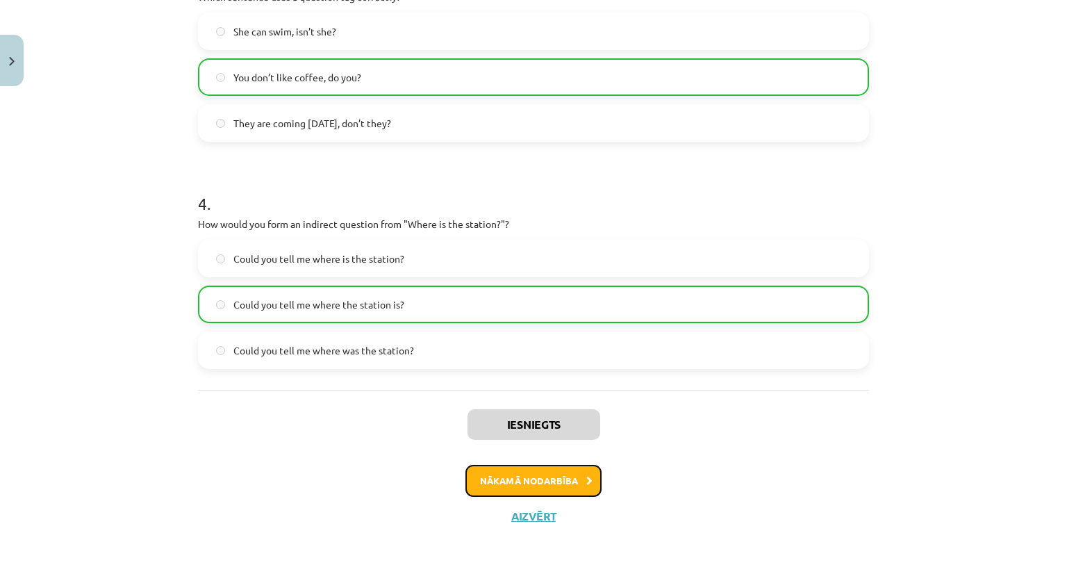
click at [500, 481] on button "Nākamā nodarbība" at bounding box center [533, 481] width 136 height 32
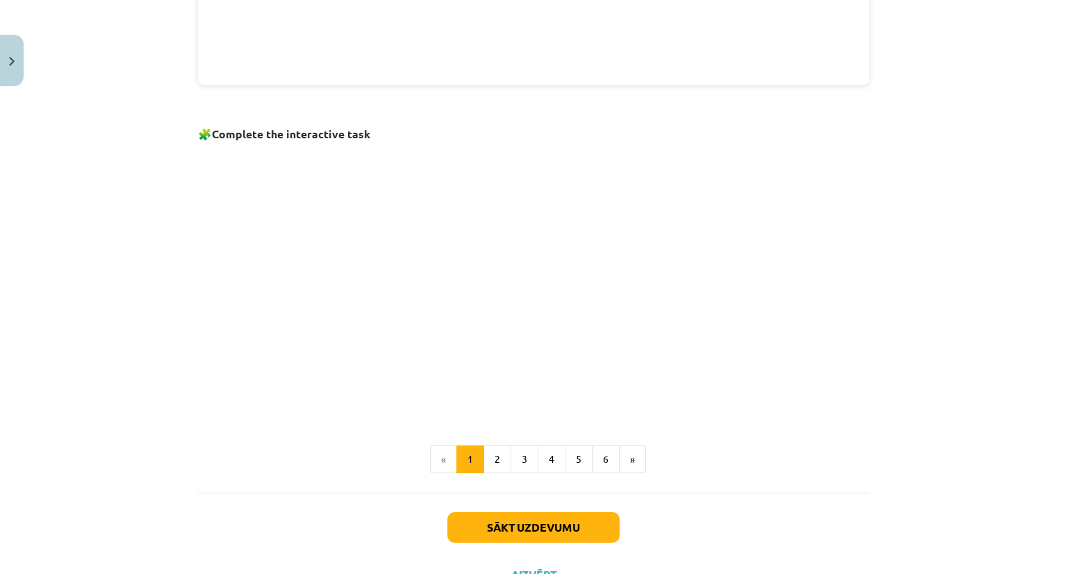
scroll to position [833, 0]
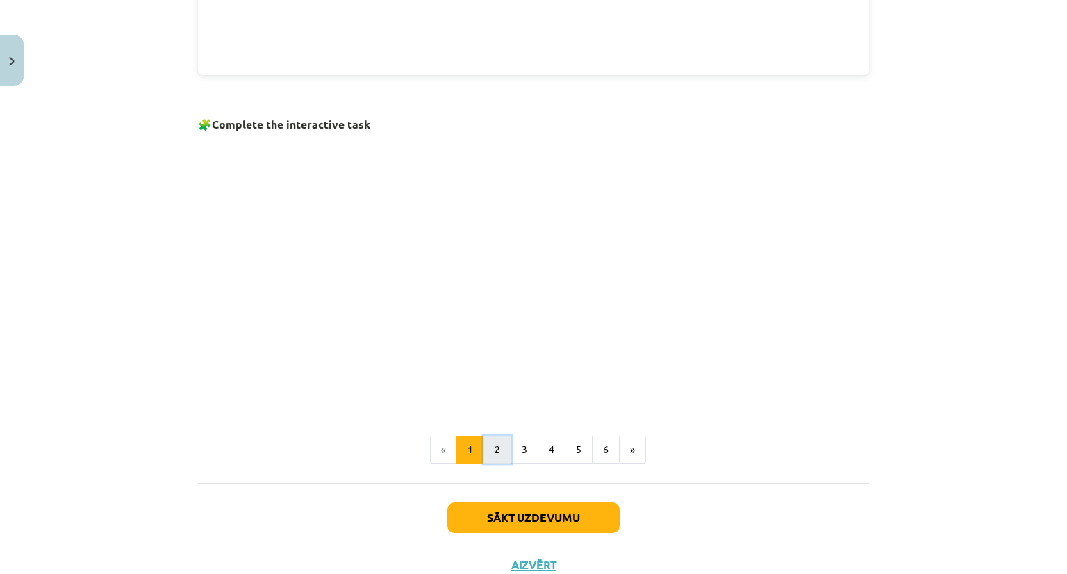
click at [493, 447] on button "2" at bounding box center [497, 449] width 28 height 28
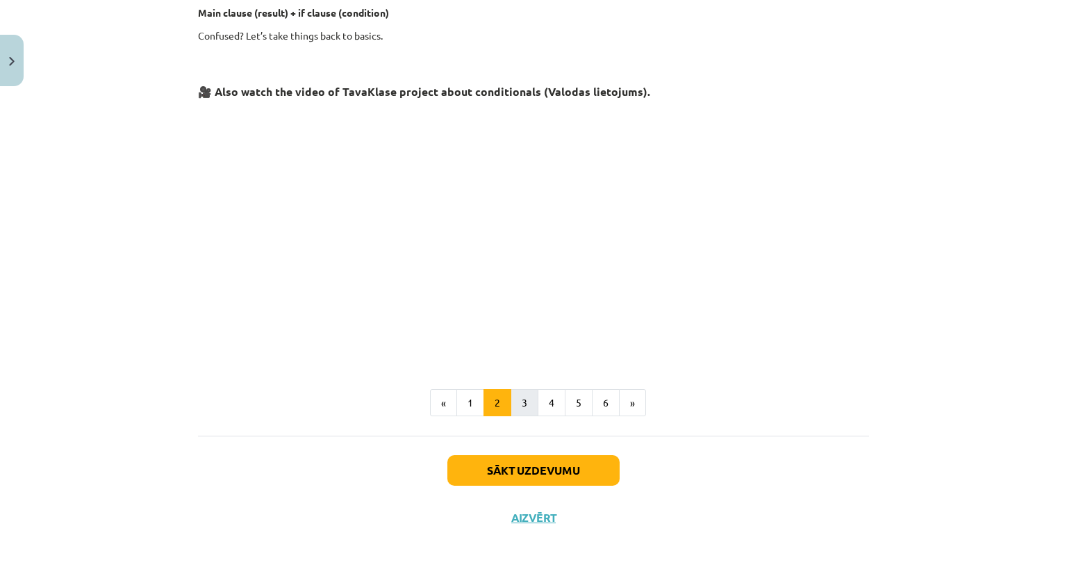
scroll to position [551, 0]
click at [519, 408] on button "3" at bounding box center [524, 402] width 28 height 28
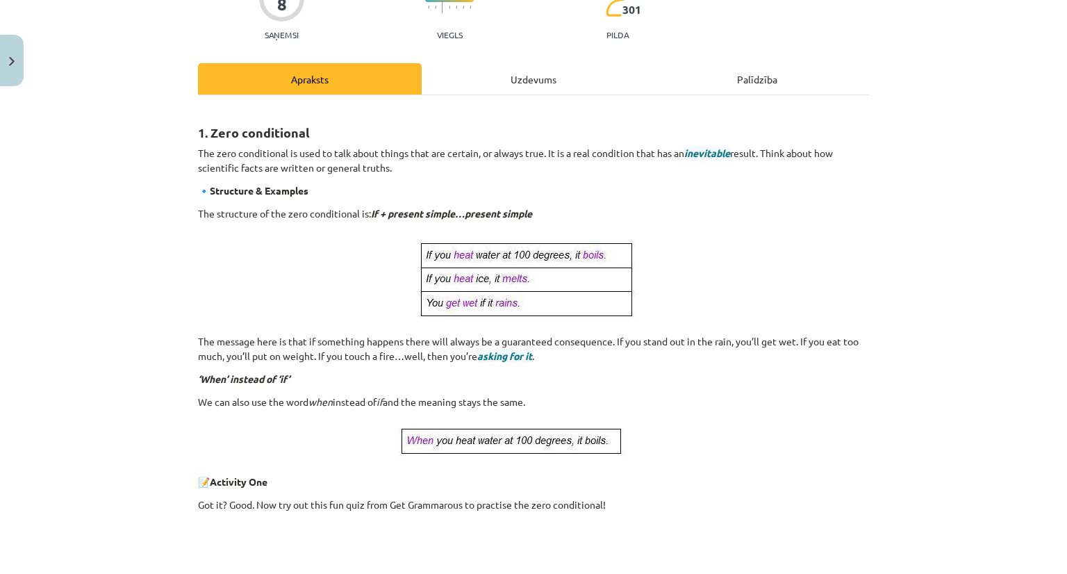
scroll to position [69, 0]
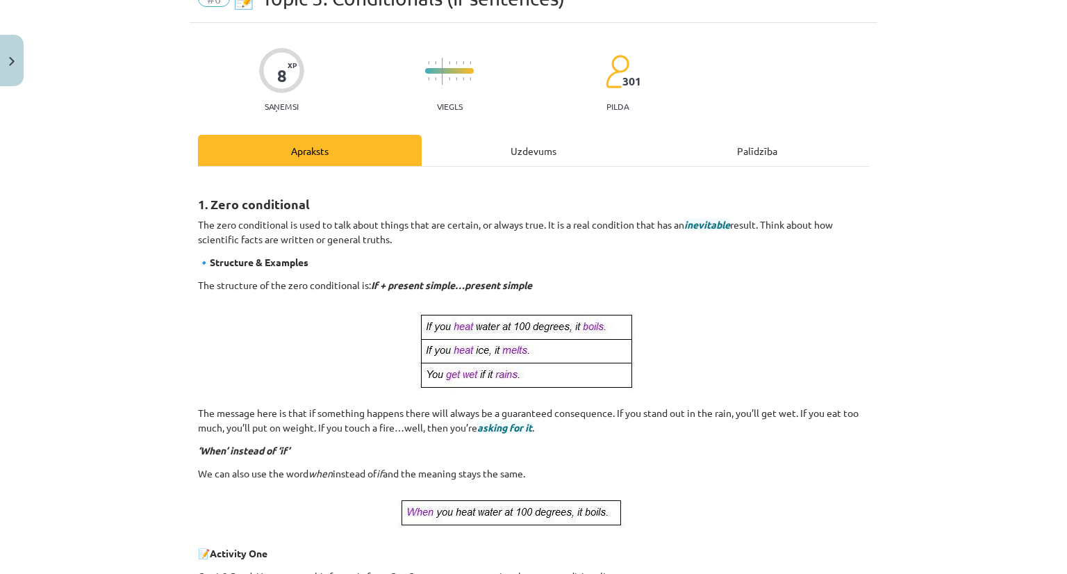
click at [525, 147] on div "Uzdevums" at bounding box center [534, 150] width 224 height 31
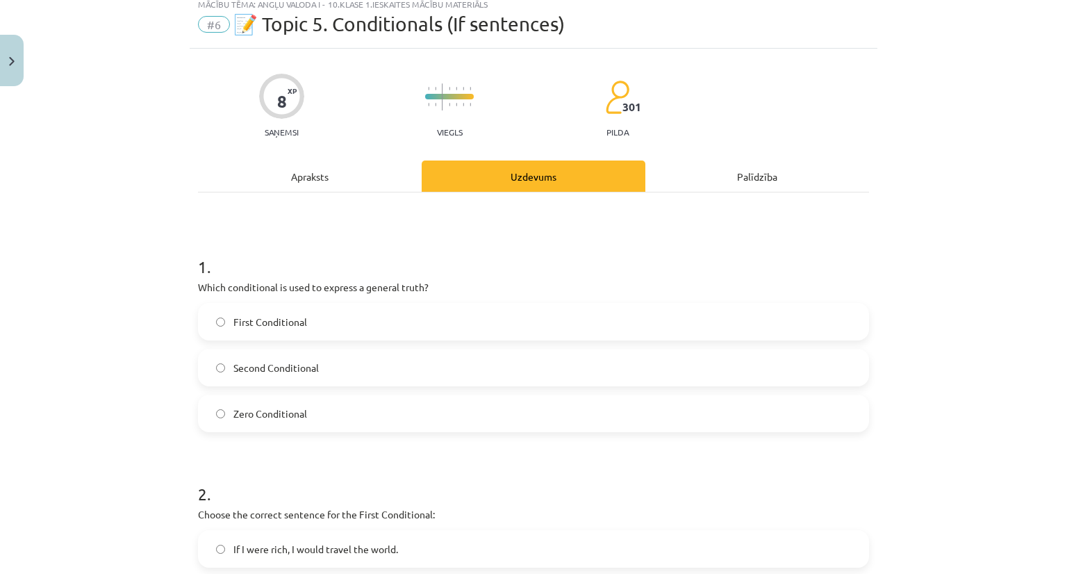
scroll to position [35, 0]
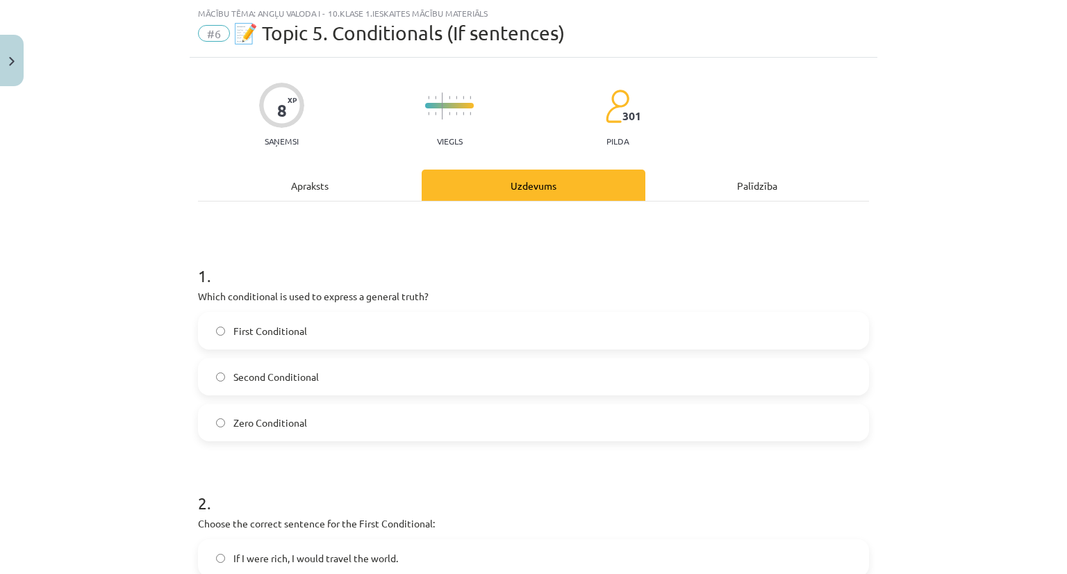
click at [283, 179] on div "Apraksts" at bounding box center [310, 184] width 224 height 31
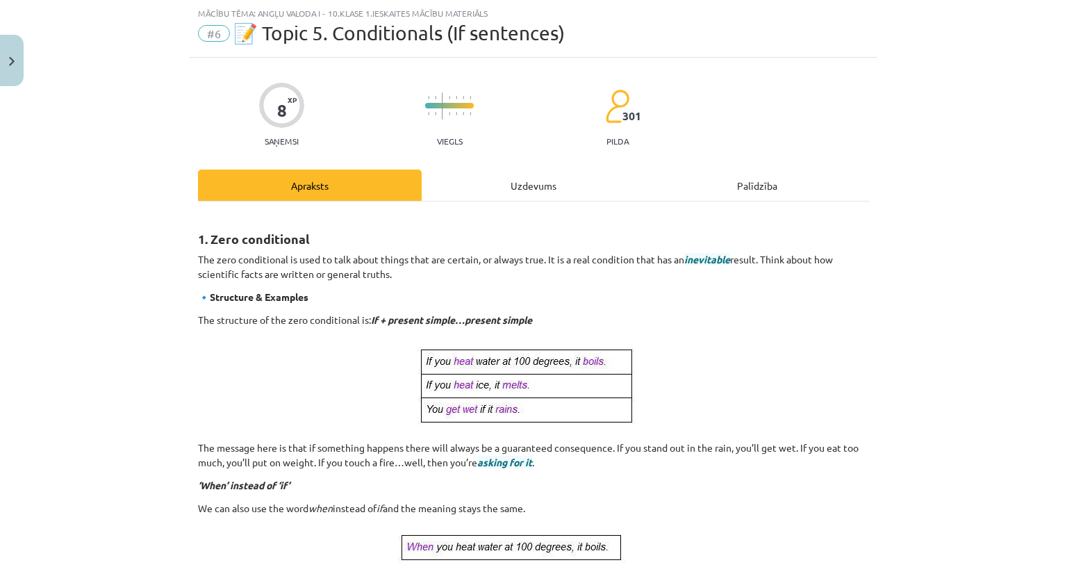
click at [503, 184] on div "Uzdevums" at bounding box center [534, 184] width 224 height 31
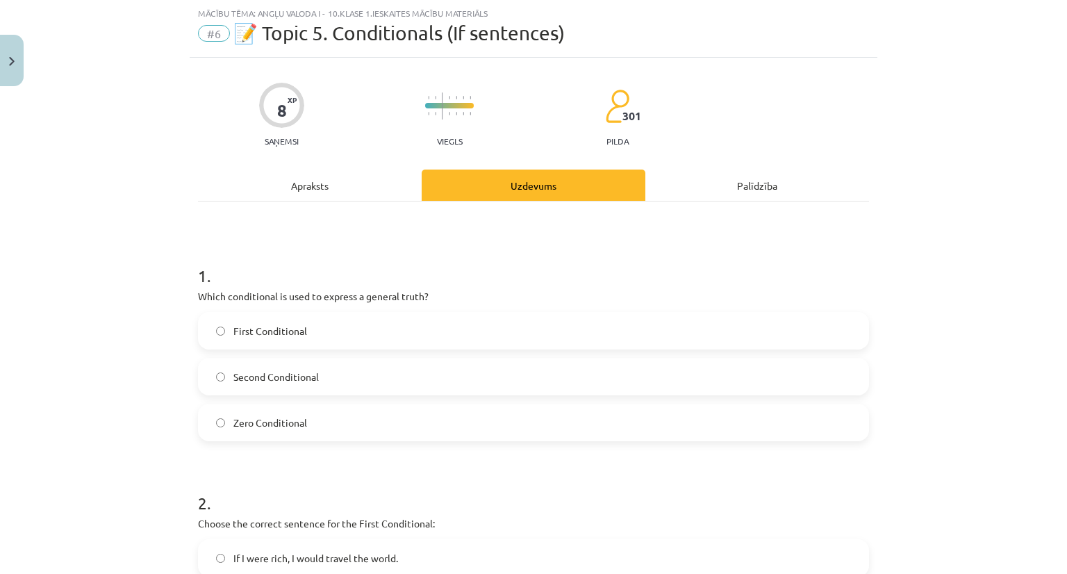
click at [213, 431] on label "Zero Conditional" at bounding box center [533, 422] width 668 height 35
click at [297, 185] on div "Apraksts" at bounding box center [310, 184] width 224 height 31
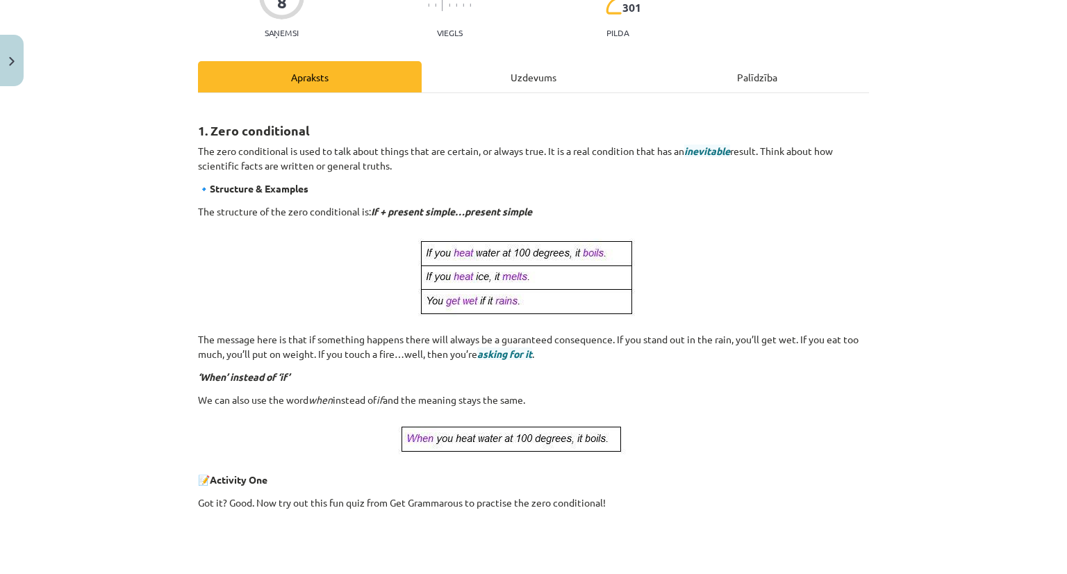
scroll to position [139, 0]
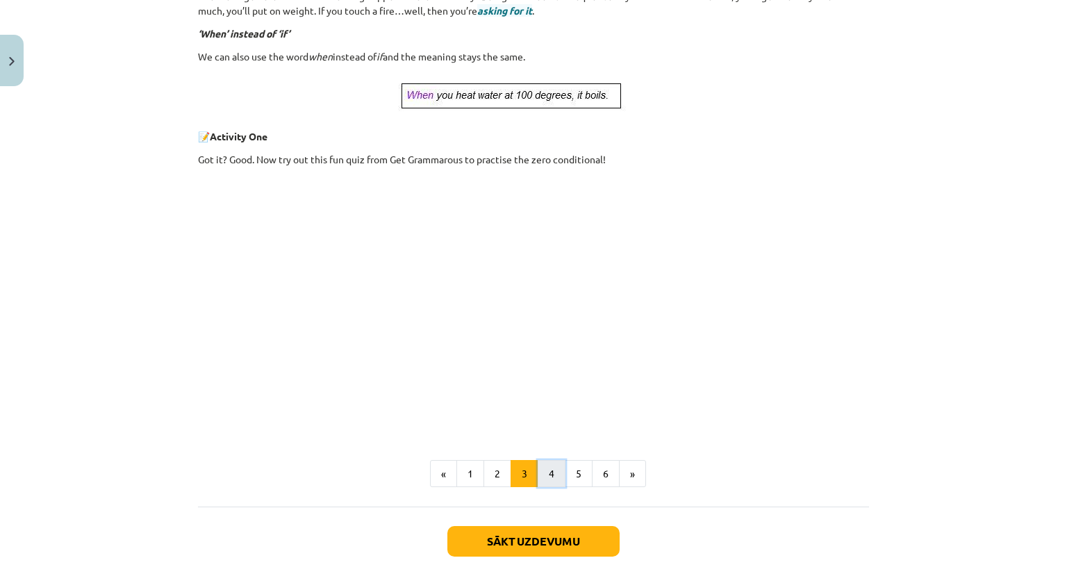
click at [549, 479] on button "4" at bounding box center [552, 474] width 28 height 28
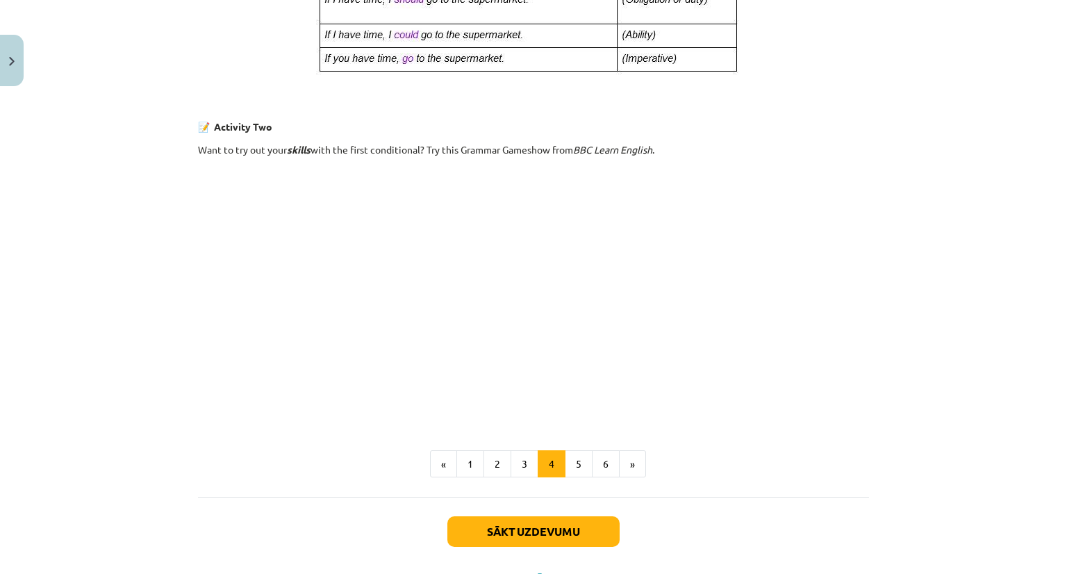
scroll to position [796, 0]
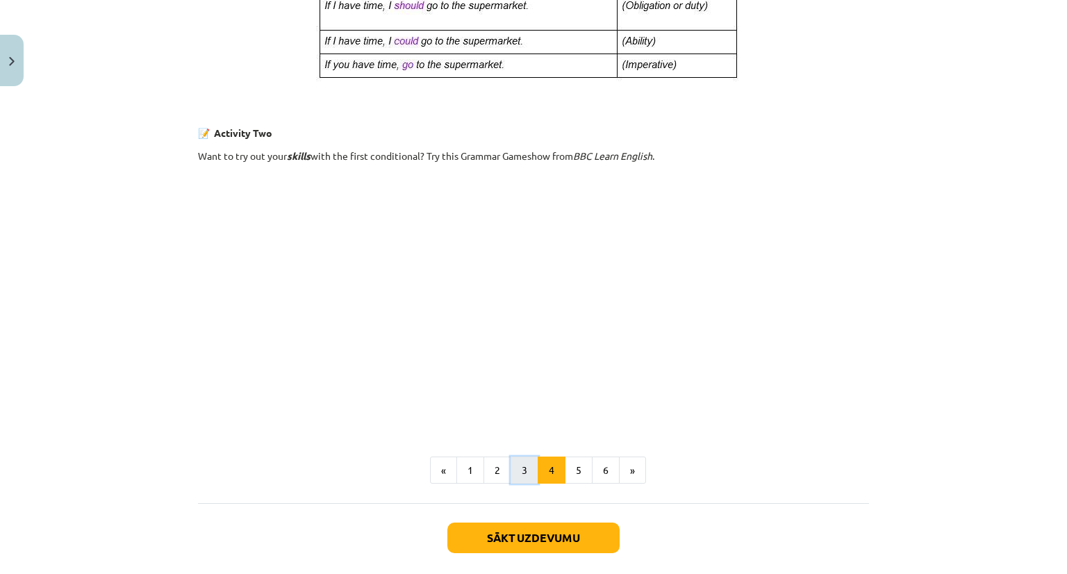
click at [514, 470] on button "3" at bounding box center [524, 470] width 28 height 28
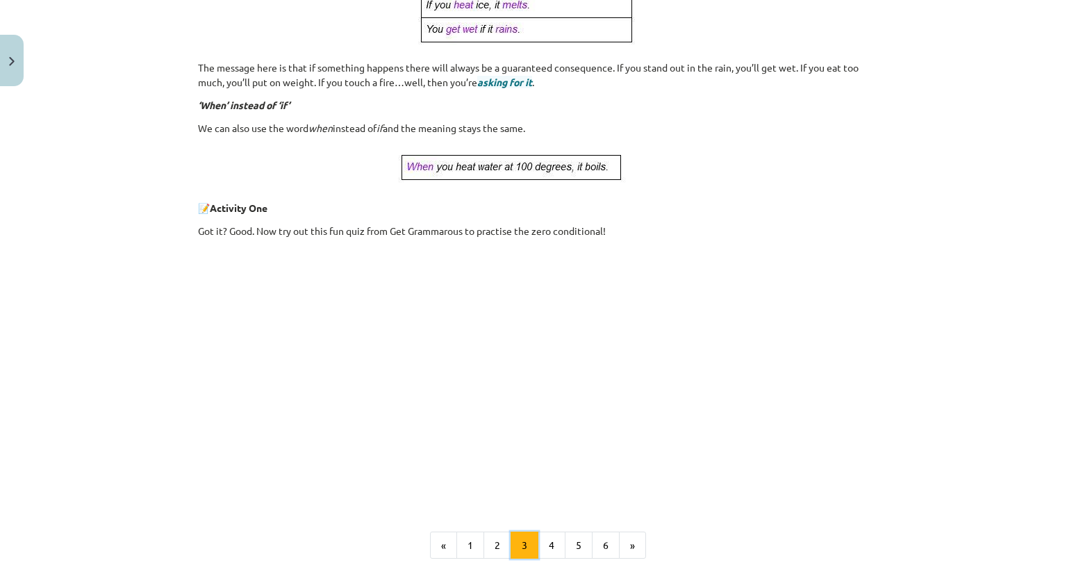
scroll to position [559, 0]
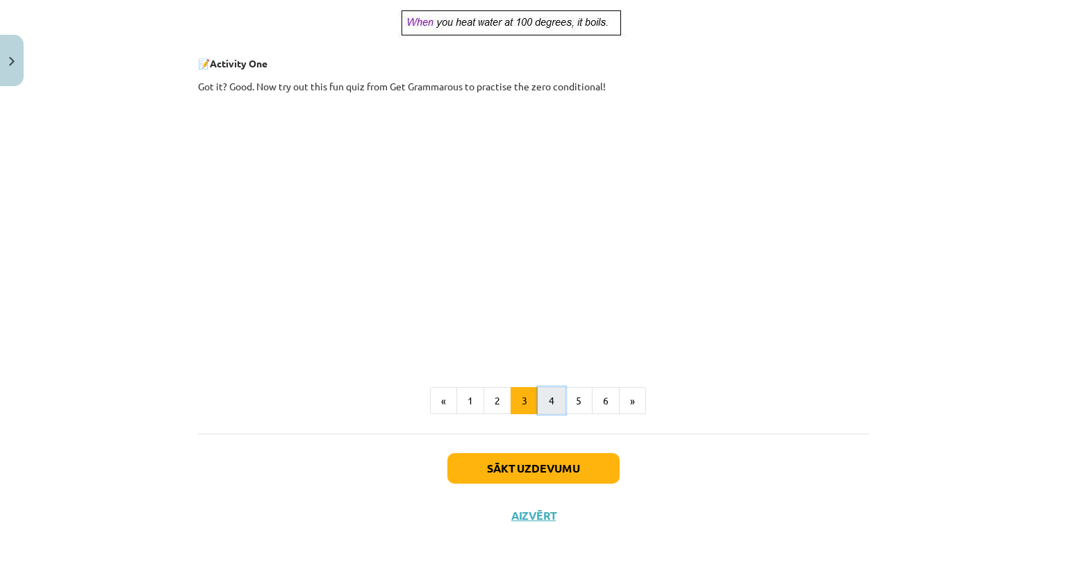
click at [544, 398] on button "4" at bounding box center [552, 401] width 28 height 28
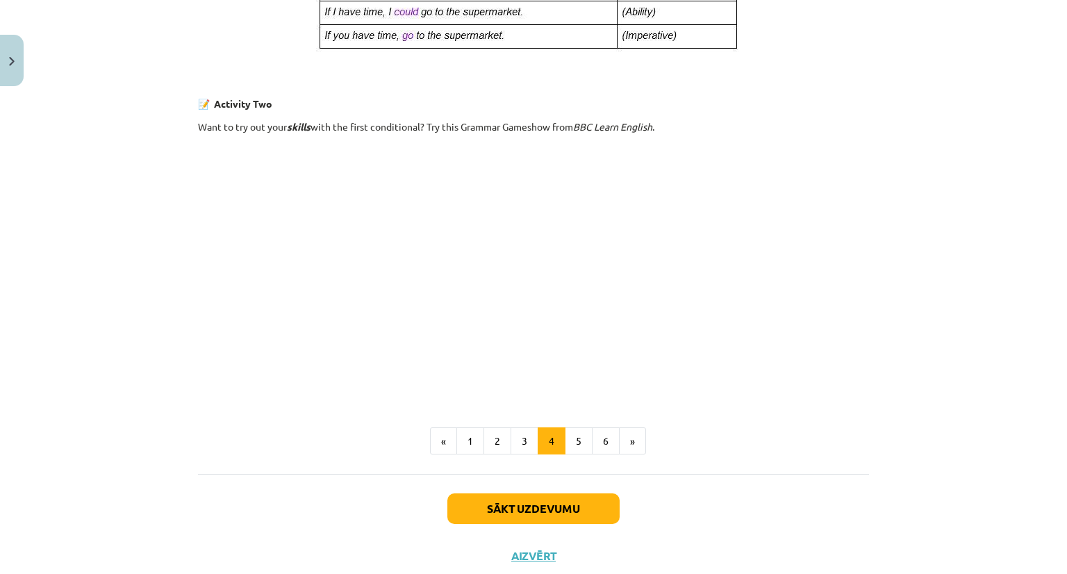
scroll to position [865, 0]
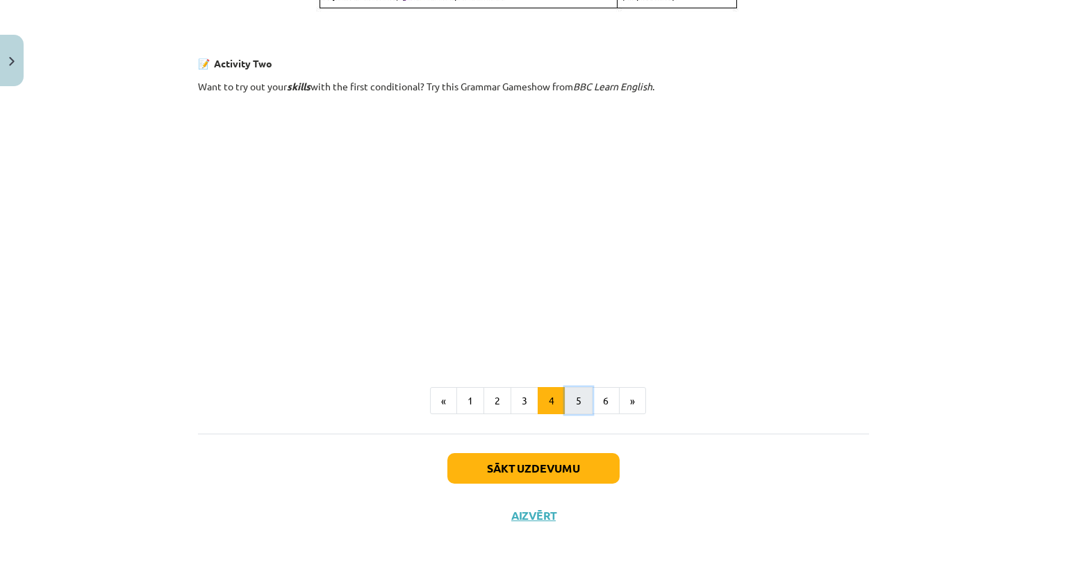
click at [569, 408] on button "5" at bounding box center [579, 401] width 28 height 28
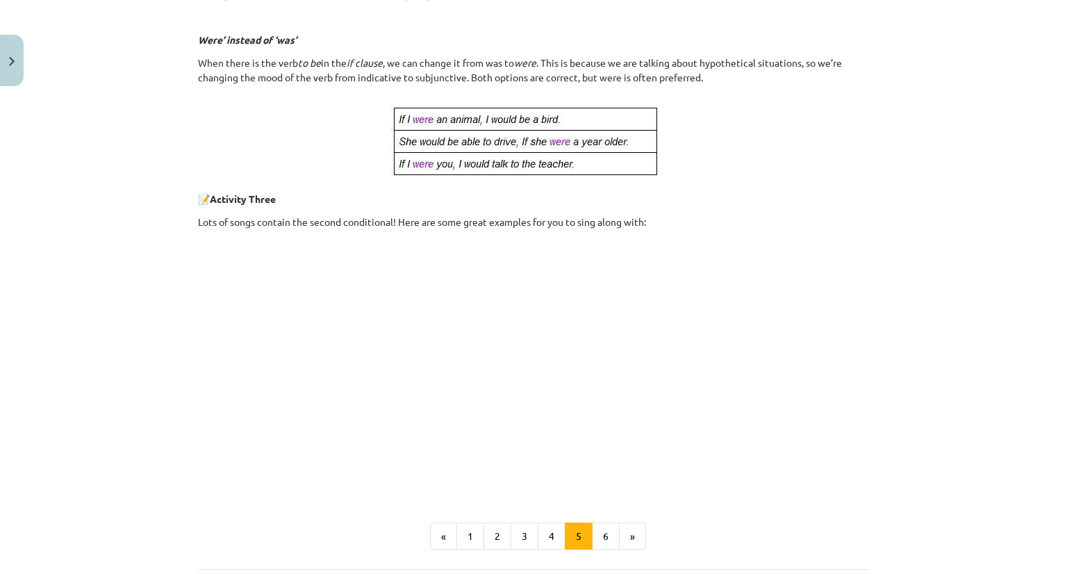
scroll to position [595, 0]
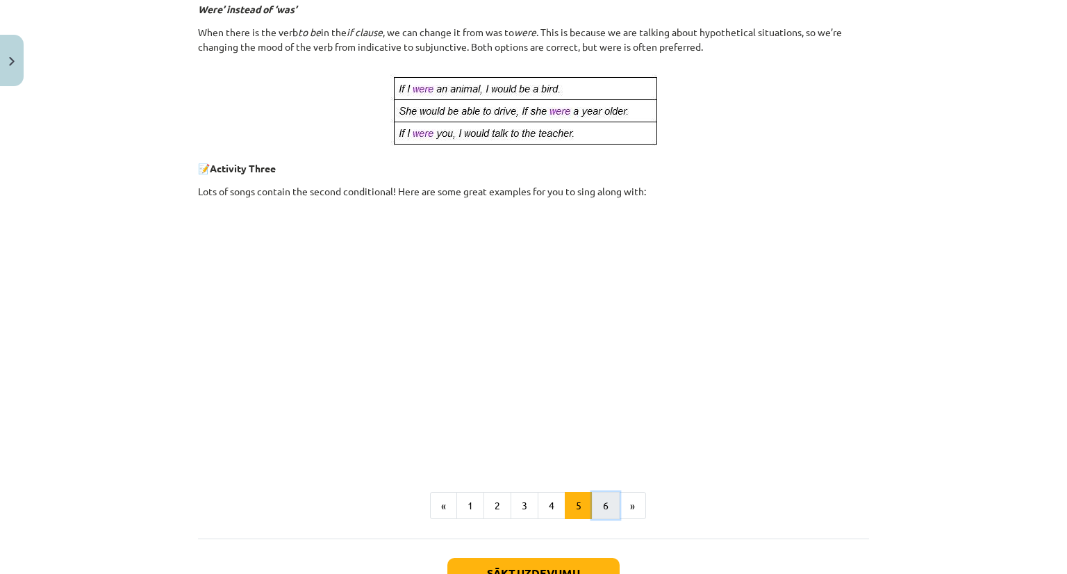
click at [597, 502] on button "6" at bounding box center [606, 506] width 28 height 28
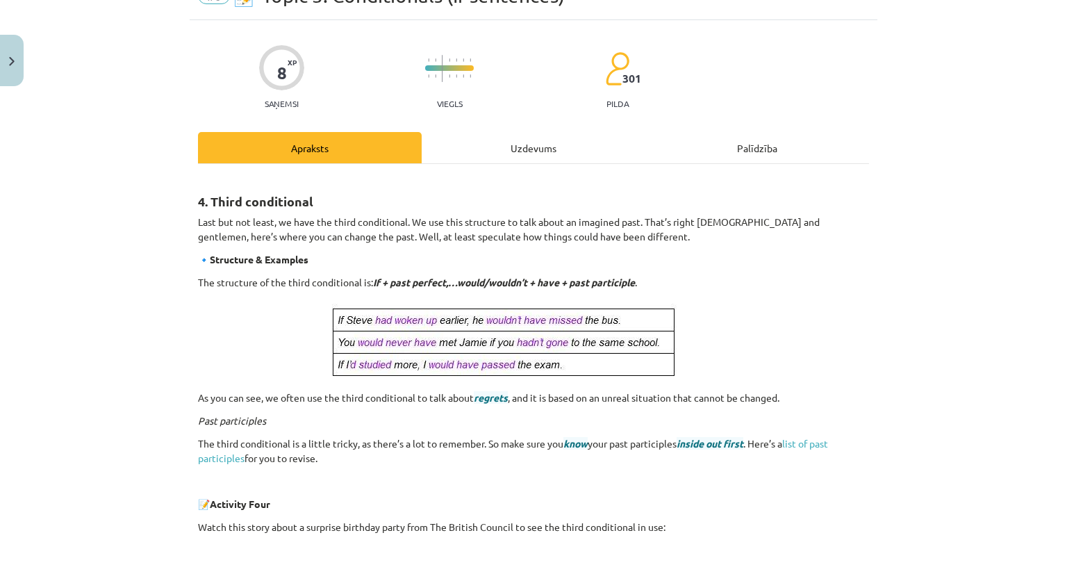
scroll to position [0, 0]
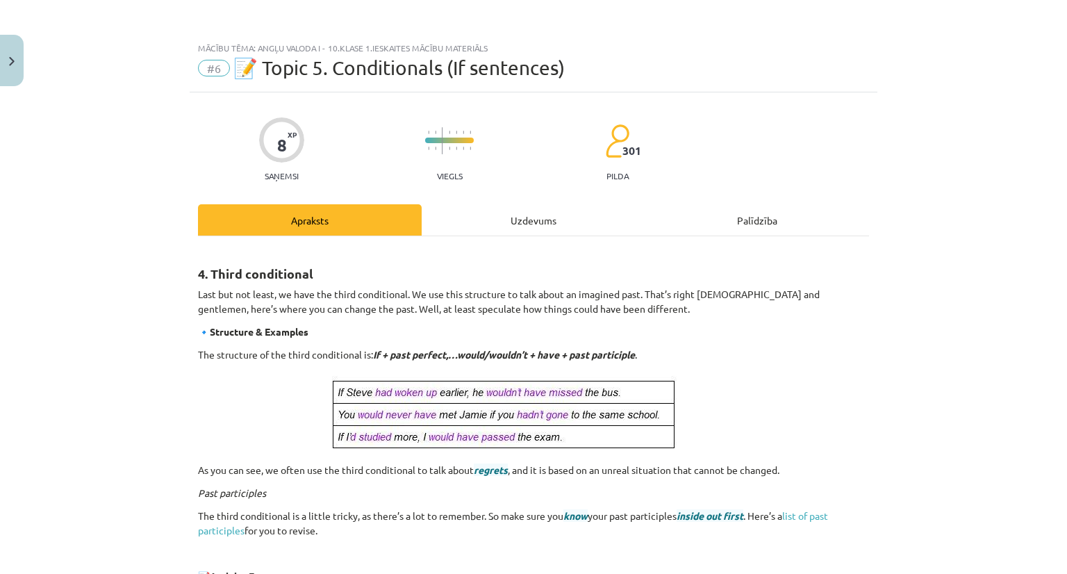
click at [511, 226] on div "Uzdevums" at bounding box center [534, 219] width 224 height 31
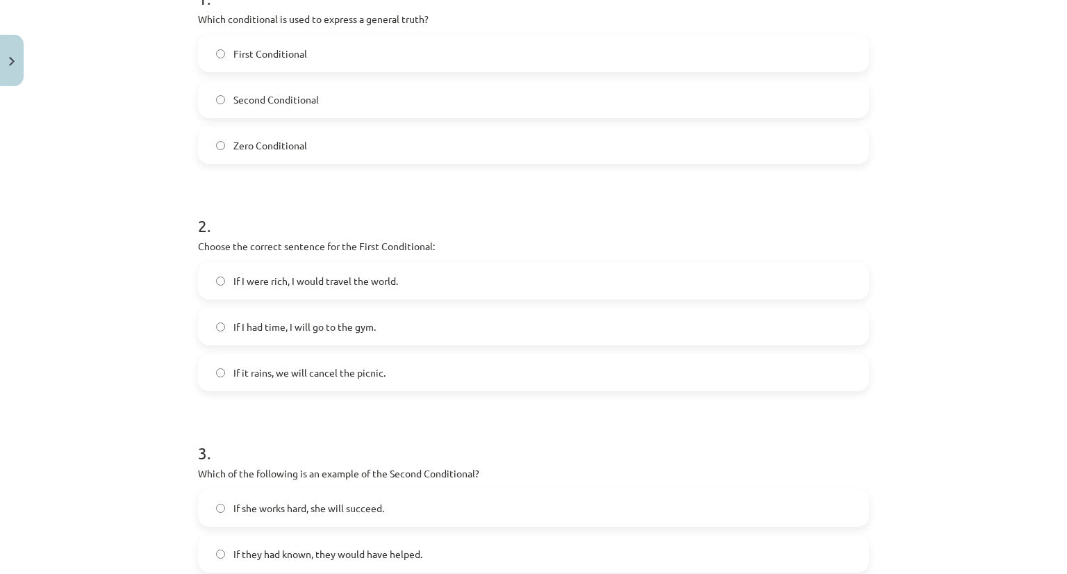
scroll to position [313, 0]
click at [311, 378] on label "If it rains, we will cancel the picnic." at bounding box center [533, 371] width 668 height 35
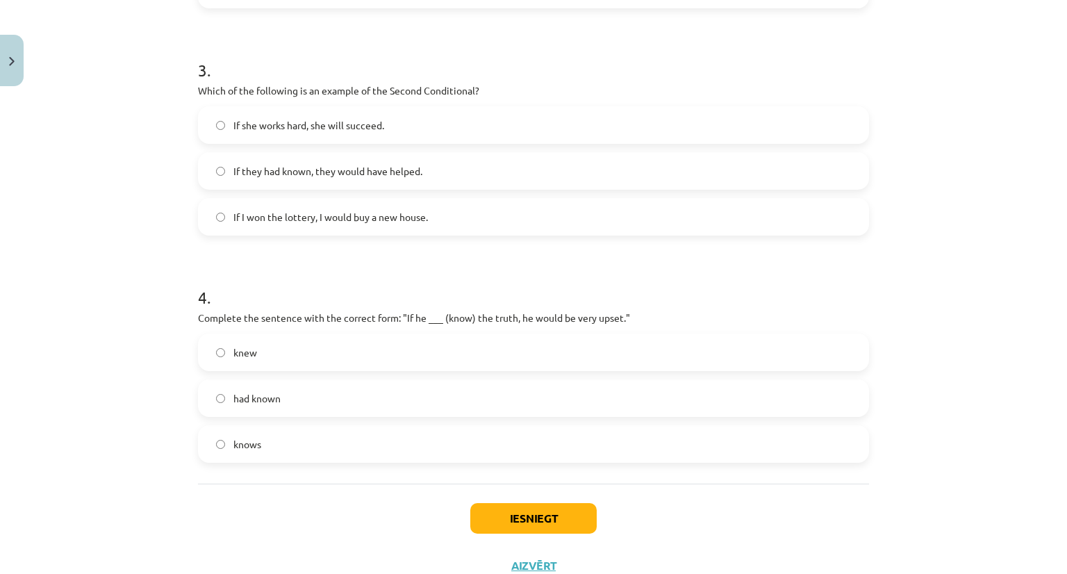
scroll to position [729, 0]
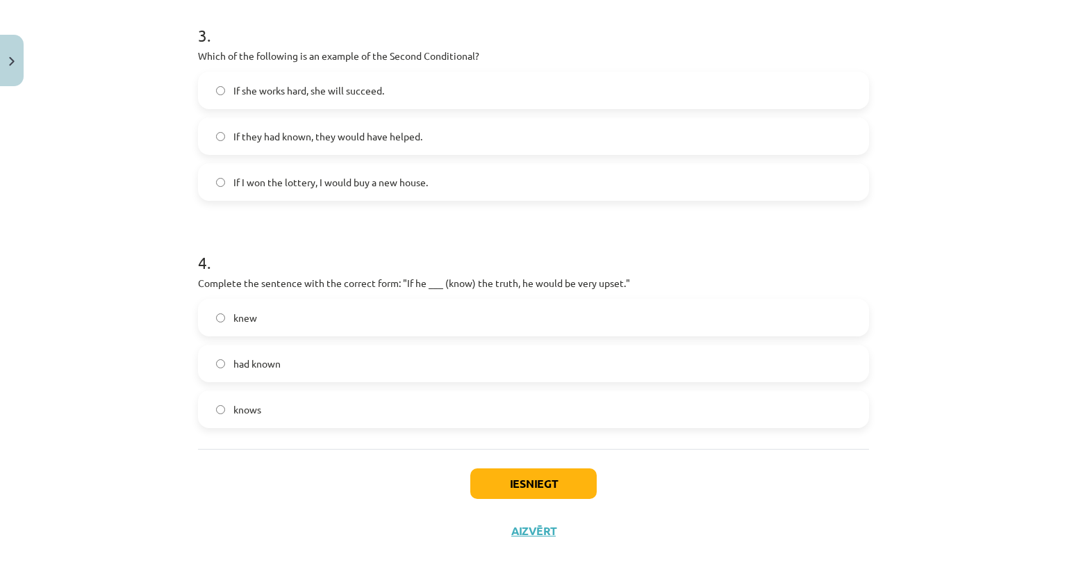
click at [267, 358] on span "had known" at bounding box center [256, 363] width 47 height 15
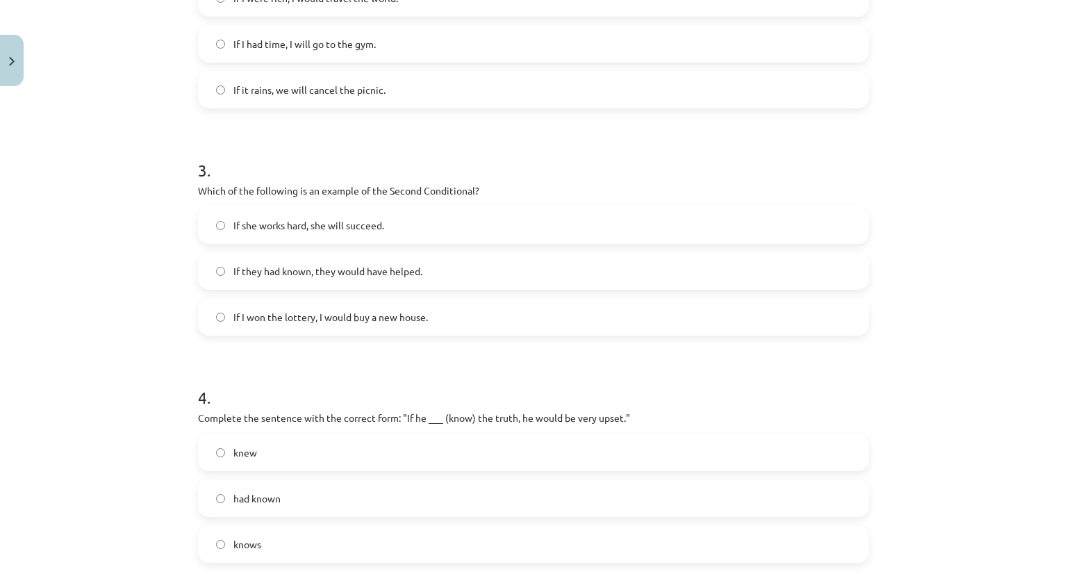
scroll to position [590, 0]
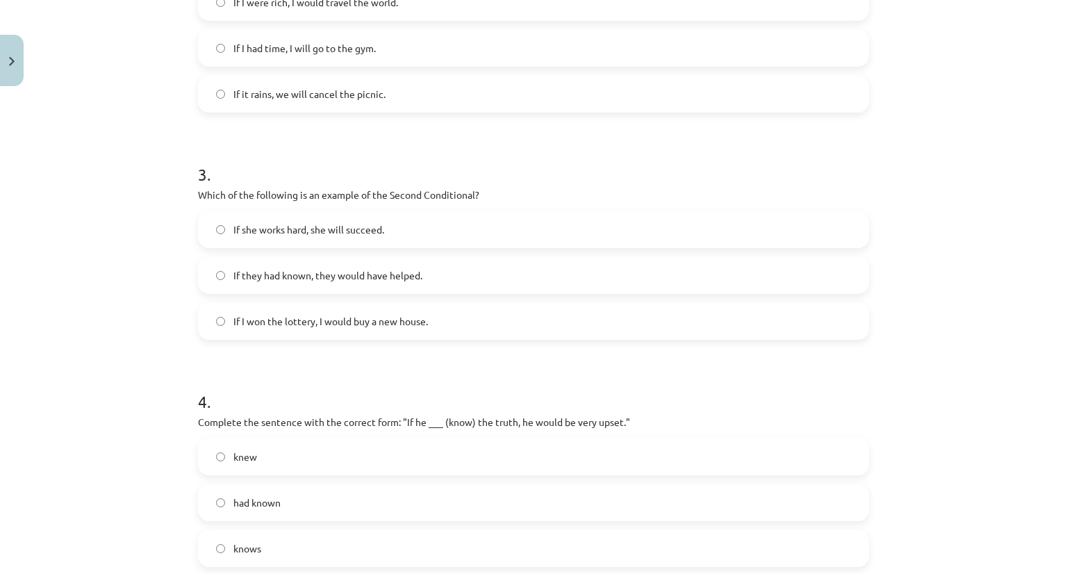
click at [283, 279] on span "If they had known, they would have helped." at bounding box center [327, 275] width 189 height 15
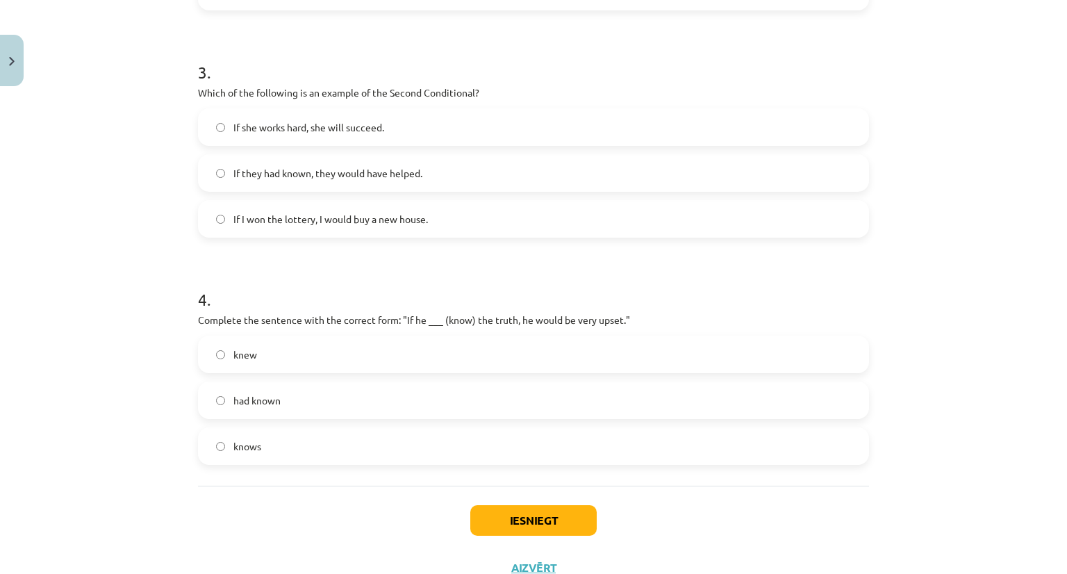
scroll to position [744, 0]
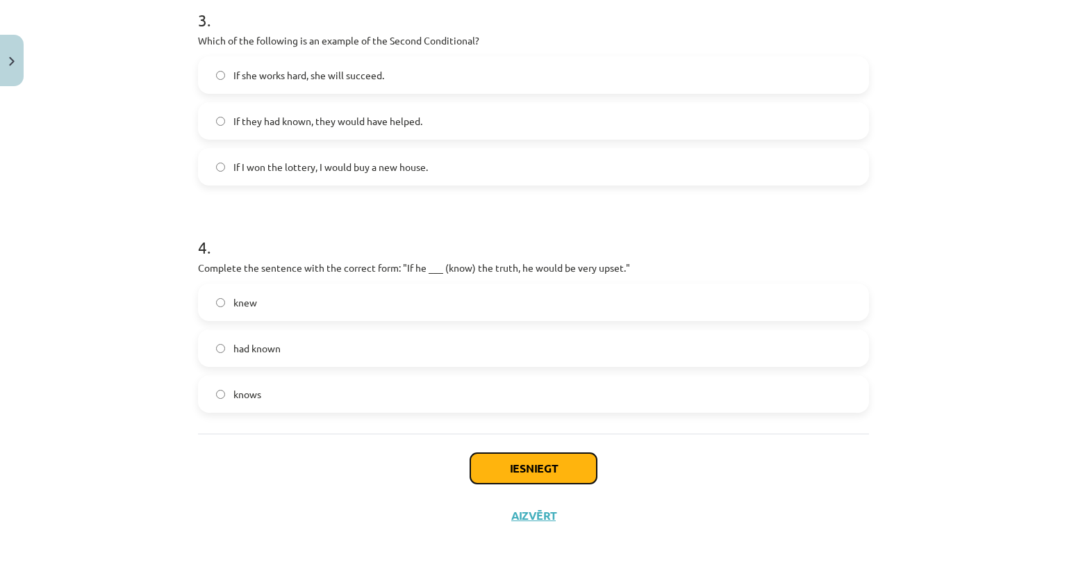
click at [503, 461] on button "Iesniegt" at bounding box center [533, 468] width 126 height 31
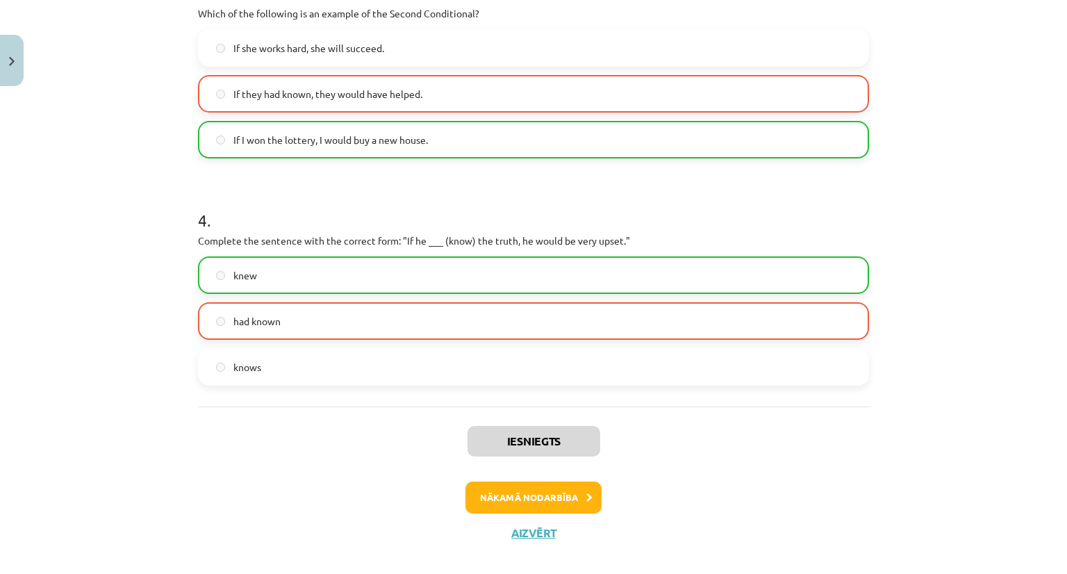
scroll to position [788, 0]
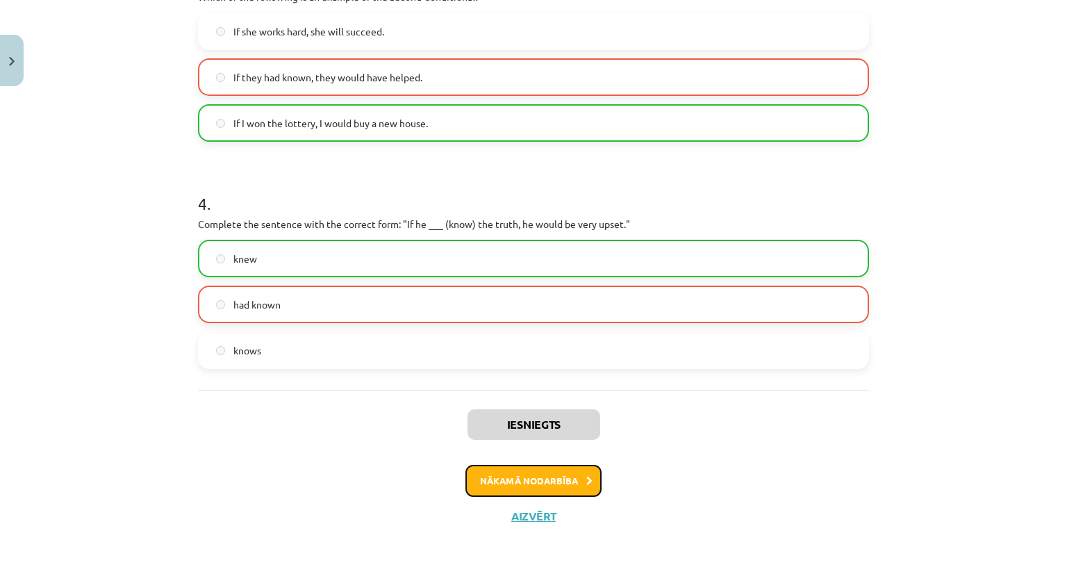
click at [517, 485] on button "Nākamā nodarbība" at bounding box center [533, 481] width 136 height 32
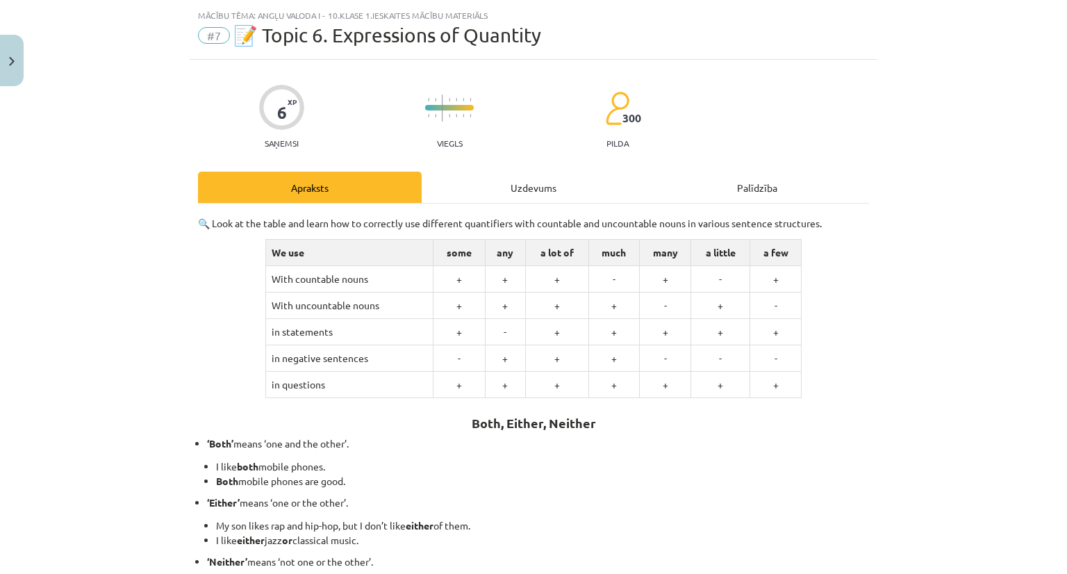
scroll to position [0, 0]
